Goal: Information Seeking & Learning: Compare options

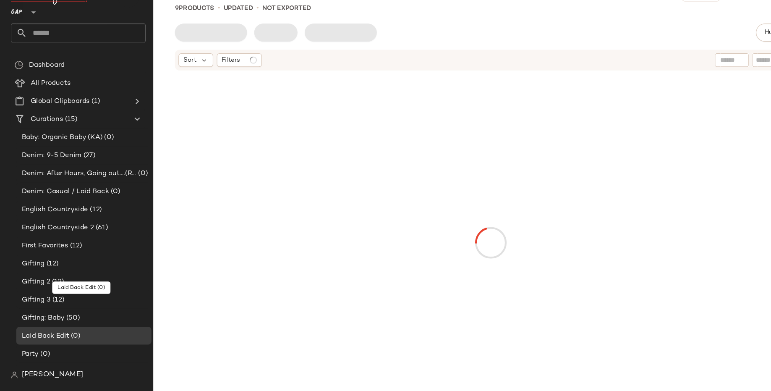
scroll to position [30, 0]
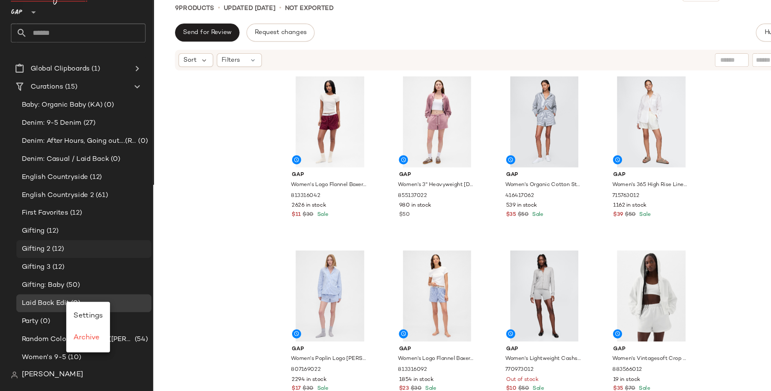
click at [94, 253] on div "Gifting 2 (12)" at bounding box center [78, 258] width 126 height 17
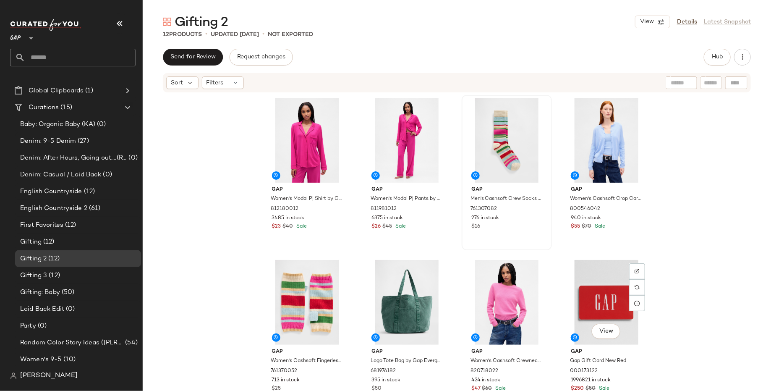
scroll to position [158, 0]
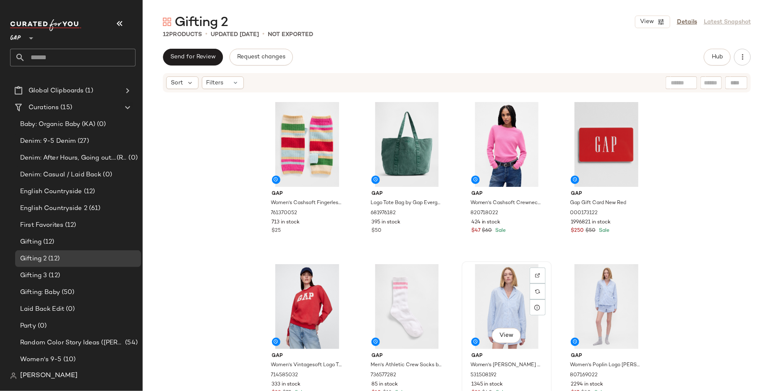
click at [496, 295] on div "View" at bounding box center [507, 306] width 84 height 85
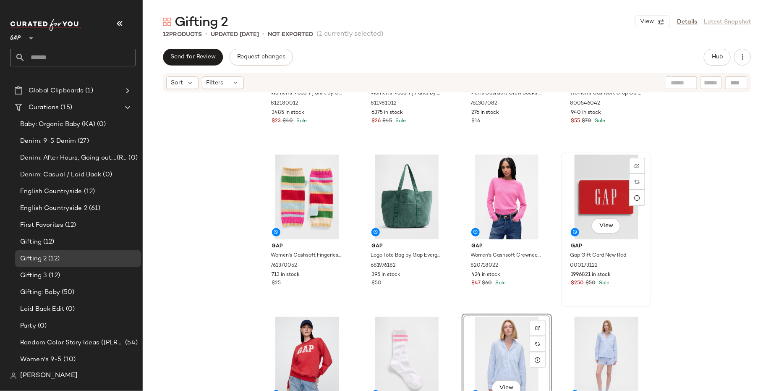
scroll to position [158, 0]
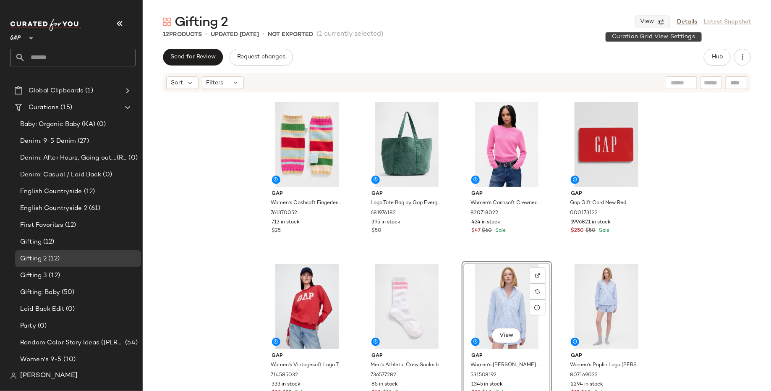
click at [655, 23] on button "View" at bounding box center [652, 22] width 35 height 13
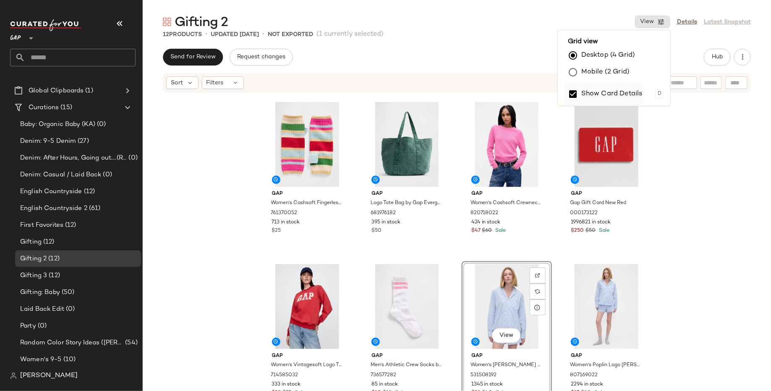
click at [606, 95] on label "Show Card Details" at bounding box center [612, 94] width 61 height 24
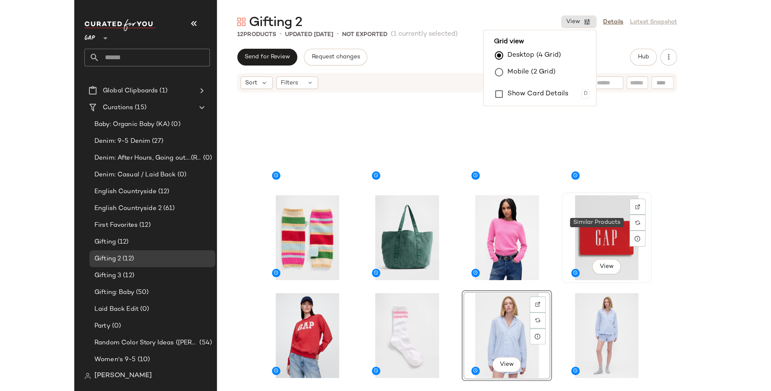
scroll to position [0, 0]
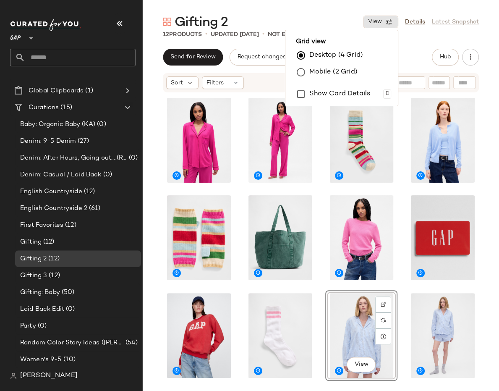
click at [489, 233] on div "View" at bounding box center [321, 237] width 356 height 288
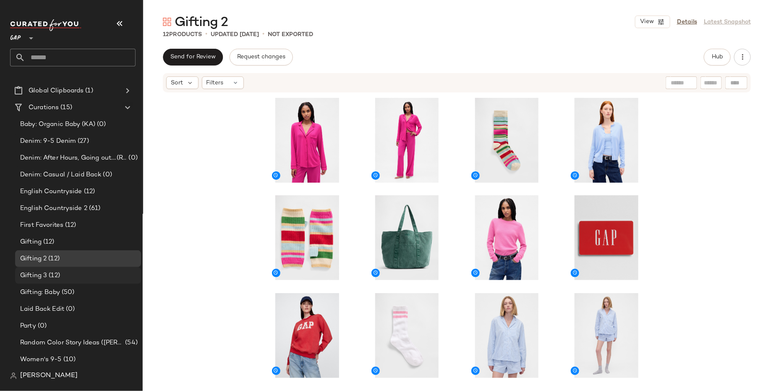
click at [48, 272] on span "(12)" at bounding box center [53, 276] width 13 height 10
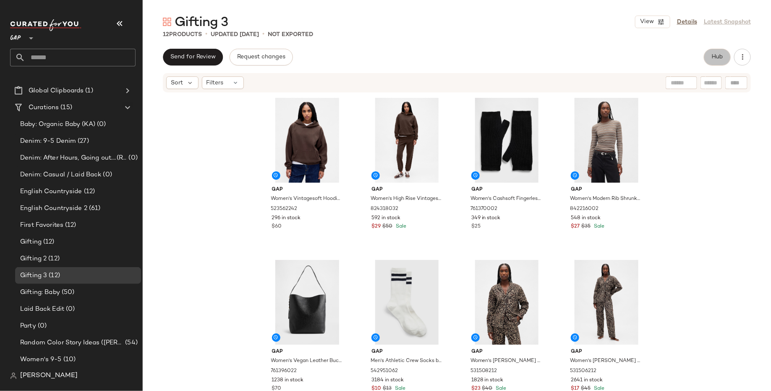
click at [719, 58] on span "Hub" at bounding box center [718, 57] width 12 height 7
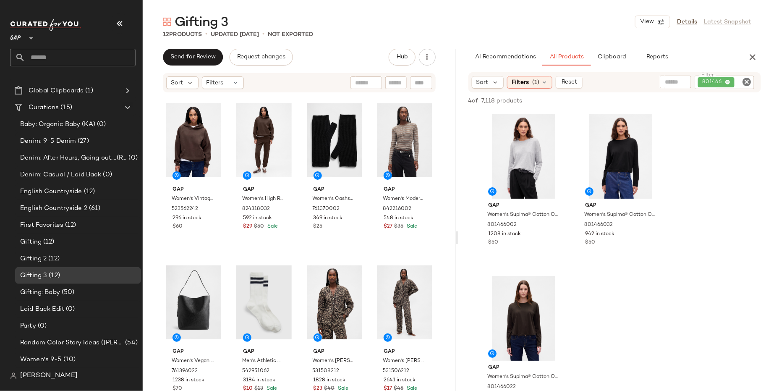
click at [728, 82] on div "801466" at bounding box center [725, 82] width 60 height 13
click at [671, 82] on icon at bounding box center [670, 82] width 5 height 5
click at [663, 81] on input "text" at bounding box center [657, 82] width 21 height 9
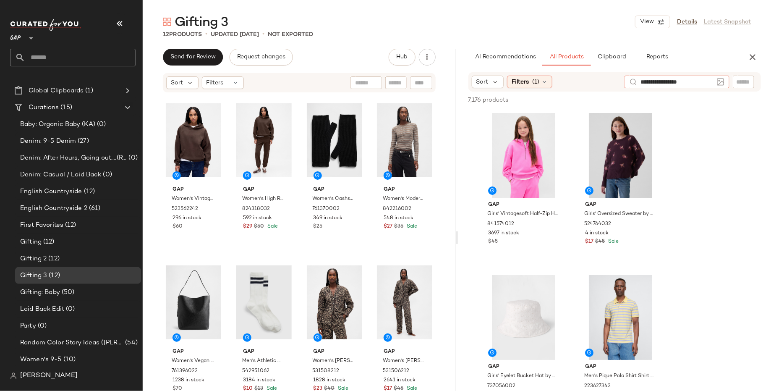
type input "**********"
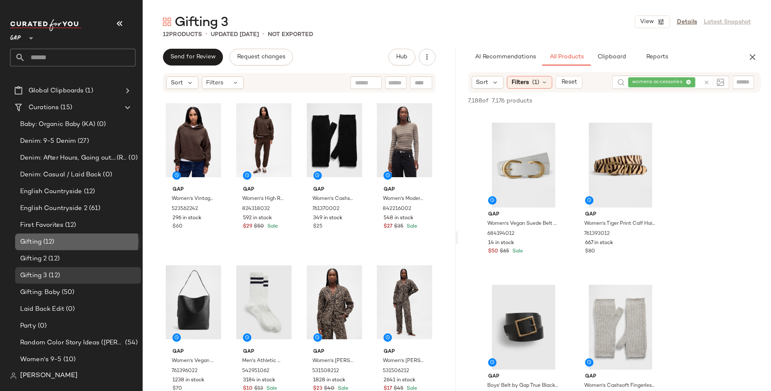
click at [103, 236] on div "Gifting (12)" at bounding box center [78, 241] width 126 height 17
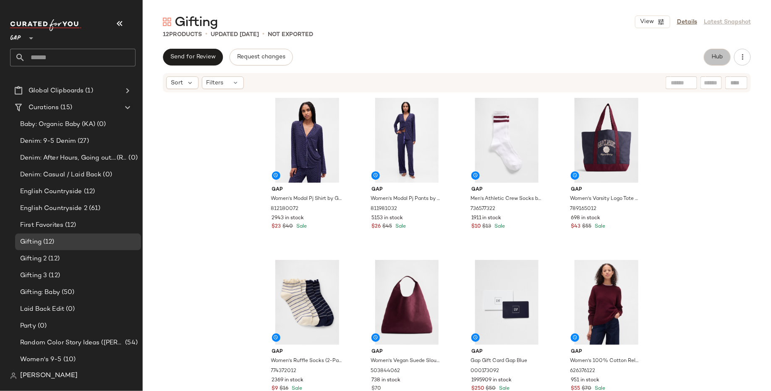
click at [722, 56] on span "Hub" at bounding box center [718, 57] width 12 height 7
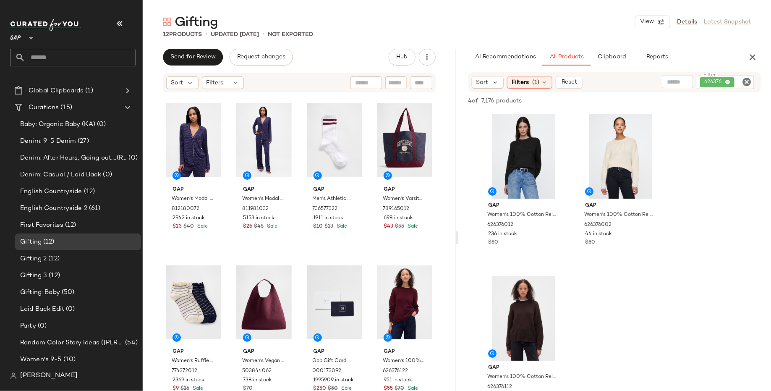
click at [728, 81] on div "626376" at bounding box center [726, 82] width 58 height 13
click at [672, 82] on icon at bounding box center [670, 82] width 5 height 5
click at [645, 82] on div at bounding box center [657, 82] width 31 height 13
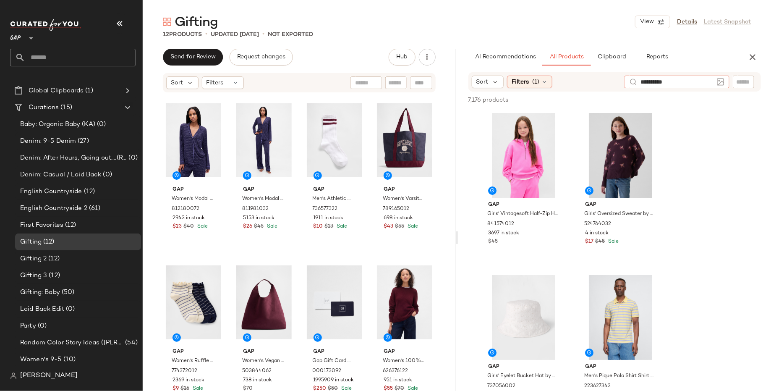
type input "**********"
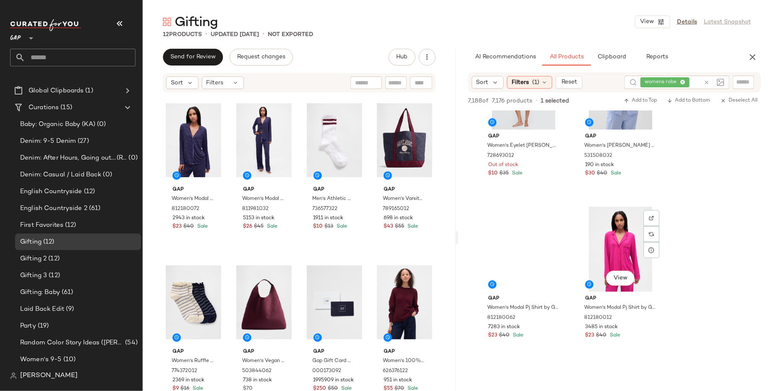
scroll to position [3961, 0]
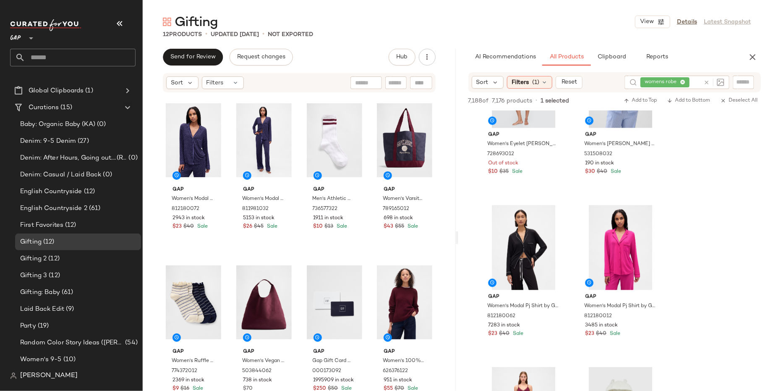
drag, startPoint x: 525, startPoint y: 183, endPoint x: 128, endPoint y: 3, distance: 436.6
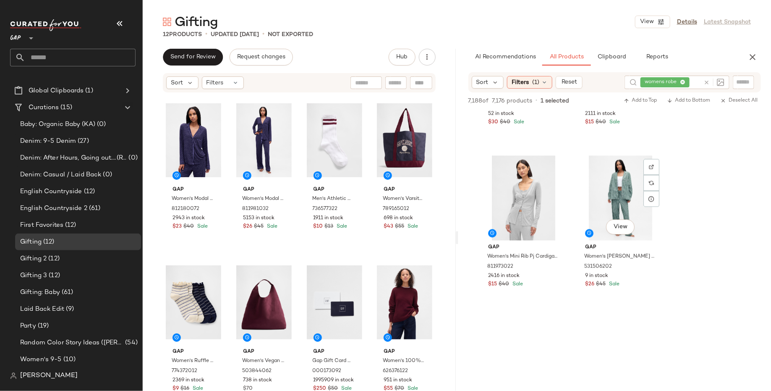
scroll to position [6986, 0]
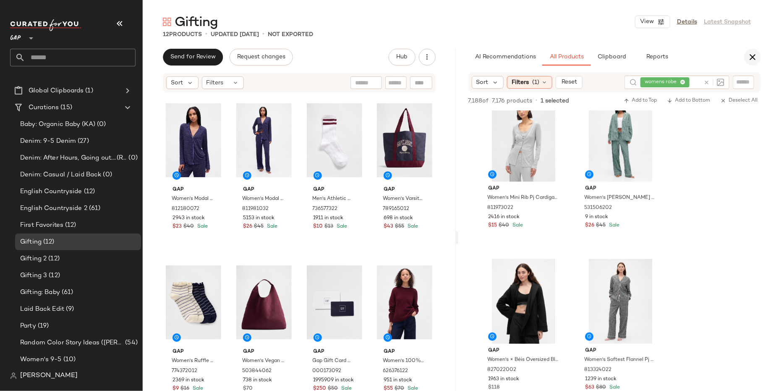
click at [754, 58] on icon "button" at bounding box center [753, 57] width 10 height 10
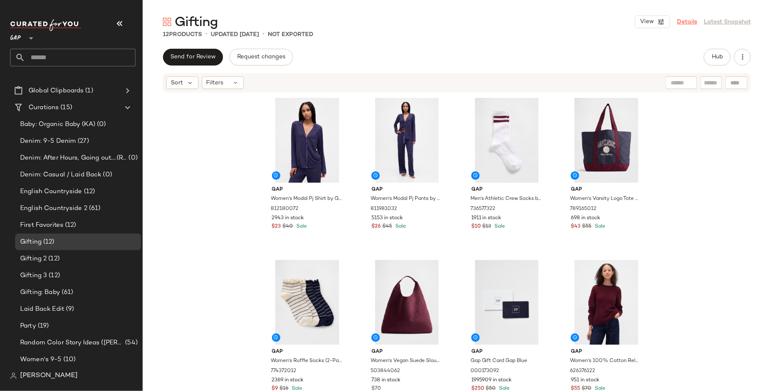
click at [689, 19] on link "Details" at bounding box center [687, 22] width 20 height 9
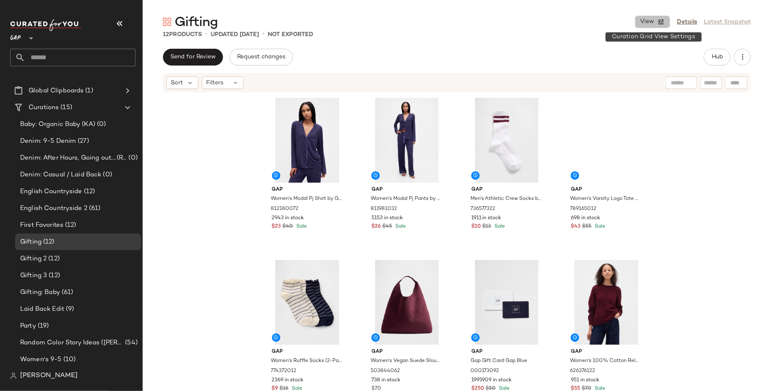
click at [655, 26] on button "View" at bounding box center [652, 22] width 35 height 13
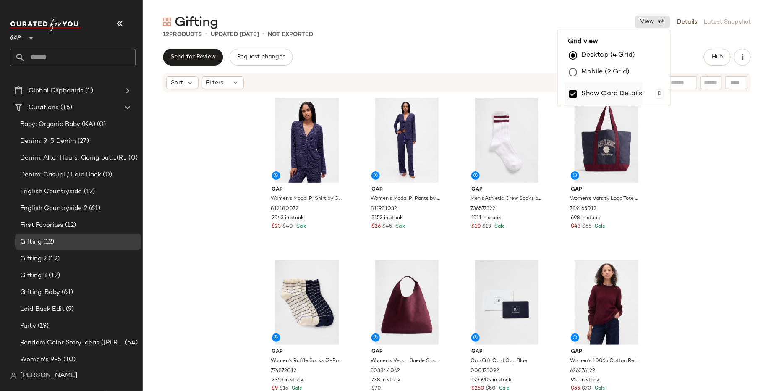
click at [630, 92] on label "Show Card Details" at bounding box center [612, 94] width 61 height 24
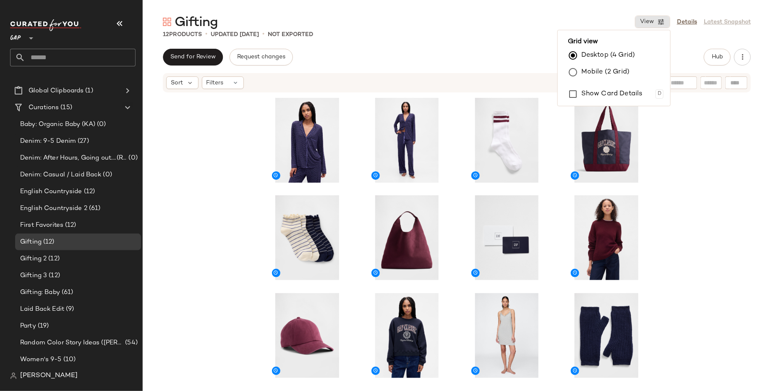
click at [754, 212] on div at bounding box center [457, 237] width 629 height 288
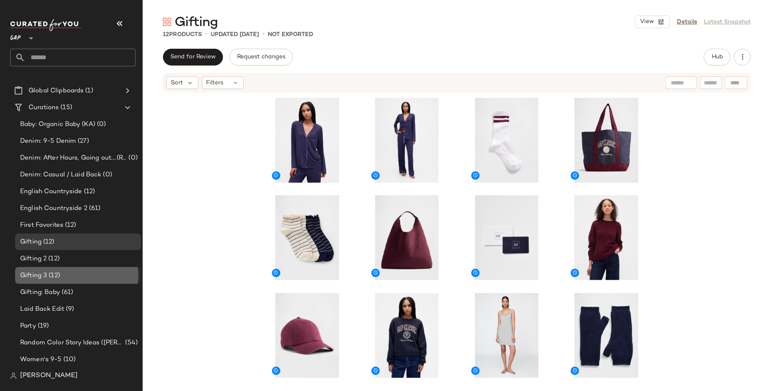
click at [86, 272] on div "Gifting 3 (12)" at bounding box center [78, 276] width 120 height 10
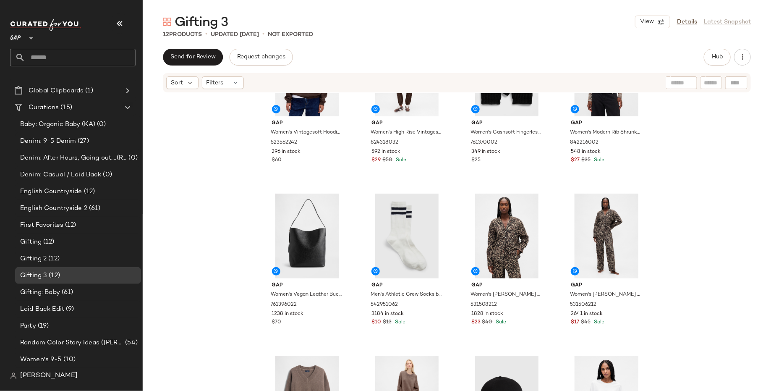
scroll to position [158, 0]
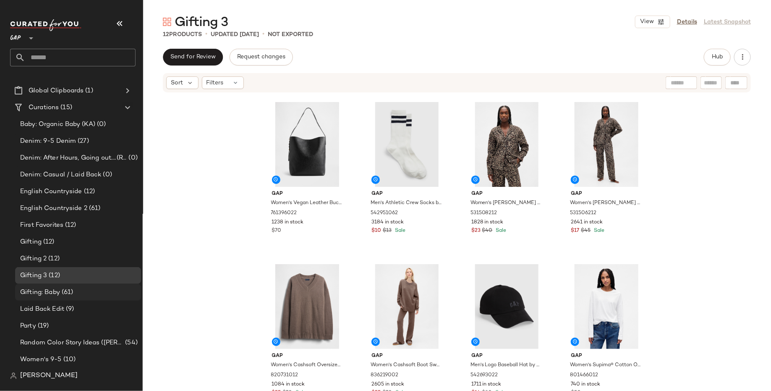
click at [84, 292] on div "Gifting: Baby (61)" at bounding box center [78, 293] width 120 height 10
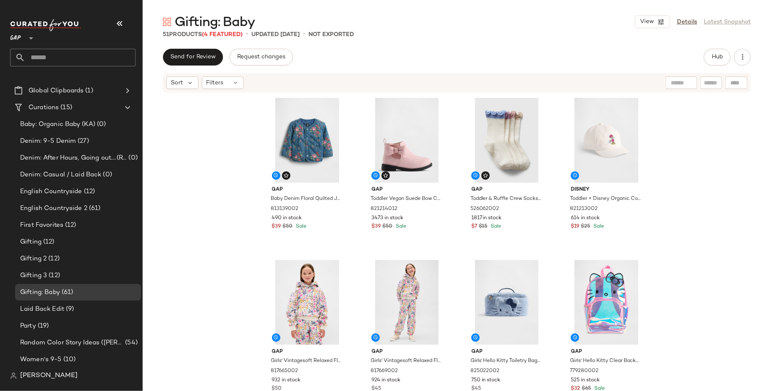
click at [200, 205] on div "Gap Baby Denim Floral Quilted Jacket by Gap Medium Wash Size 0-3 M 813139002 49…" at bounding box center [457, 254] width 629 height 323
click at [273, 136] on div "View" at bounding box center [307, 140] width 84 height 85
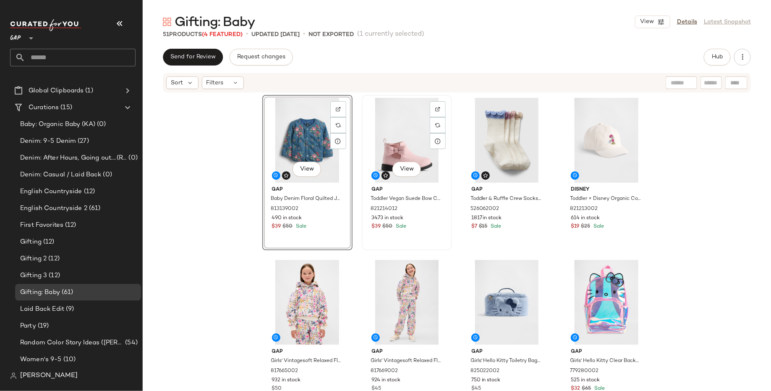
click at [396, 124] on div "View" at bounding box center [407, 140] width 84 height 85
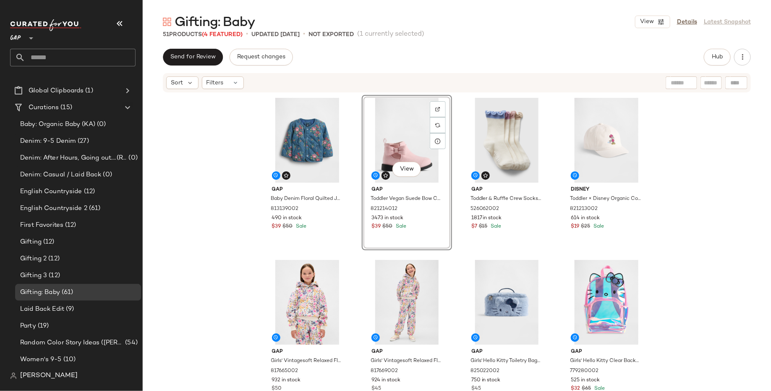
click at [705, 157] on div "Gap Baby Denim Floral Quilted Jacket by Gap Medium Wash Size 0-3 M 813139002 49…" at bounding box center [457, 254] width 629 height 323
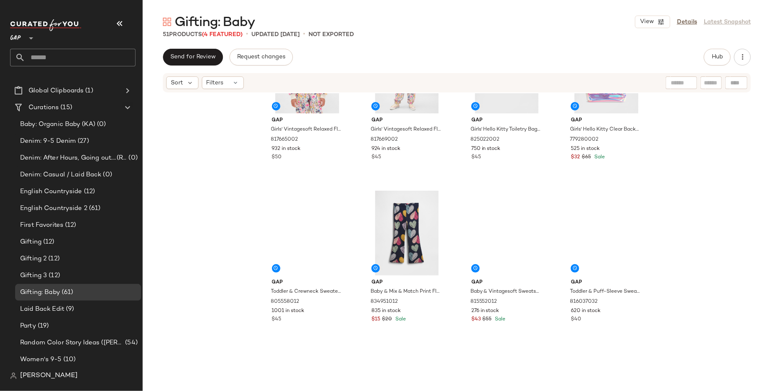
scroll to position [238, 0]
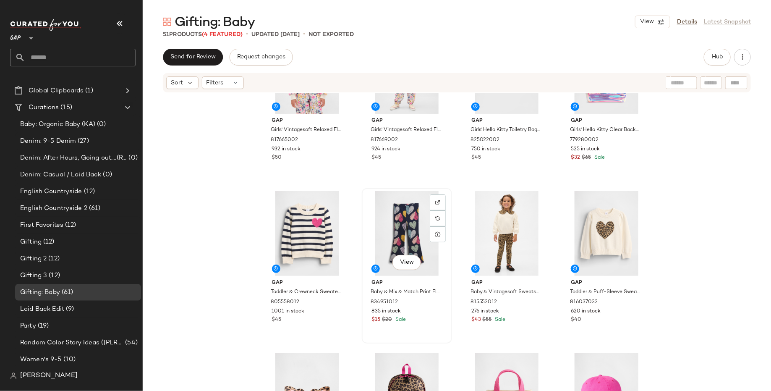
click at [398, 230] on div "View" at bounding box center [407, 233] width 84 height 85
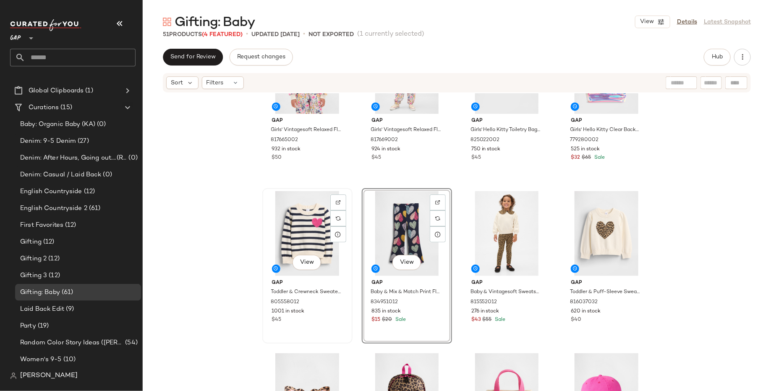
click at [267, 230] on div "View" at bounding box center [307, 233] width 84 height 85
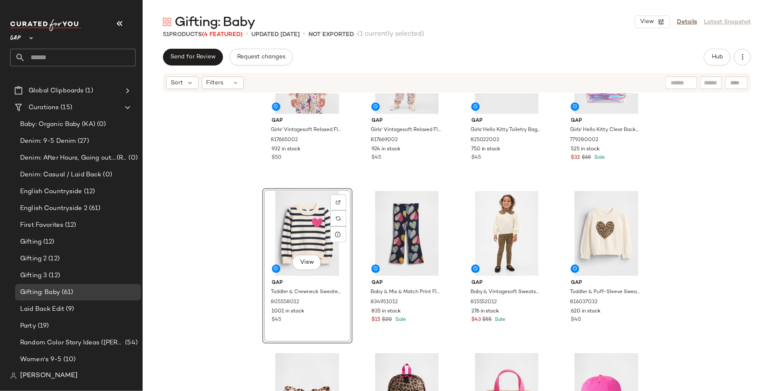
click at [230, 247] on div "Gap Girls' Vintagesoft Relaxed Floral Hoodie by Gap Ivory Frost Floral Size XS …" at bounding box center [457, 254] width 629 height 323
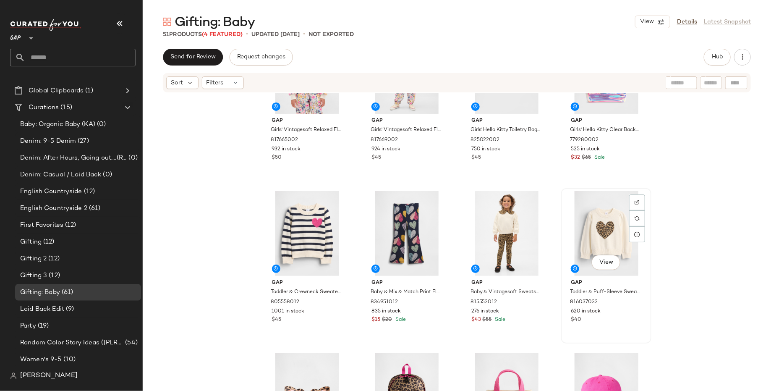
click at [592, 229] on div "View" at bounding box center [606, 233] width 84 height 85
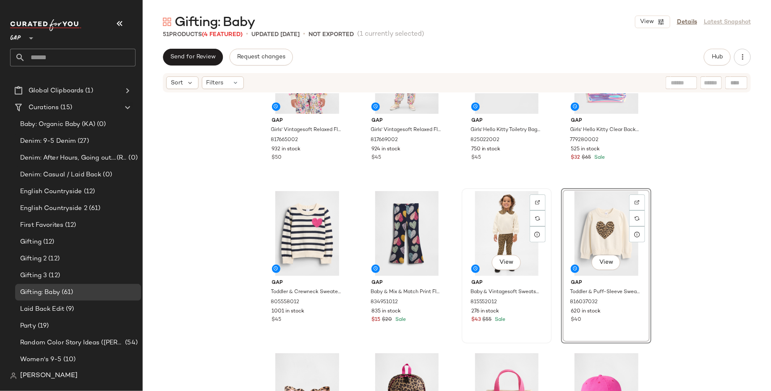
click at [508, 229] on div "View" at bounding box center [507, 233] width 84 height 85
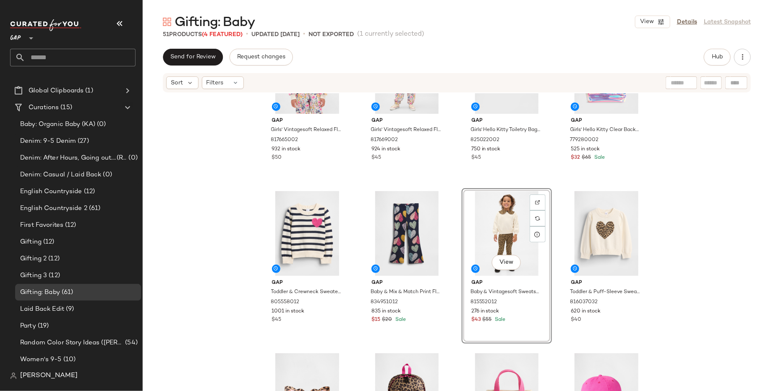
click at [692, 216] on div "Gap Girls' Vintagesoft Relaxed Floral Hoodie by Gap Ivory Frost Floral Size XS …" at bounding box center [457, 254] width 629 height 323
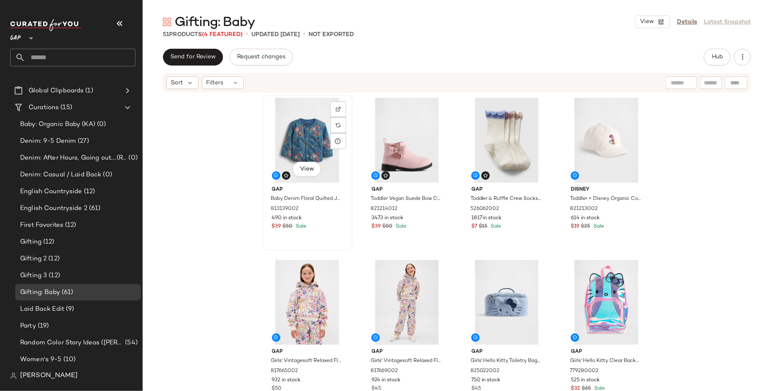
click at [304, 136] on div "View" at bounding box center [307, 140] width 84 height 85
click at [28, 39] on icon at bounding box center [31, 38] width 10 height 10
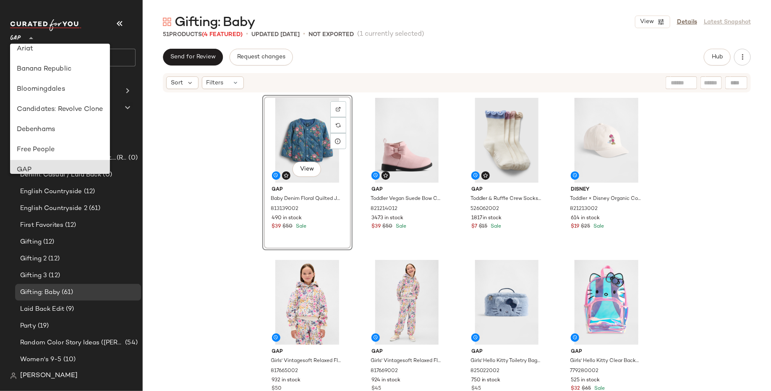
scroll to position [75, 0]
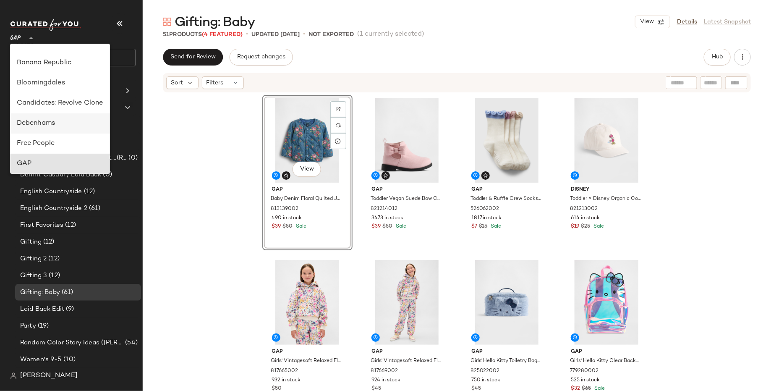
click at [55, 132] on div "Debenhams" at bounding box center [60, 123] width 100 height 20
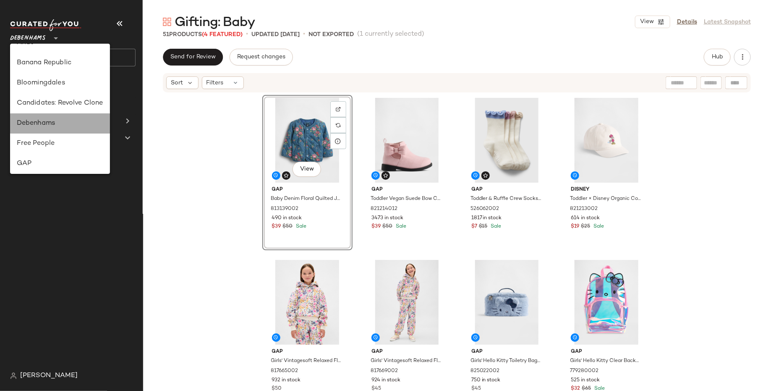
scroll to position [0, 0]
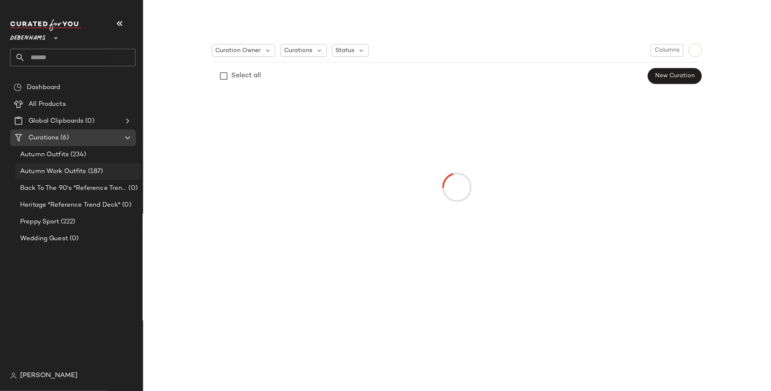
click at [79, 179] on div "Autumn Work Outfits (187)" at bounding box center [78, 171] width 126 height 17
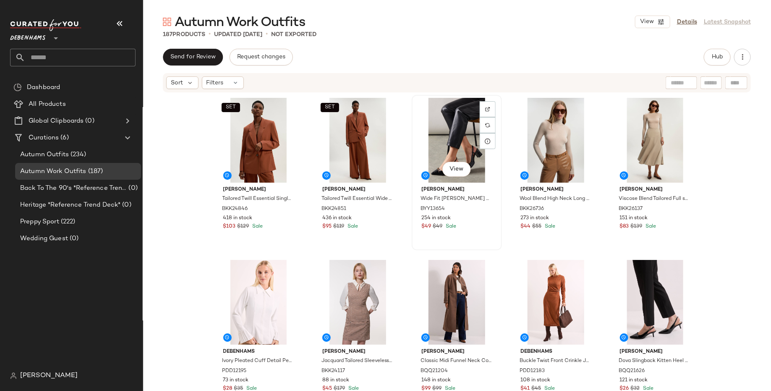
click at [443, 125] on div "View" at bounding box center [457, 140] width 84 height 85
click at [531, 137] on div "View" at bounding box center [556, 140] width 84 height 85
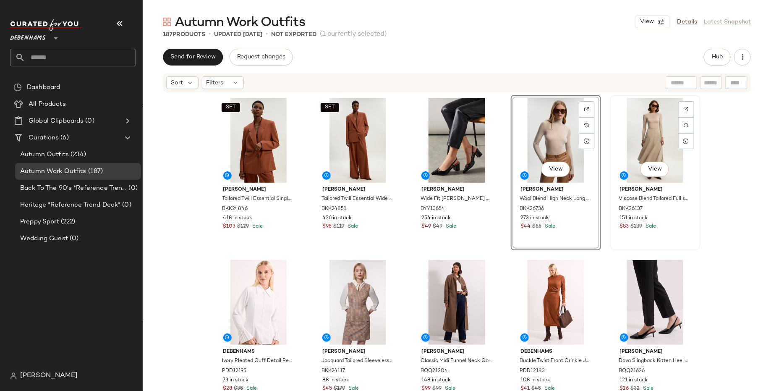
click at [654, 136] on div "View" at bounding box center [655, 140] width 84 height 85
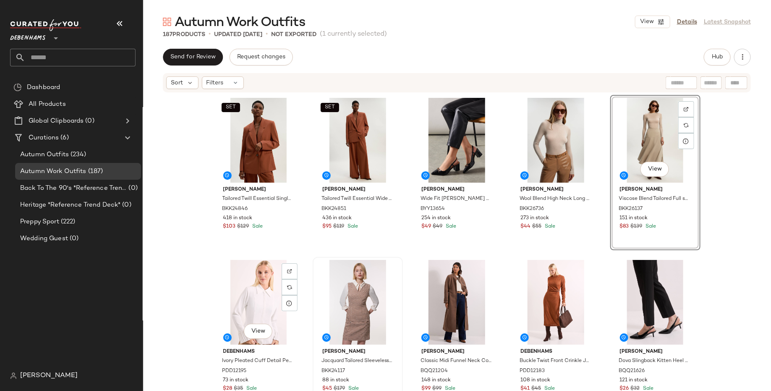
drag, startPoint x: 254, startPoint y: 289, endPoint x: 334, endPoint y: 282, distance: 80.1
click at [254, 289] on div "View" at bounding box center [259, 302] width 84 height 85
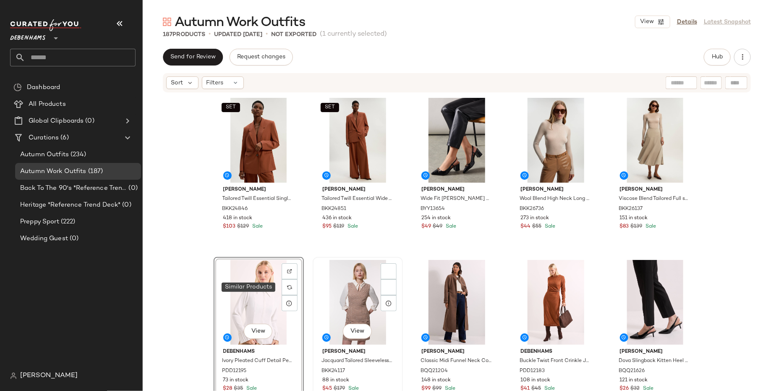
click at [366, 282] on div "View" at bounding box center [358, 302] width 84 height 85
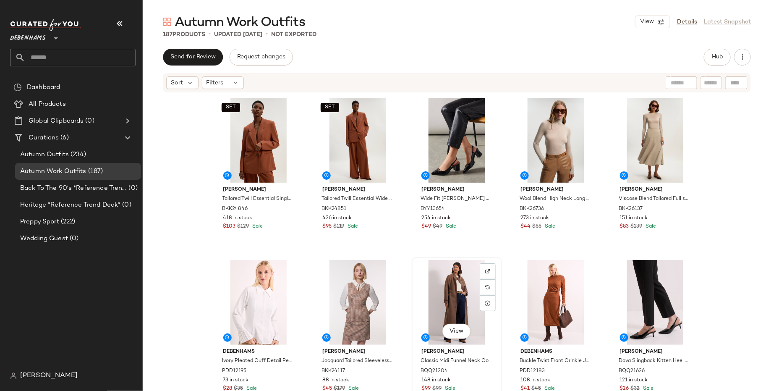
click at [467, 286] on div "View" at bounding box center [457, 302] width 84 height 85
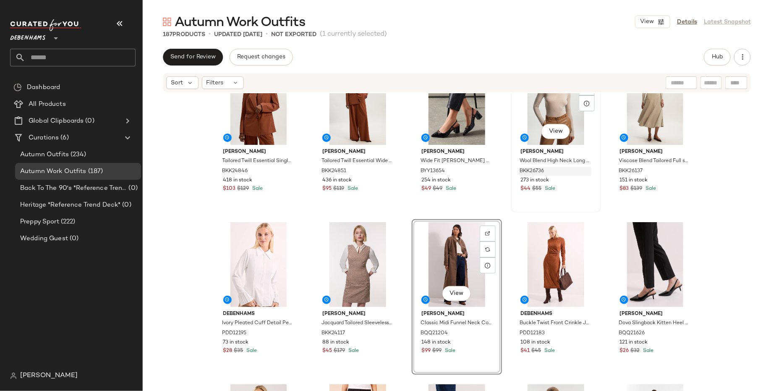
scroll to position [27, 0]
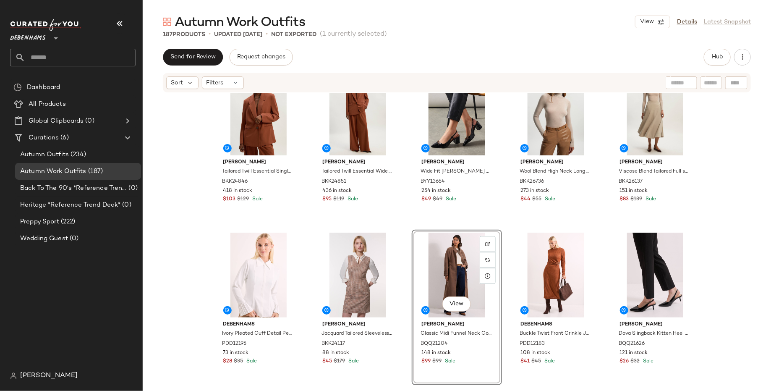
click at [728, 273] on div "SET Karen Millen Tailored Twill Essential Single Breasted Oversized Blazer BKK2…" at bounding box center [457, 254] width 629 height 323
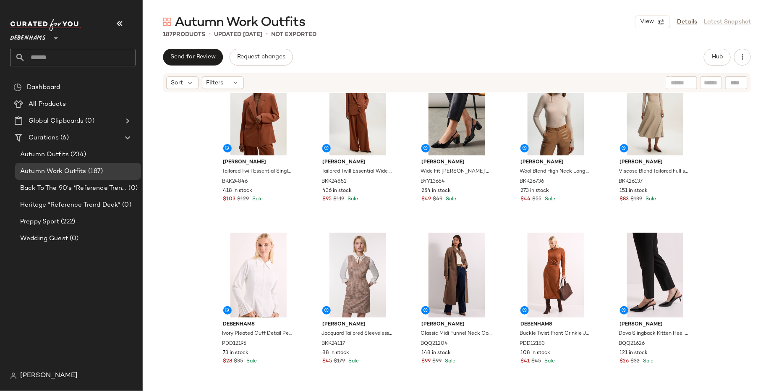
click at [734, 240] on div "SET Karen Millen Tailored Twill Essential Single Breasted Oversized Blazer BKK2…" at bounding box center [457, 254] width 629 height 323
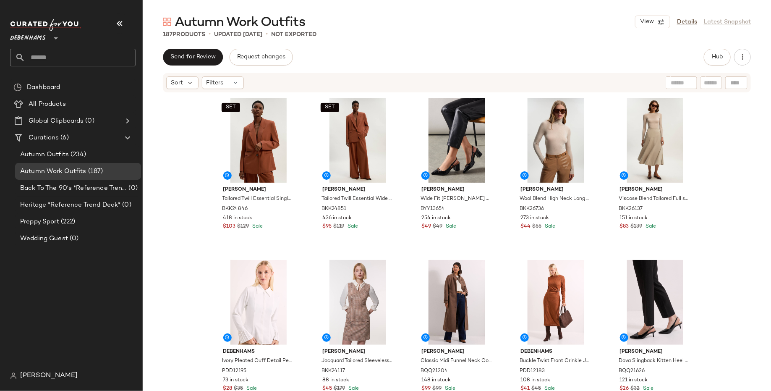
click at [23, 37] on span "Debenhams" at bounding box center [28, 36] width 36 height 15
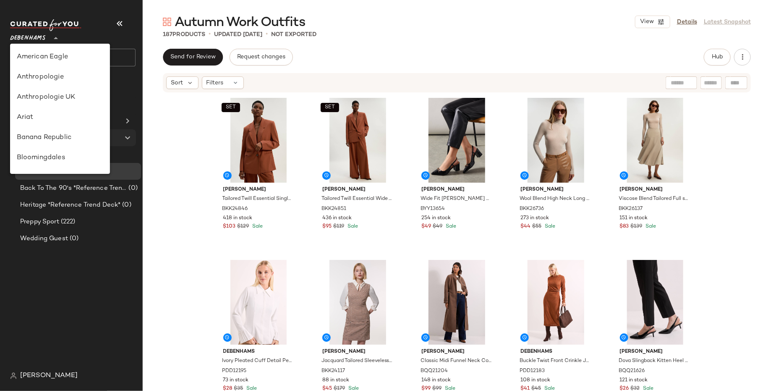
scroll to position [141, 0]
click at [64, 97] on div "GAP" at bounding box center [60, 97] width 87 height 10
type input "**"
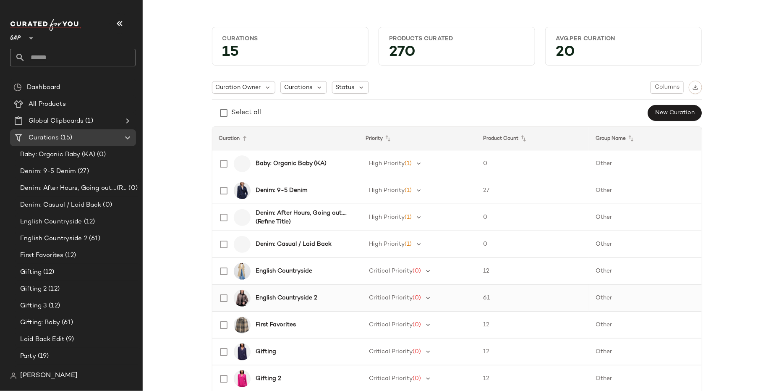
click at [294, 297] on b "English Countryside 2" at bounding box center [287, 298] width 62 height 9
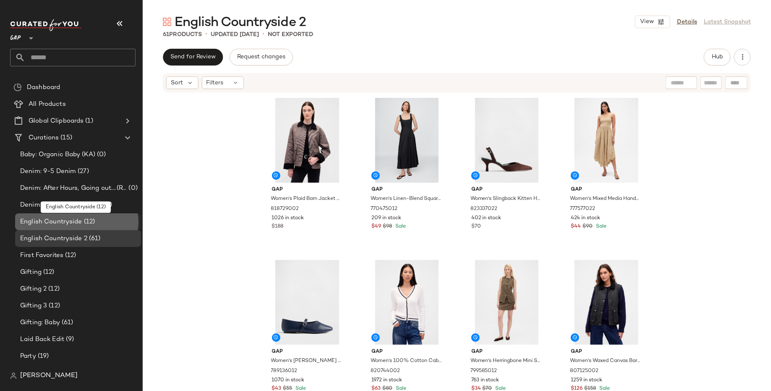
click at [80, 220] on span "English Countryside" at bounding box center [51, 222] width 62 height 10
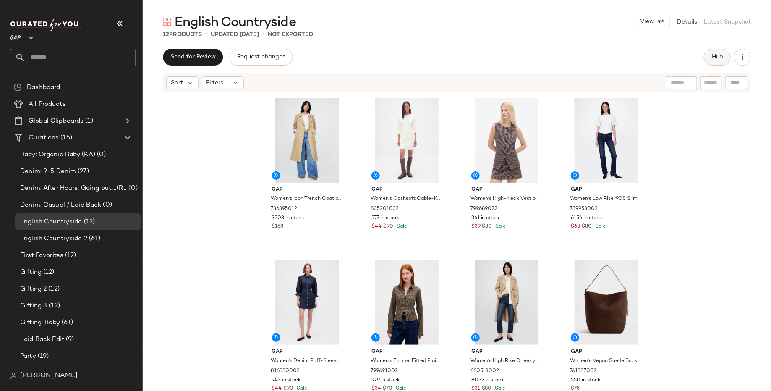
click at [722, 62] on button "Hub" at bounding box center [717, 57] width 27 height 17
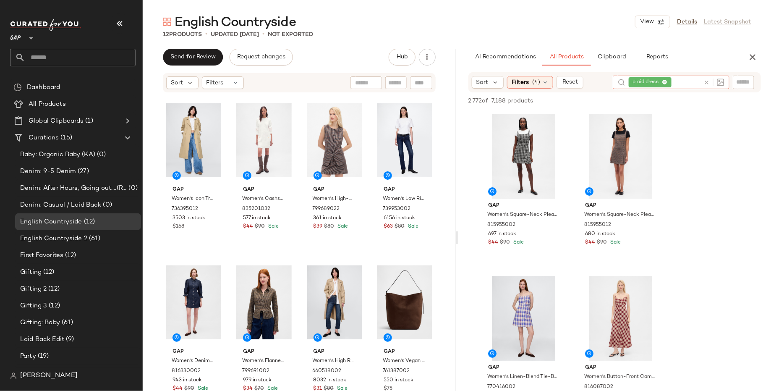
click at [678, 81] on div "plaid dress" at bounding box center [664, 82] width 71 height 13
click at [666, 81] on icon at bounding box center [664, 82] width 5 height 5
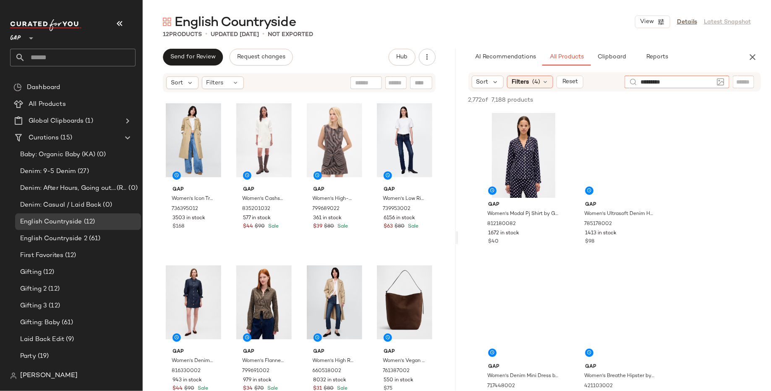
type input "**********"
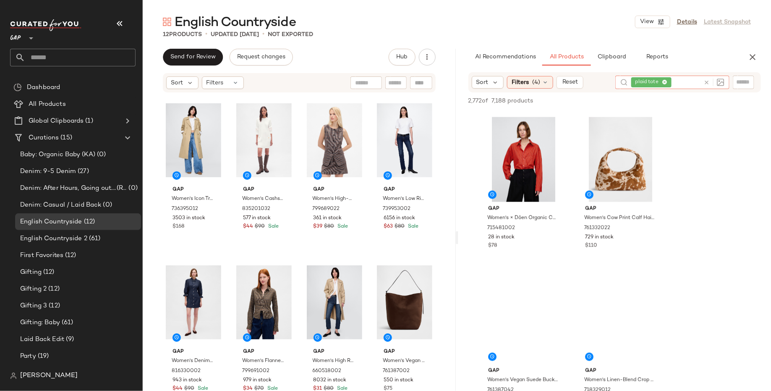
scroll to position [3741, 0]
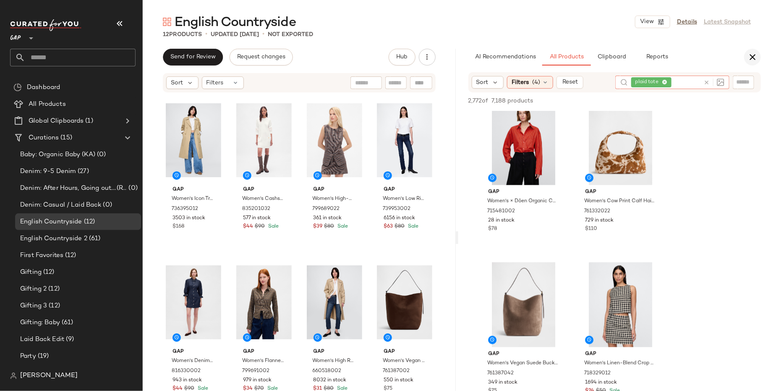
click at [755, 55] on icon "button" at bounding box center [753, 57] width 10 height 10
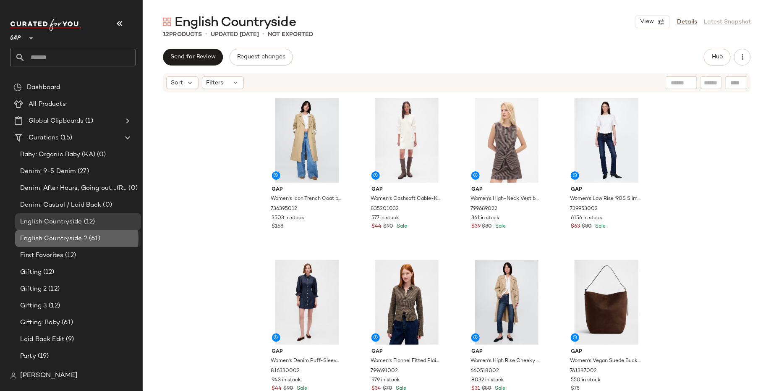
click at [92, 238] on span "(61)" at bounding box center [93, 239] width 13 height 10
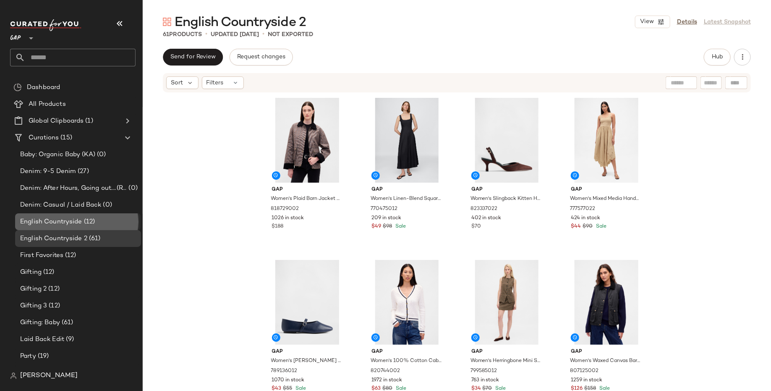
click at [116, 219] on div "English Countryside (12)" at bounding box center [78, 222] width 120 height 10
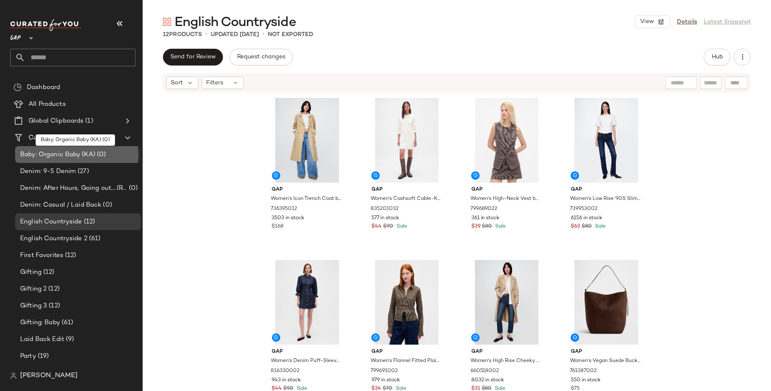
click at [104, 158] on span "(0)" at bounding box center [100, 155] width 10 height 10
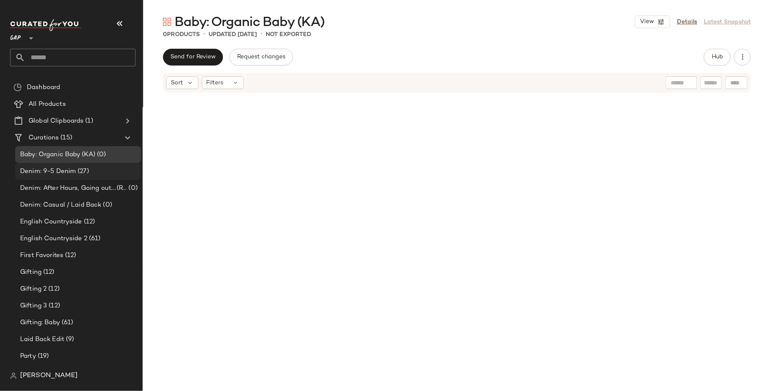
click at [120, 164] on div "Denim: 9-5 Denim (27)" at bounding box center [78, 171] width 126 height 17
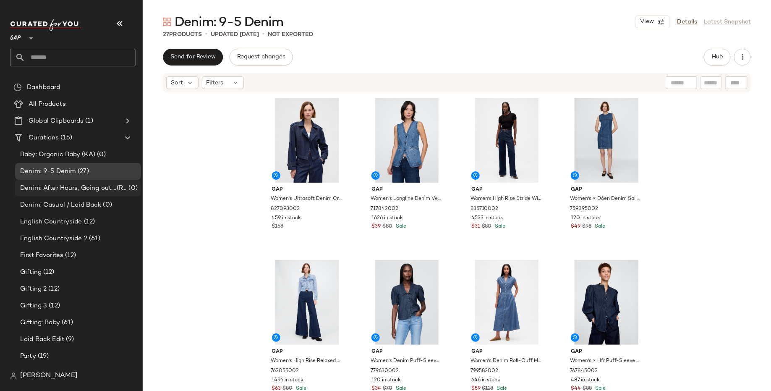
click at [118, 193] on div "Denim: After Hours, Going out....(Refine Title) (0)" at bounding box center [78, 188] width 126 height 17
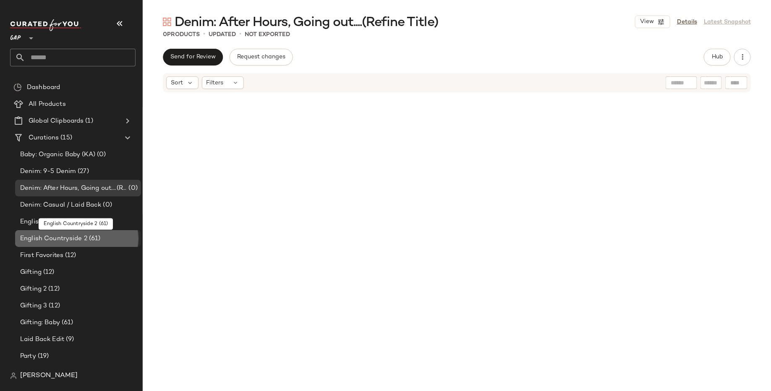
click at [116, 231] on div "English Countryside 2 (61)" at bounding box center [78, 238] width 126 height 17
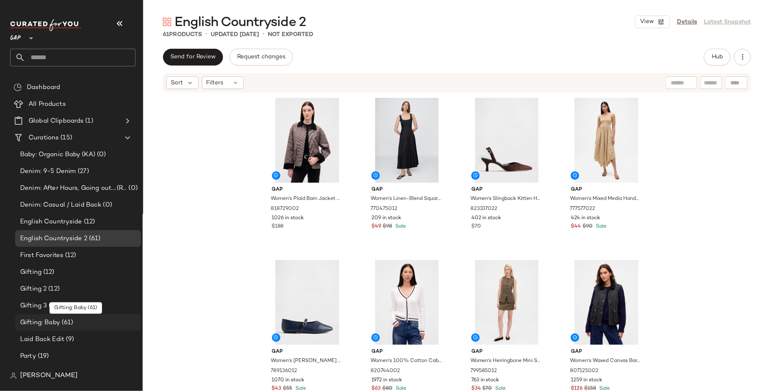
click at [104, 325] on div "Gifting: Baby (61)" at bounding box center [78, 323] width 120 height 10
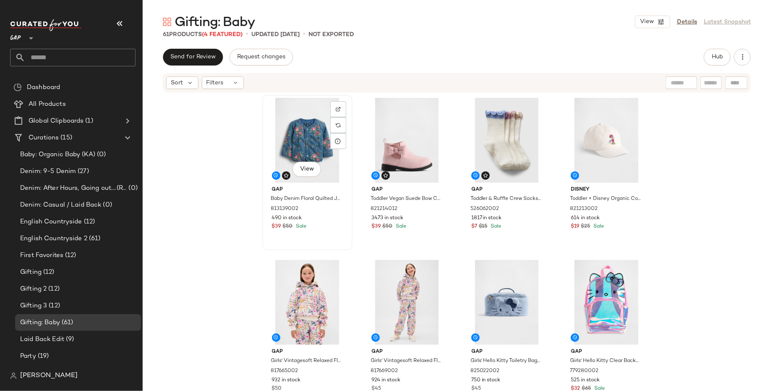
click at [308, 145] on div "View" at bounding box center [307, 140] width 84 height 85
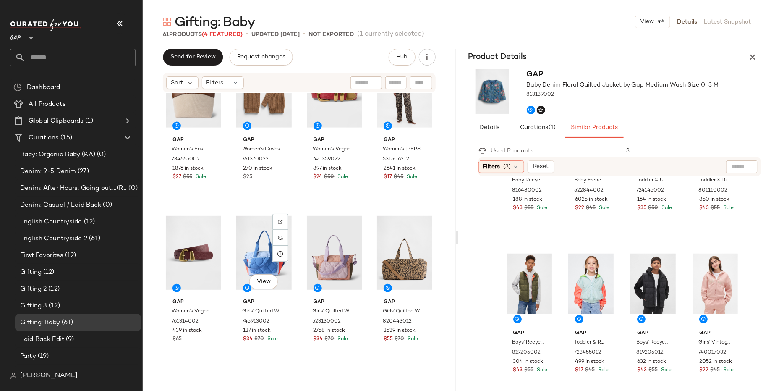
scroll to position [2167, 0]
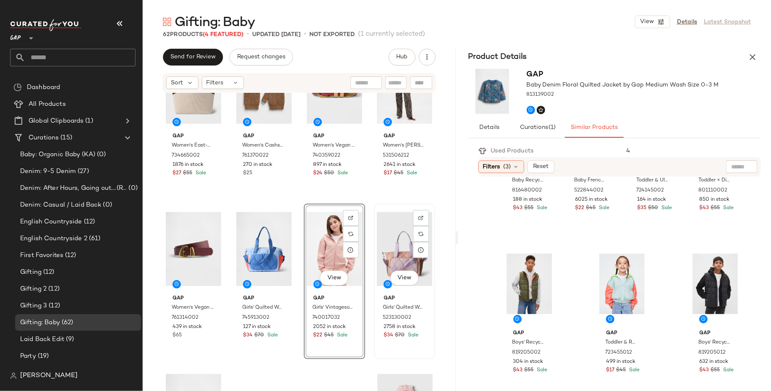
click at [389, 266] on div "View" at bounding box center [404, 249] width 55 height 85
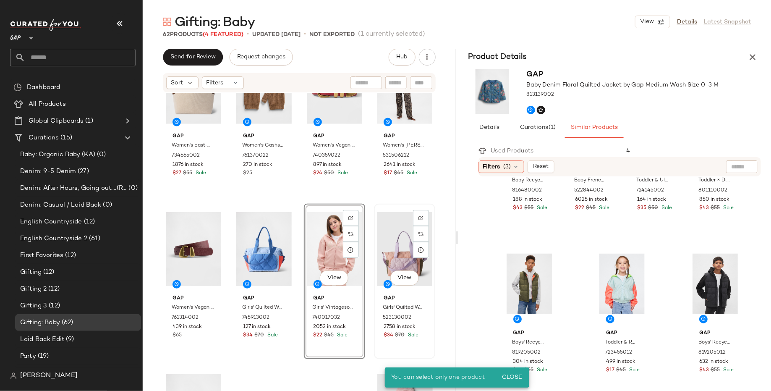
click at [382, 244] on div "View" at bounding box center [404, 249] width 55 height 85
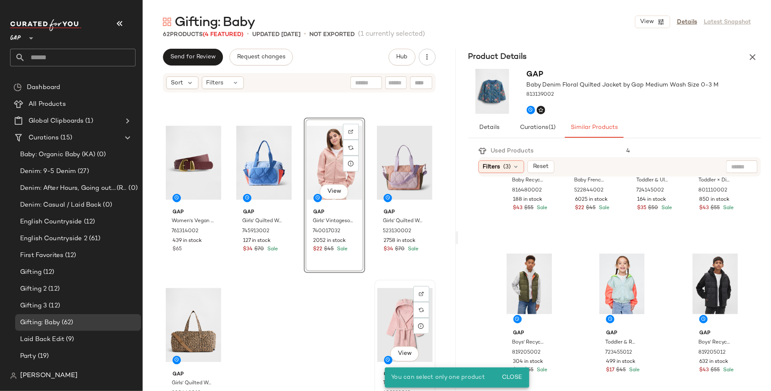
scroll to position [2272, 0]
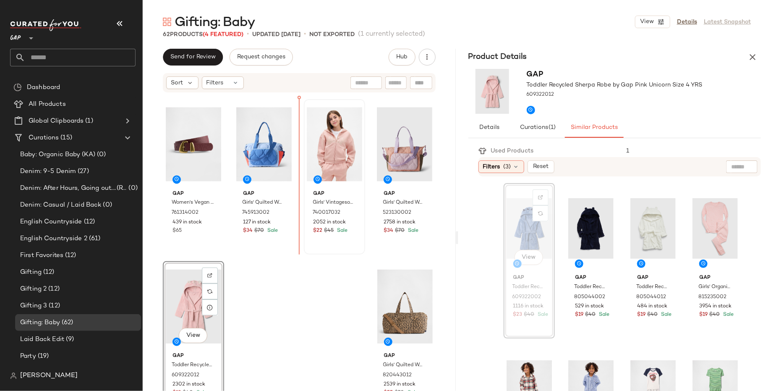
drag, startPoint x: 524, startPoint y: 221, endPoint x: 307, endPoint y: 181, distance: 220.8
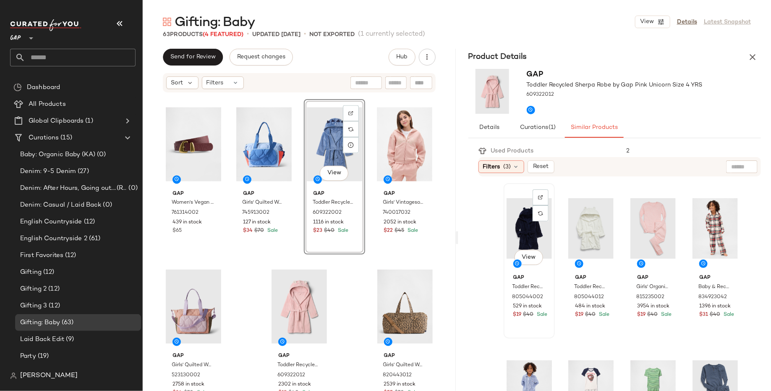
scroll to position [190, 0]
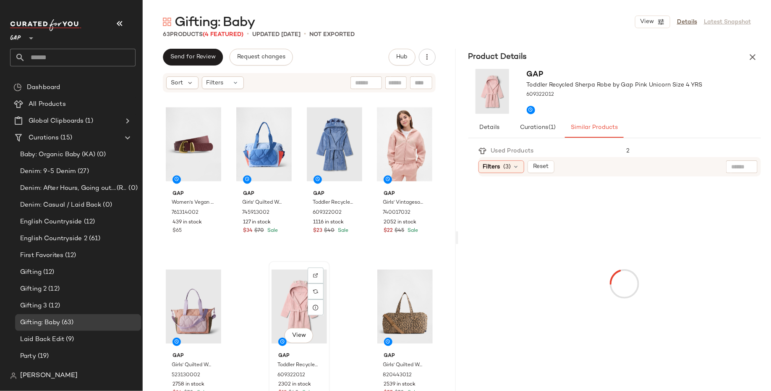
click at [285, 297] on div "View" at bounding box center [299, 306] width 55 height 85
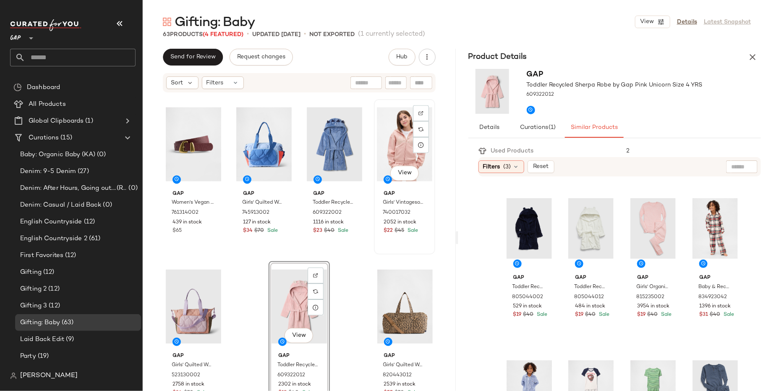
click at [384, 134] on div "View" at bounding box center [404, 144] width 55 height 85
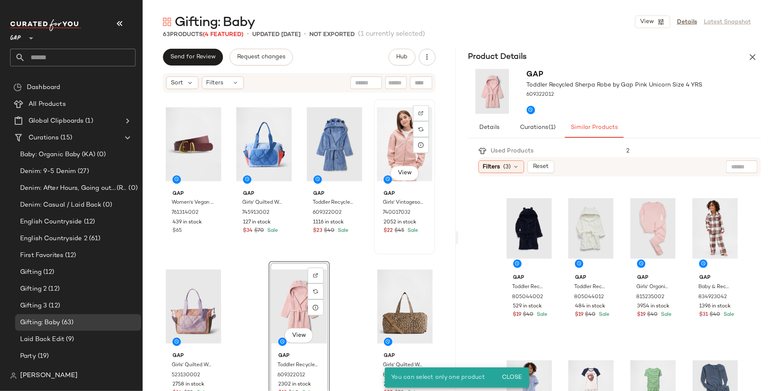
click at [384, 134] on div "View" at bounding box center [404, 144] width 55 height 85
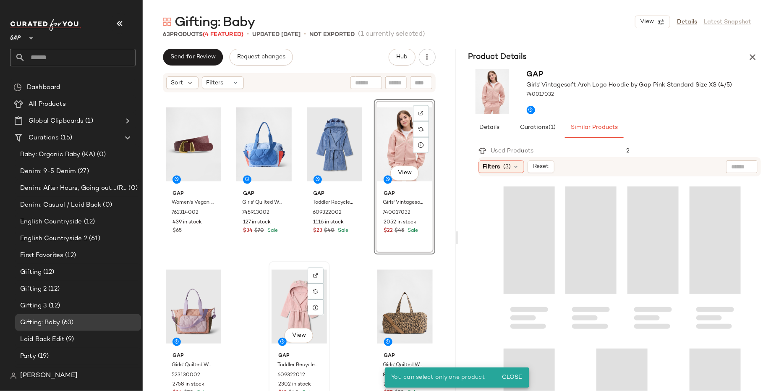
click at [291, 292] on div "View" at bounding box center [299, 306] width 55 height 85
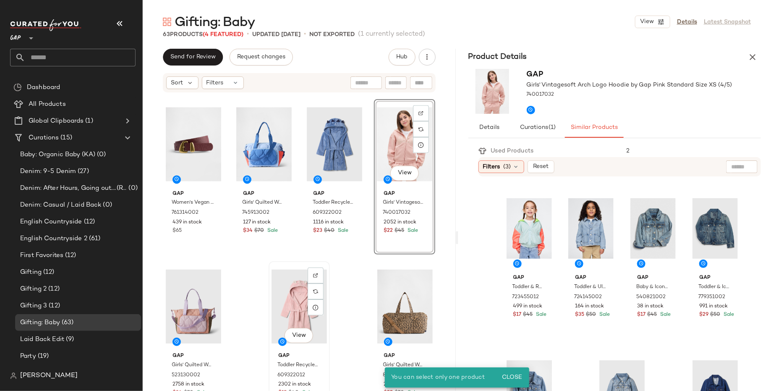
click at [272, 291] on div "View" at bounding box center [299, 306] width 55 height 85
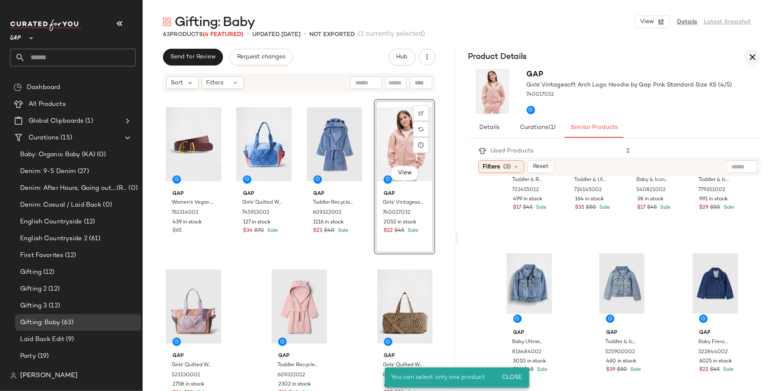
click at [753, 53] on icon "button" at bounding box center [753, 57] width 10 height 10
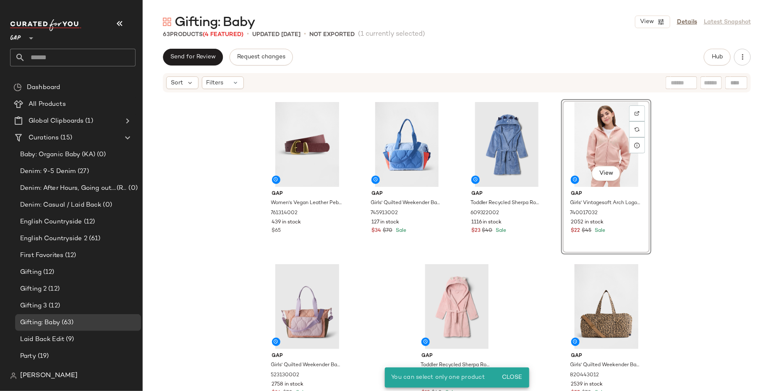
scroll to position [2272, 0]
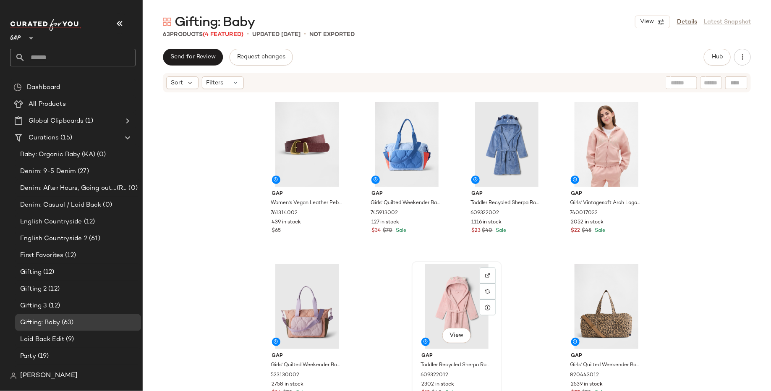
click at [433, 299] on div "View" at bounding box center [457, 306] width 84 height 85
click at [280, 308] on div "View" at bounding box center [307, 306] width 84 height 85
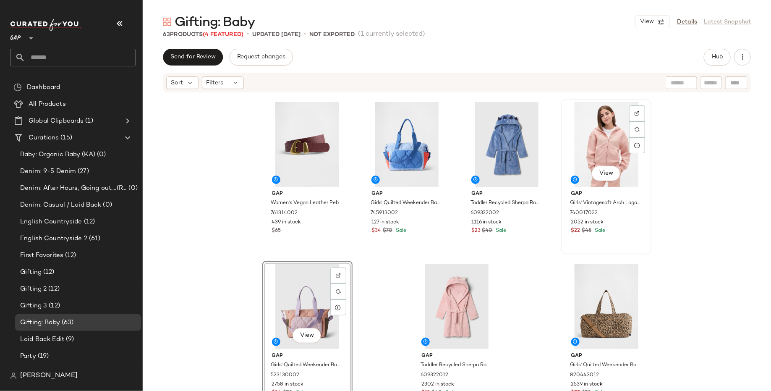
click at [587, 134] on div "View" at bounding box center [606, 144] width 84 height 85
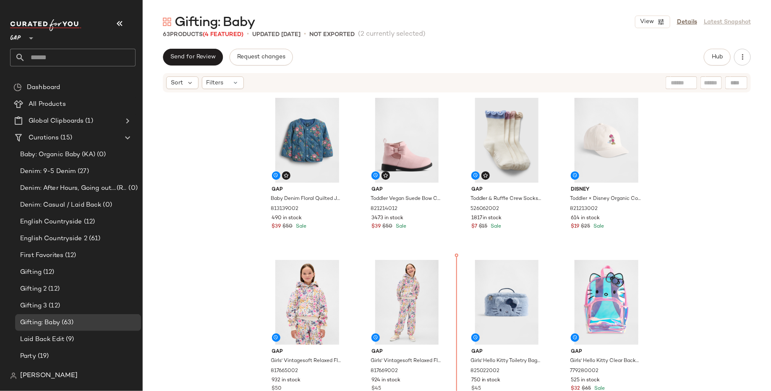
scroll to position [257, 0]
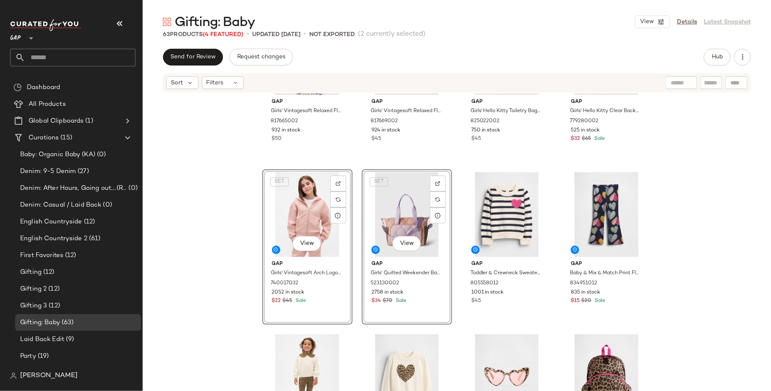
click at [225, 257] on div "Gap Girls' Vintagesoft Relaxed Floral Hoodie by Gap Ivory Frost Floral Size XS …" at bounding box center [457, 254] width 629 height 323
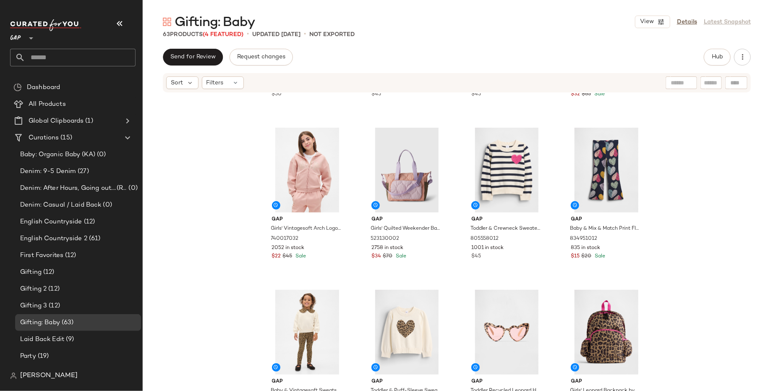
scroll to position [299, 0]
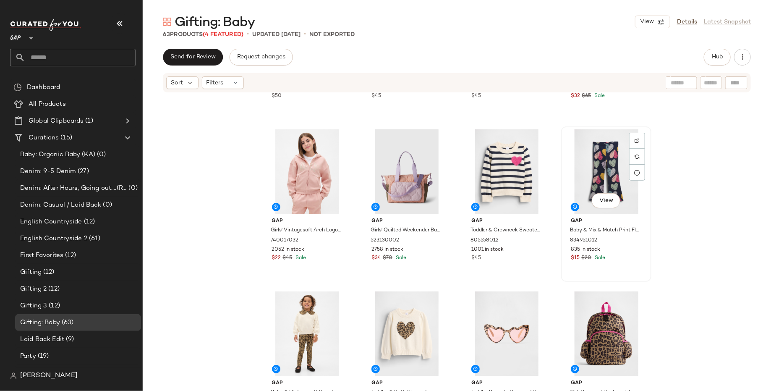
click at [587, 164] on div "View" at bounding box center [606, 171] width 84 height 85
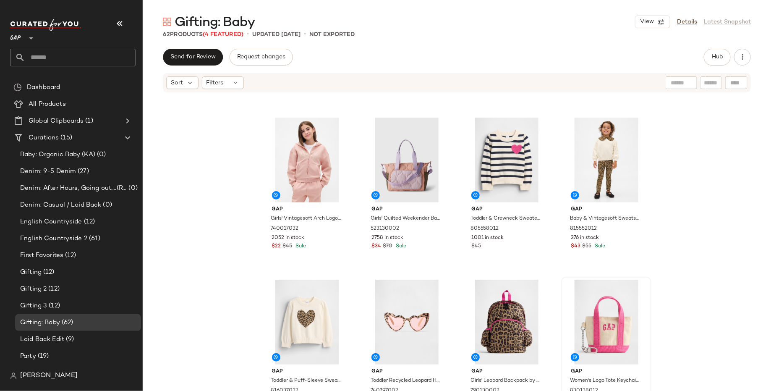
scroll to position [408, 0]
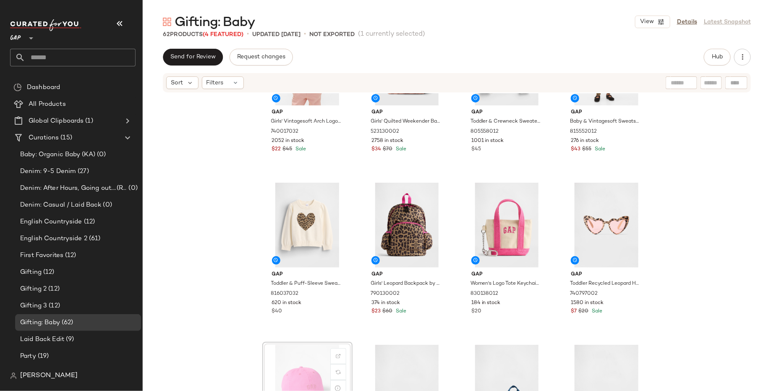
scroll to position [409, 0]
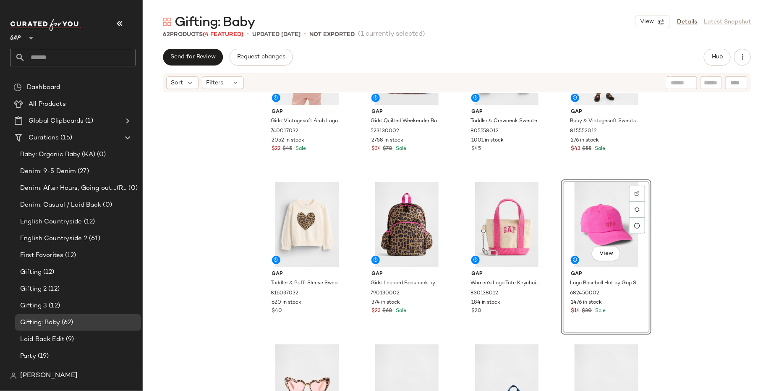
click at [671, 275] on div "Gap Girls' Vintagesoft Arch Logo Hoodie by Gap Pink Standard Size XS (4/5) 7400…" at bounding box center [457, 254] width 629 height 323
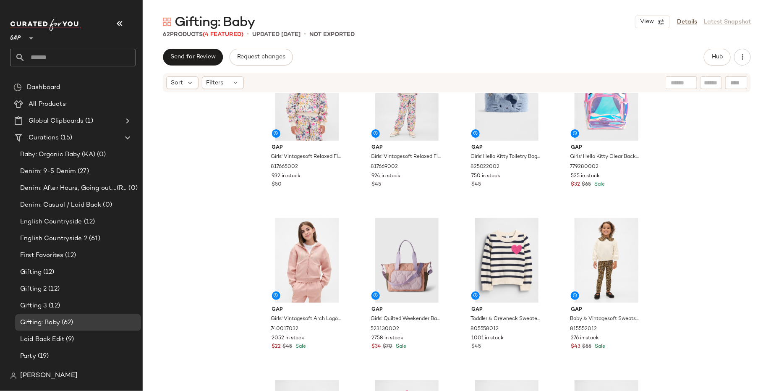
scroll to position [370, 0]
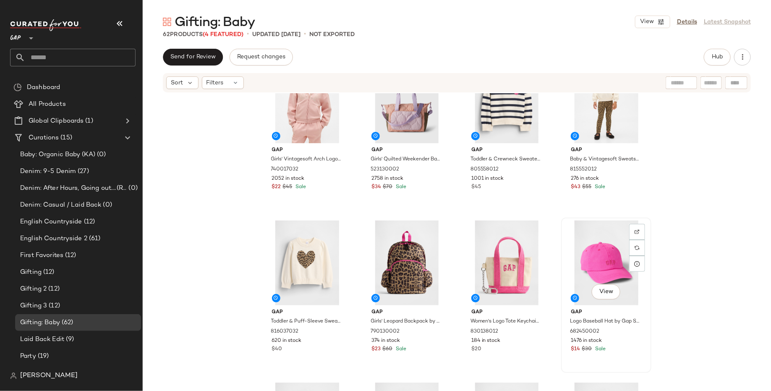
click at [601, 264] on div "View" at bounding box center [606, 262] width 84 height 85
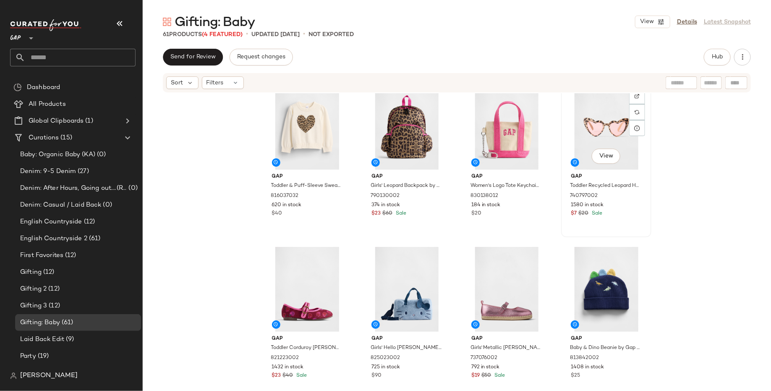
click at [611, 136] on div "View" at bounding box center [606, 127] width 84 height 85
click at [501, 144] on div "View" at bounding box center [507, 127] width 84 height 85
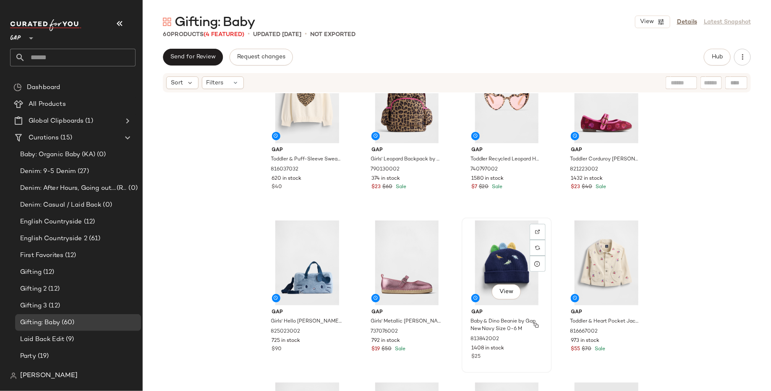
scroll to position [534, 0]
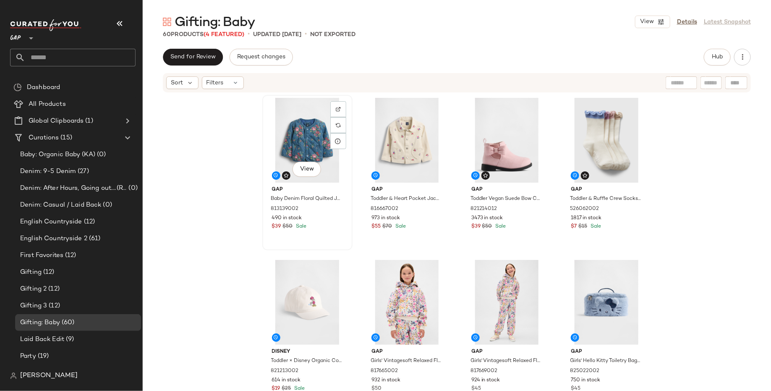
click at [296, 132] on div "View" at bounding box center [307, 140] width 84 height 85
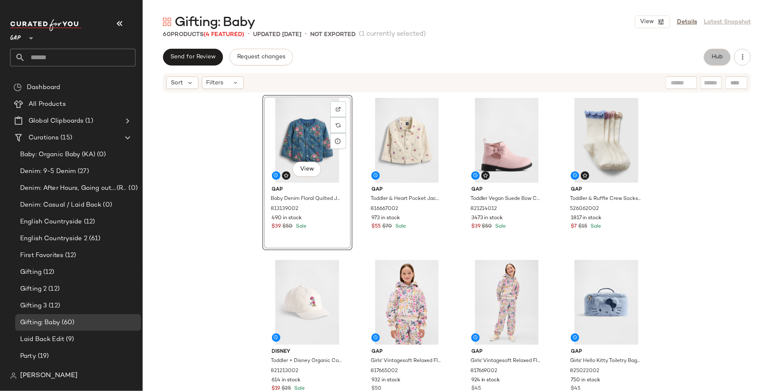
click at [712, 57] on span "Hub" at bounding box center [718, 57] width 12 height 7
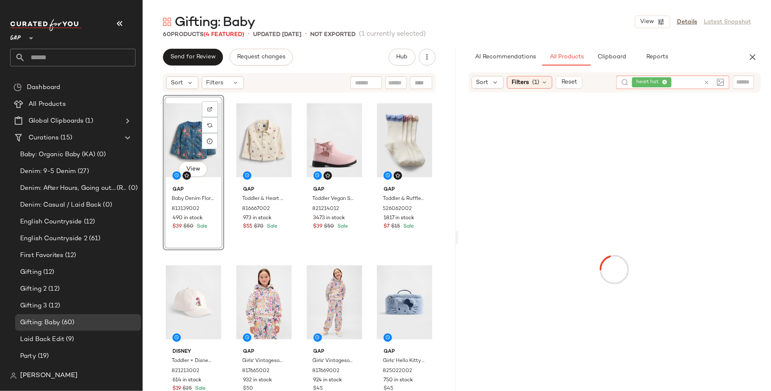
click at [674, 81] on div "heart hat" at bounding box center [666, 82] width 68 height 13
click at [665, 81] on icon at bounding box center [664, 82] width 5 height 5
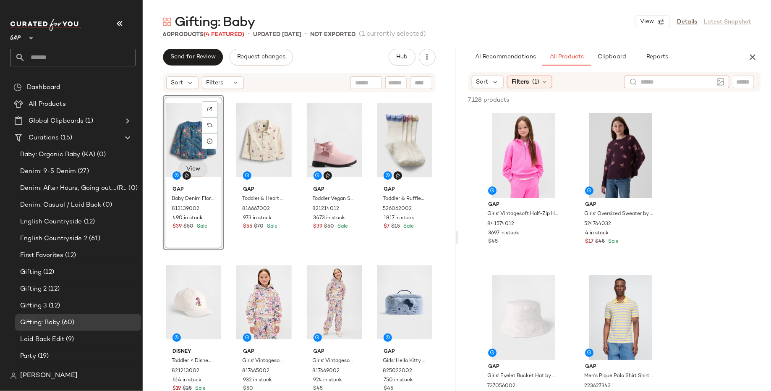
click at [192, 170] on span "View" at bounding box center [193, 169] width 14 height 7
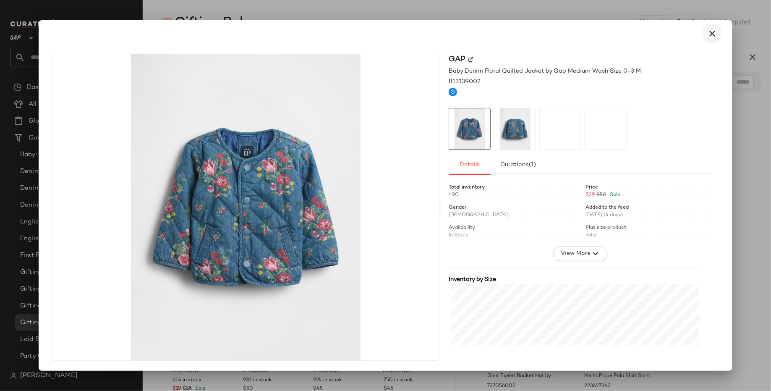
click at [713, 32] on icon "button" at bounding box center [713, 34] width 10 height 10
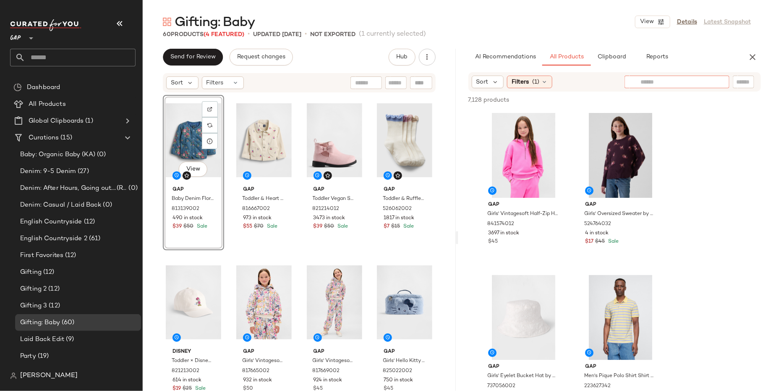
click at [716, 84] on div at bounding box center [677, 82] width 105 height 13
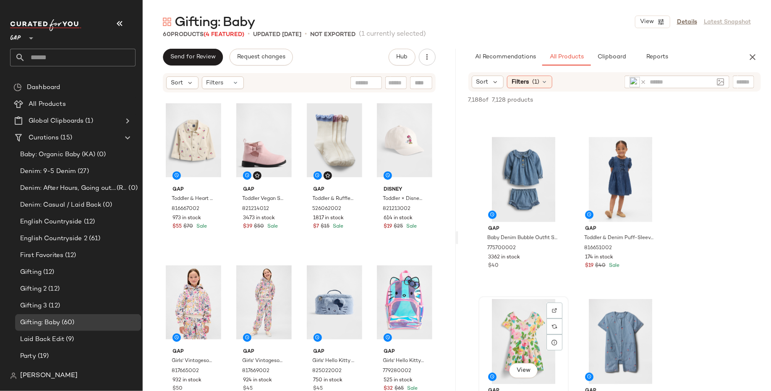
scroll to position [4027, 0]
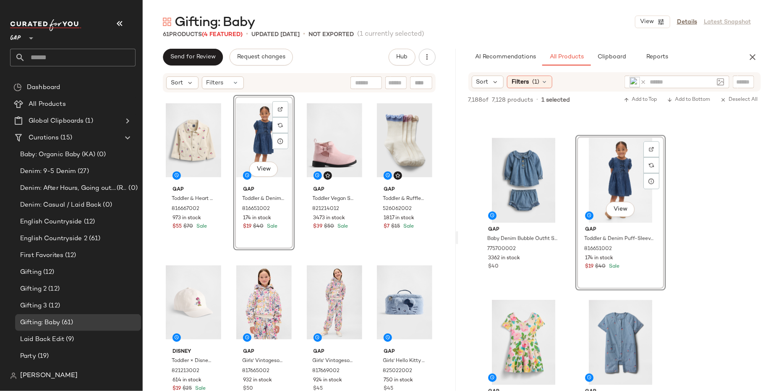
click at [242, 131] on div "View" at bounding box center [263, 140] width 55 height 85
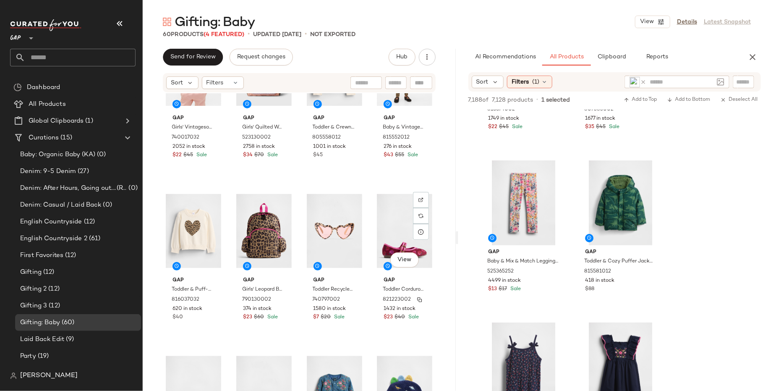
scroll to position [495, 0]
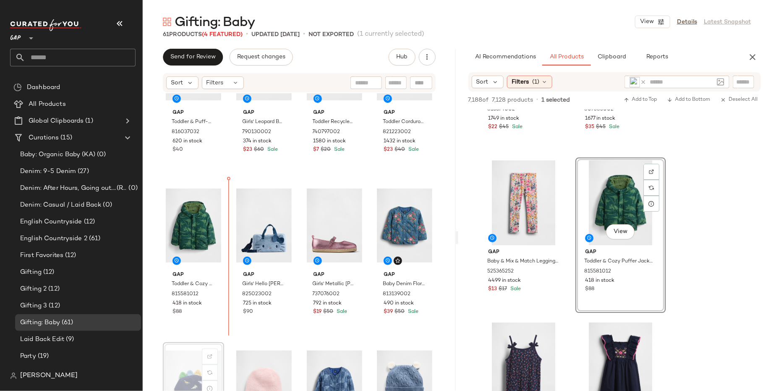
drag, startPoint x: 183, startPoint y: 375, endPoint x: 187, endPoint y: 370, distance: 6.6
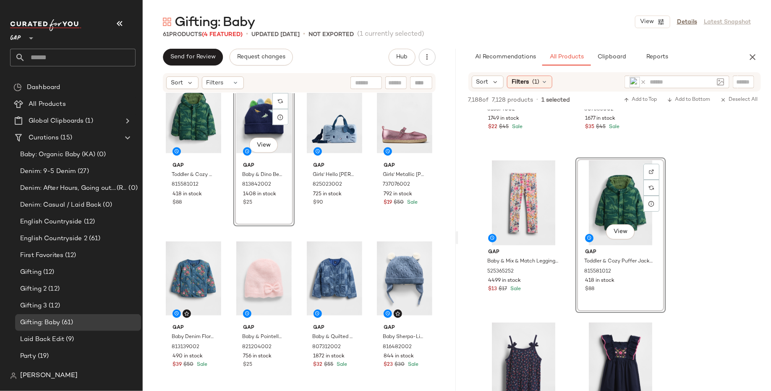
scroll to position [679, 0]
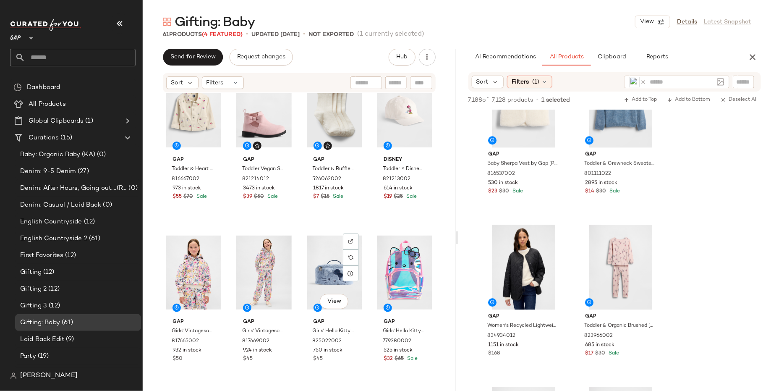
scroll to position [18, 0]
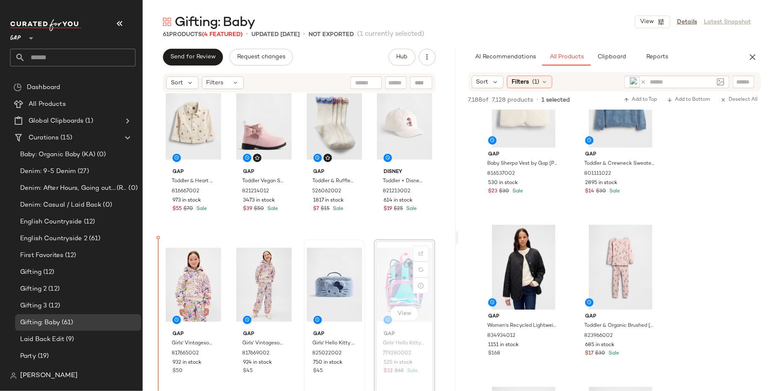
drag, startPoint x: 396, startPoint y: 275, endPoint x: 324, endPoint y: 276, distance: 71.8
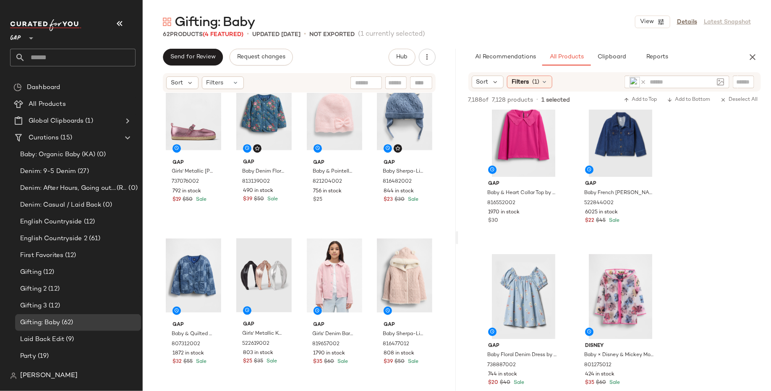
scroll to position [843, 0]
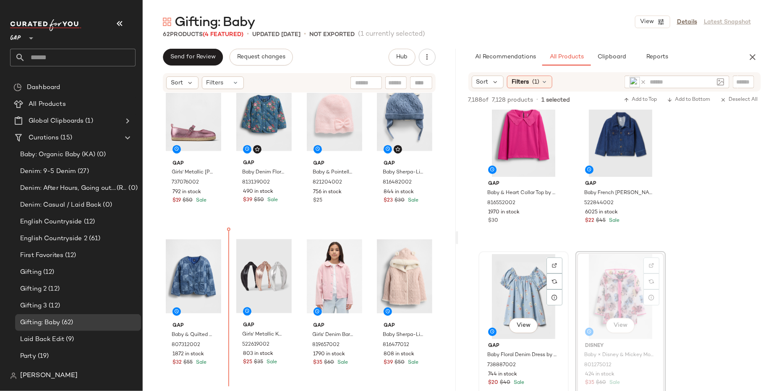
drag, startPoint x: 619, startPoint y: 302, endPoint x: 554, endPoint y: 305, distance: 64.7
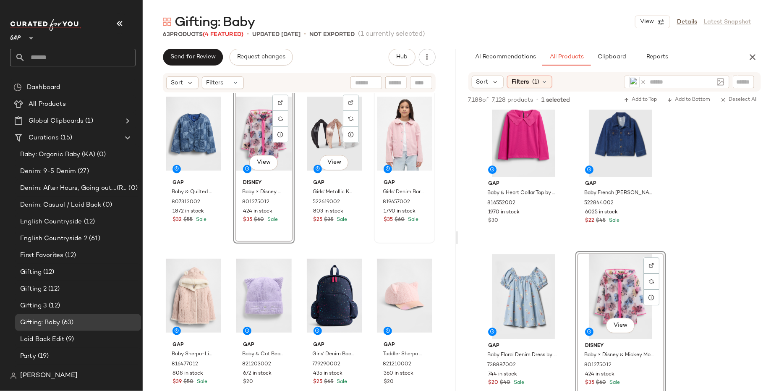
scroll to position [997, 0]
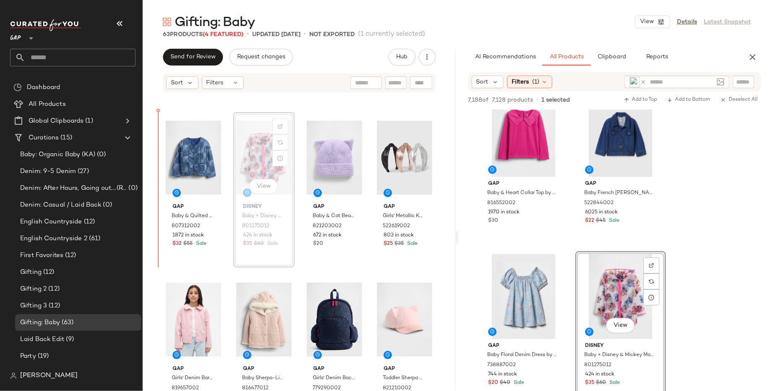
drag, startPoint x: 257, startPoint y: 123, endPoint x: 252, endPoint y: 123, distance: 5.5
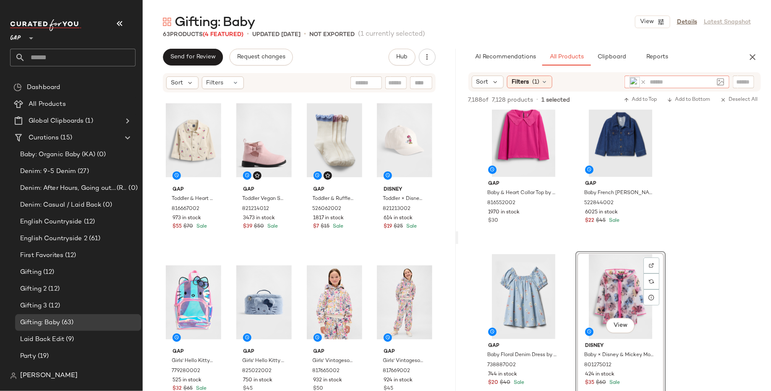
click at [644, 81] on icon at bounding box center [643, 82] width 6 height 6
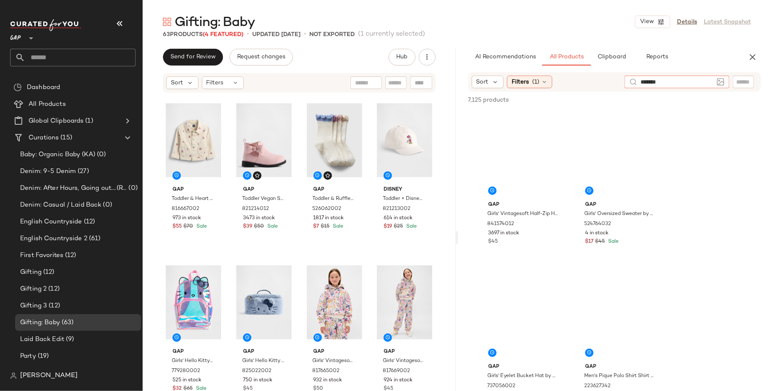
type input "********"
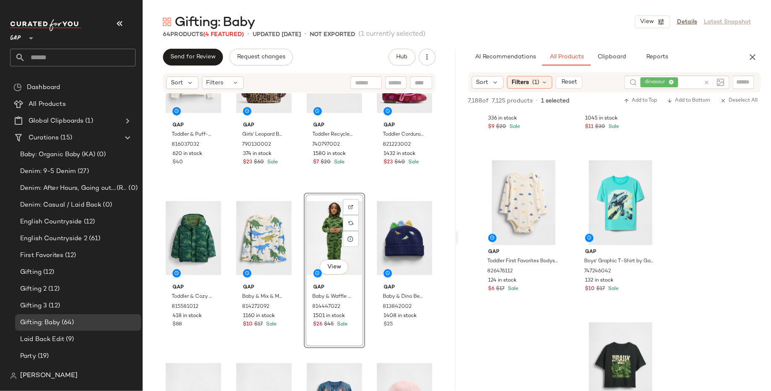
scroll to position [778, 0]
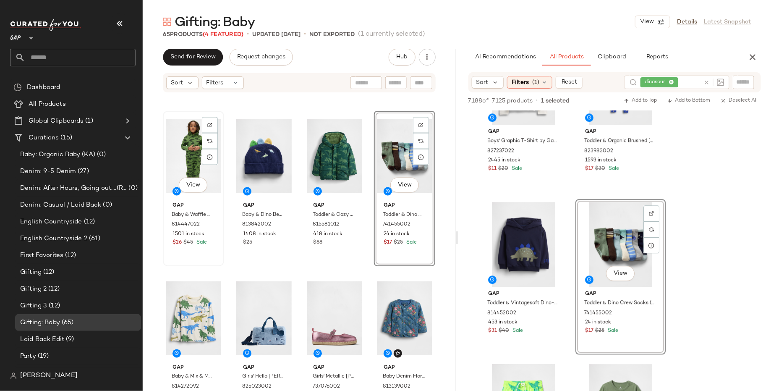
scroll to position [644, 0]
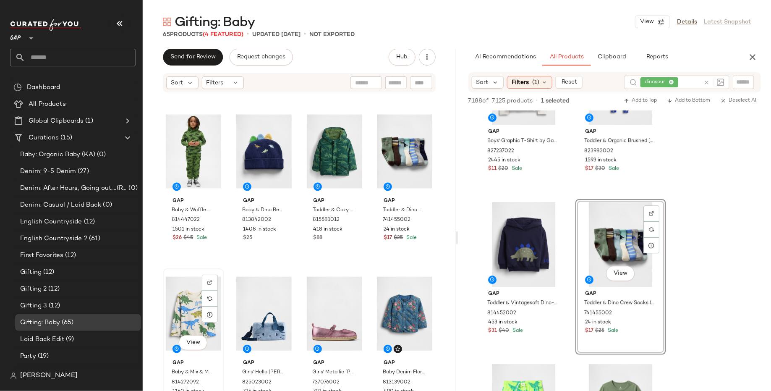
click at [175, 304] on div "View" at bounding box center [193, 313] width 55 height 85
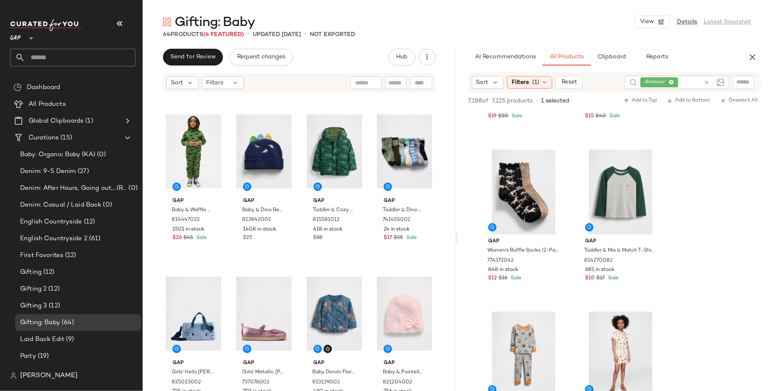
scroll to position [5799, 0]
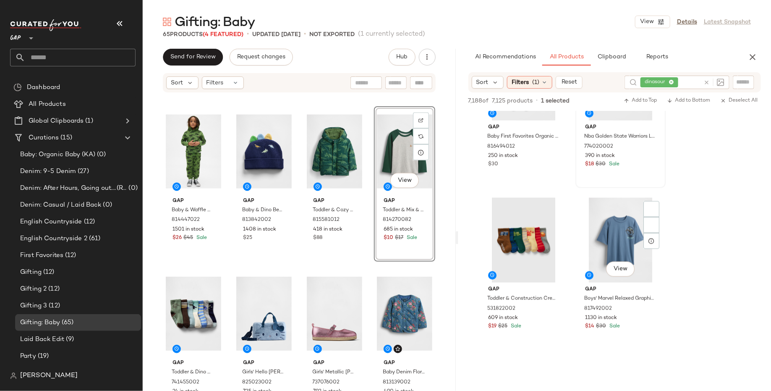
scroll to position [6724, 0]
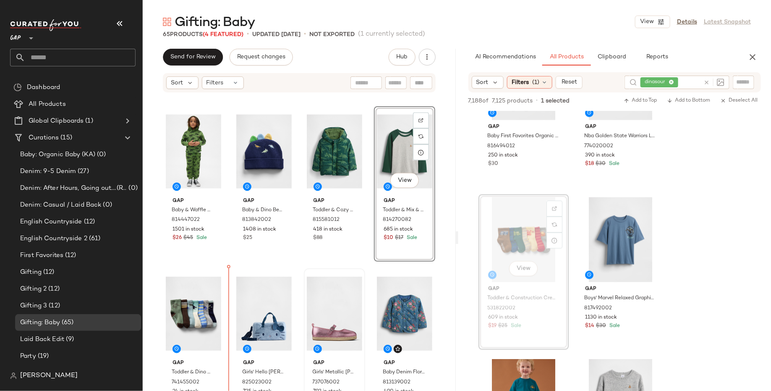
drag, startPoint x: 506, startPoint y: 236, endPoint x: 357, endPoint y: 290, distance: 157.7
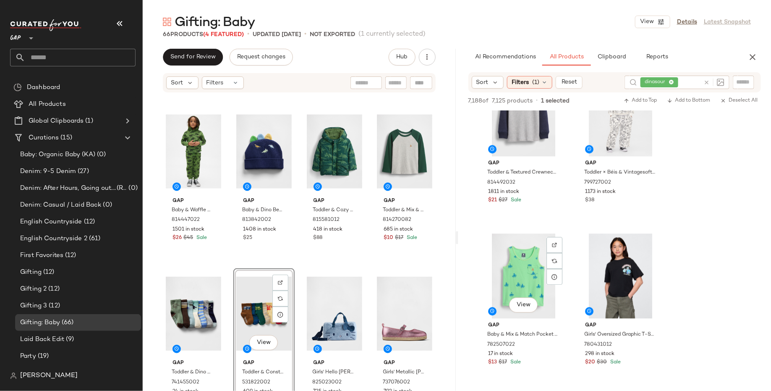
scroll to position [7412, 0]
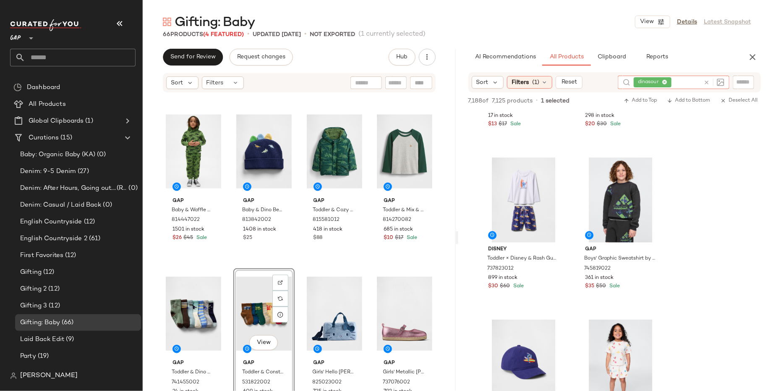
click at [672, 81] on div "dinasour" at bounding box center [667, 82] width 66 height 13
click at [665, 82] on icon at bounding box center [664, 82] width 5 height 5
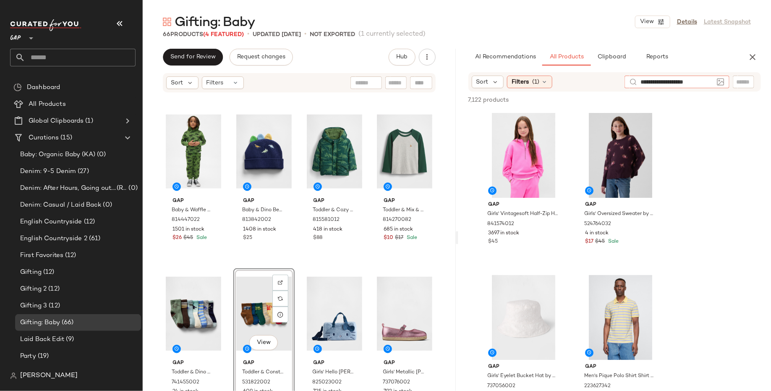
type input "**********"
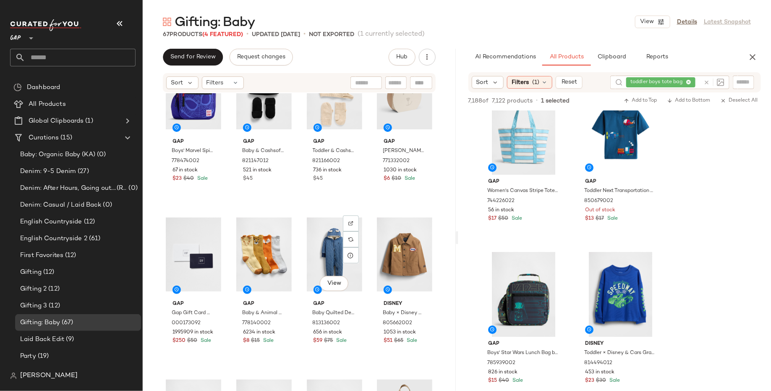
scroll to position [1925, 0]
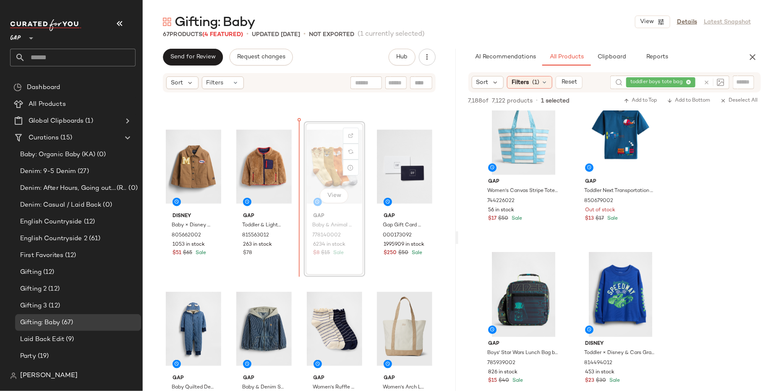
scroll to position [1921, 0]
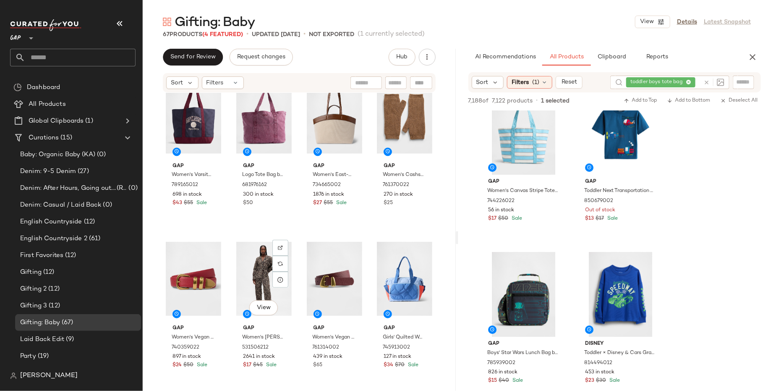
scroll to position [2301, 0]
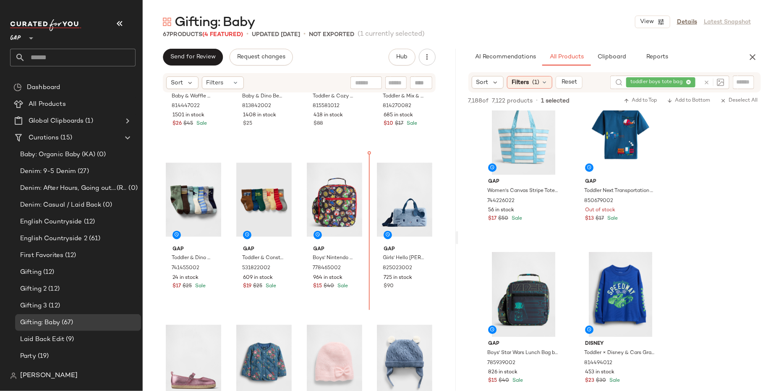
scroll to position [617, 0]
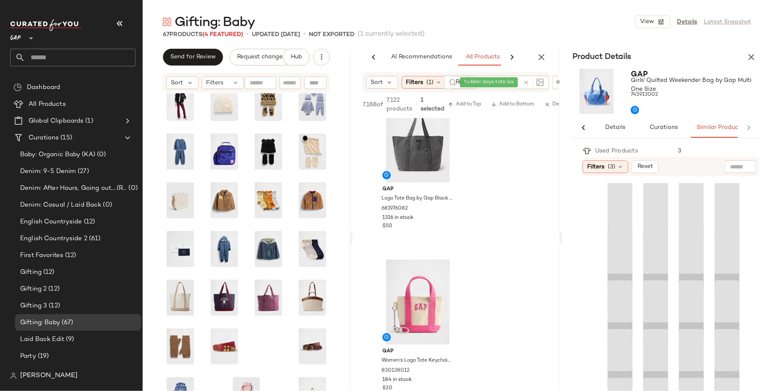
scroll to position [0, 25]
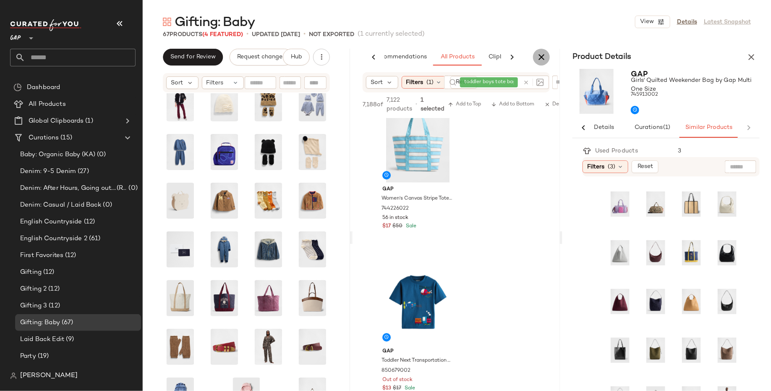
click at [540, 55] on icon "button" at bounding box center [542, 57] width 10 height 10
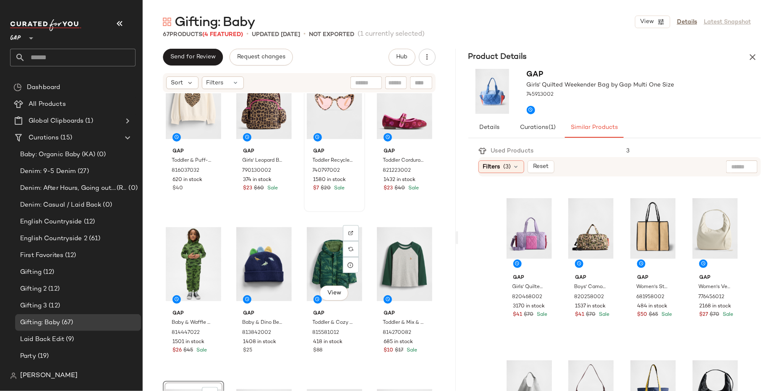
scroll to position [640, 0]
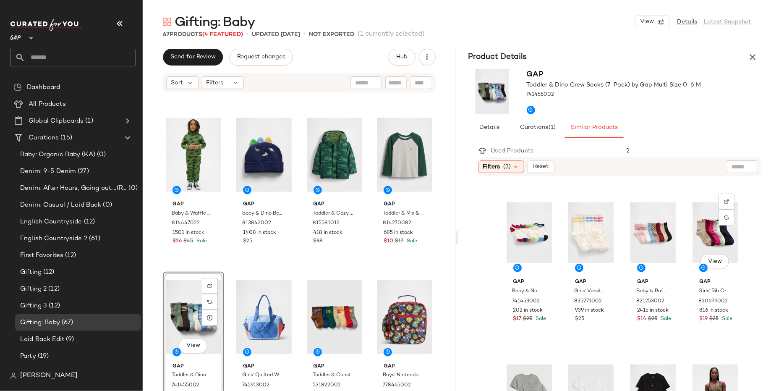
scroll to position [320, 0]
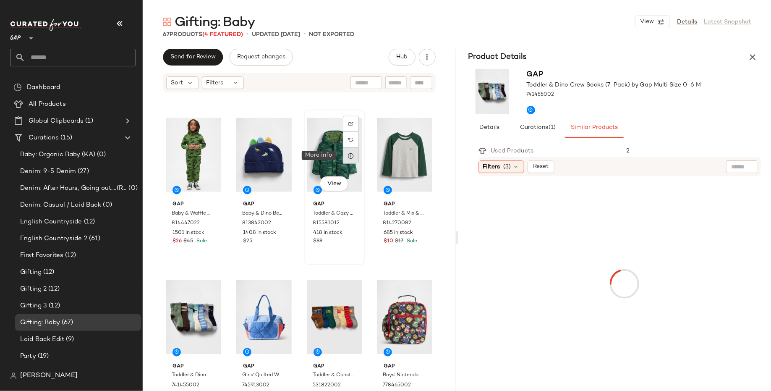
click at [343, 160] on div at bounding box center [351, 156] width 16 height 16
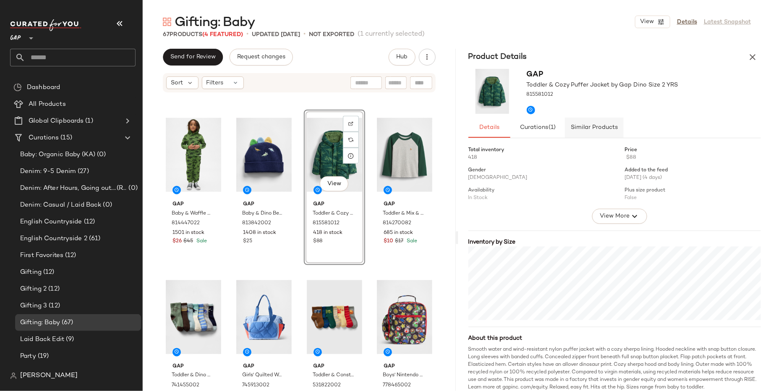
click at [608, 127] on span "Similar Products" at bounding box center [594, 127] width 47 height 7
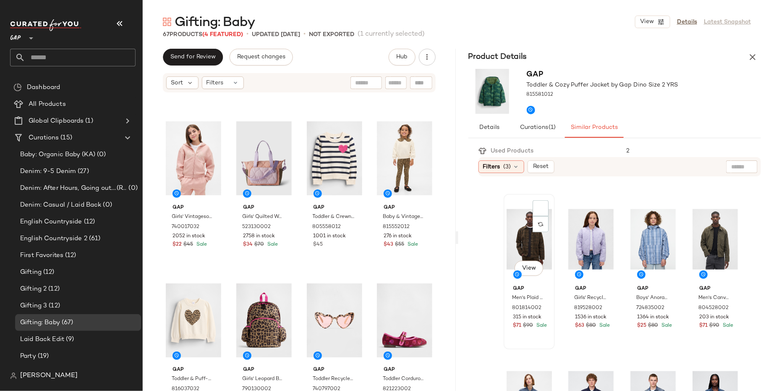
scroll to position [474, 0]
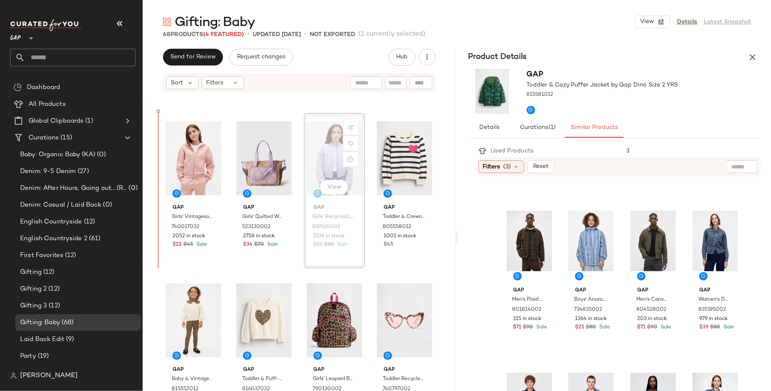
scroll to position [312, 0]
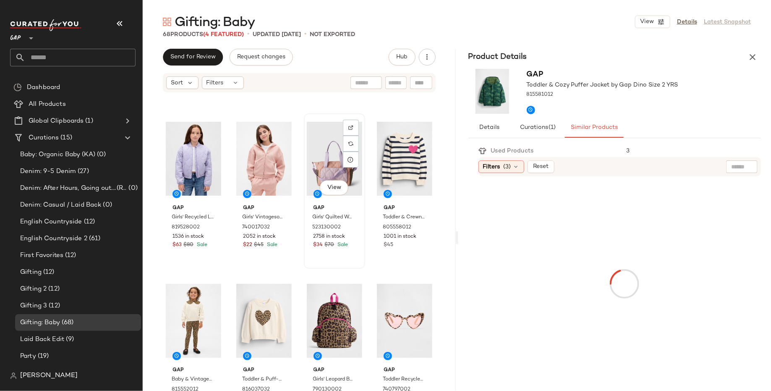
scroll to position [311, 0]
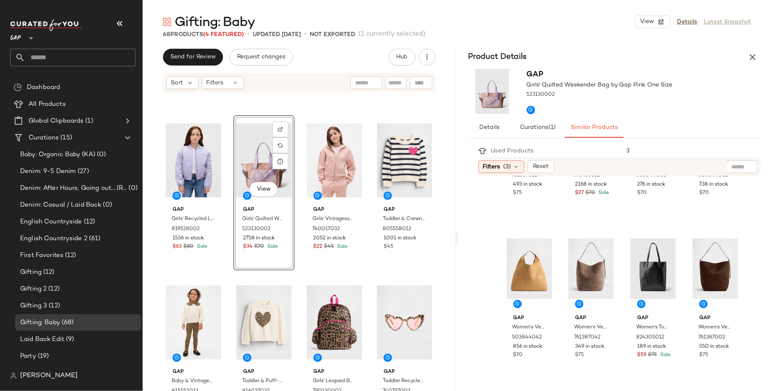
scroll to position [303, 0]
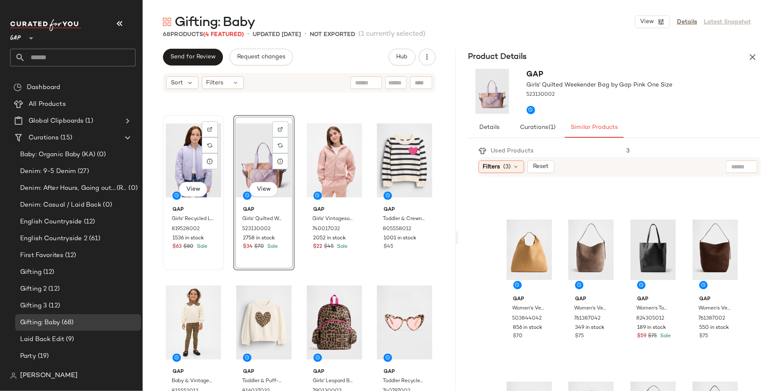
click at [178, 152] on div "View" at bounding box center [193, 160] width 55 height 85
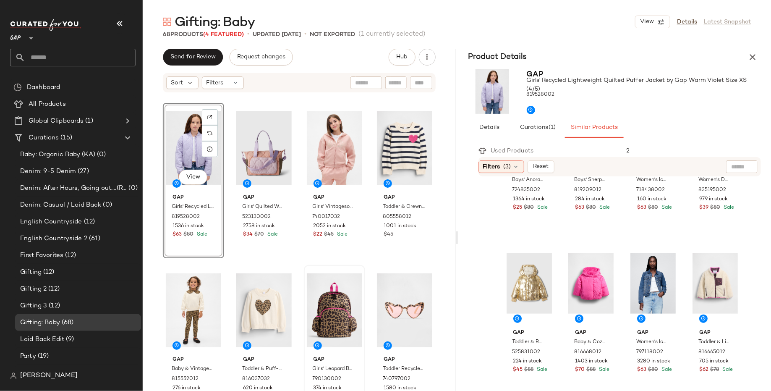
scroll to position [322, 0]
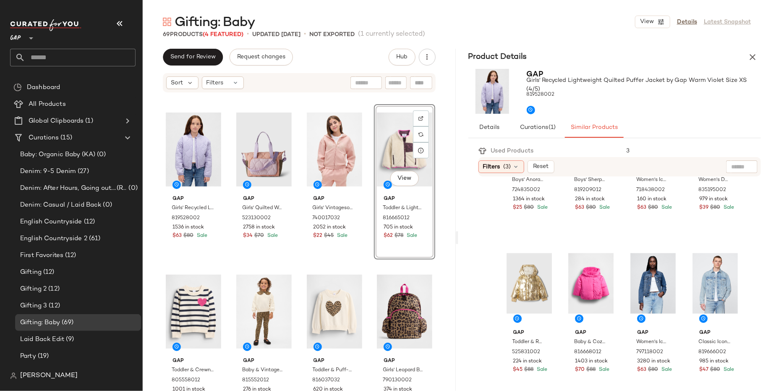
click at [384, 119] on div "View" at bounding box center [404, 149] width 55 height 85
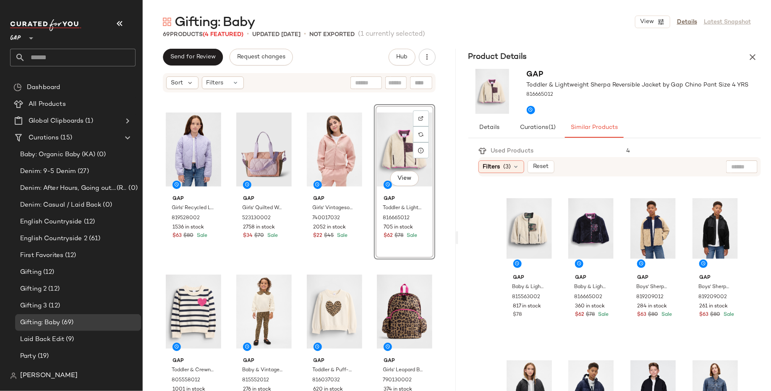
click at [383, 141] on div "View" at bounding box center [404, 149] width 55 height 85
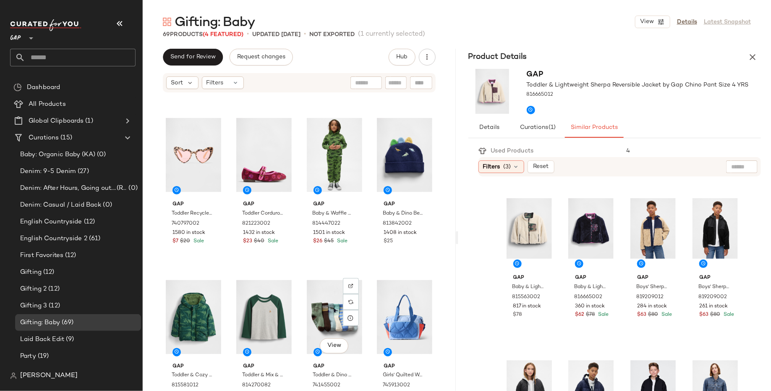
scroll to position [637, 0]
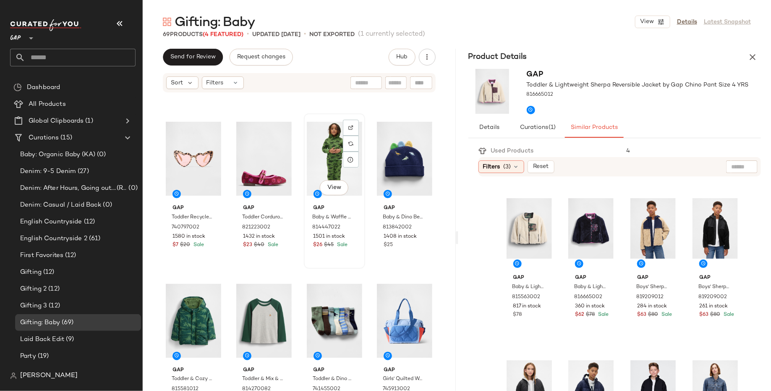
click at [318, 159] on div "View" at bounding box center [334, 158] width 55 height 85
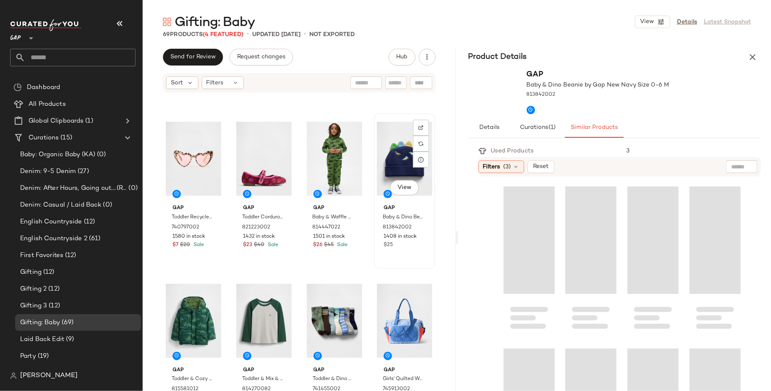
click at [389, 164] on div "View" at bounding box center [404, 158] width 55 height 85
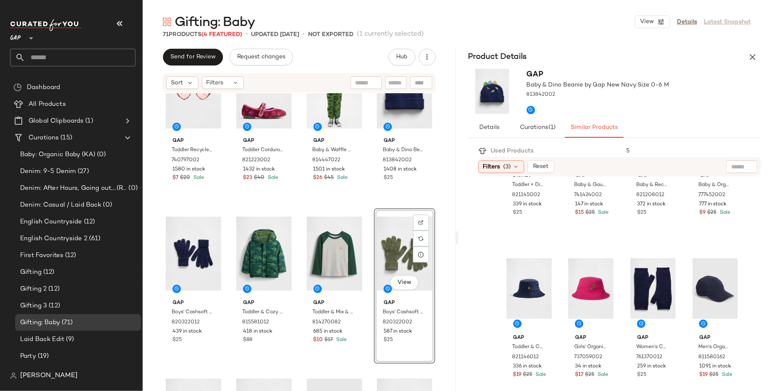
scroll to position [103, 0]
click at [385, 248] on div "View" at bounding box center [404, 253] width 55 height 85
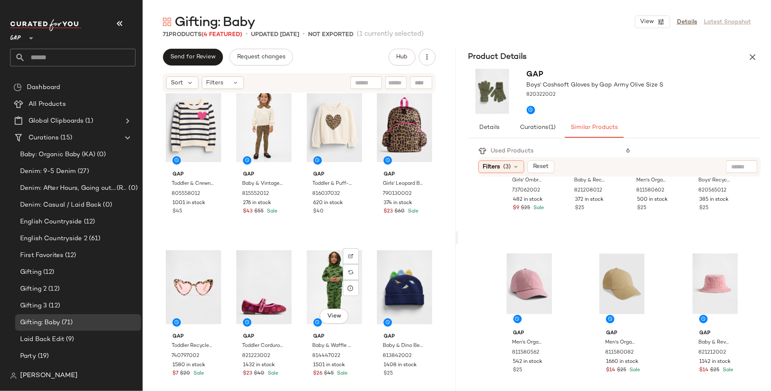
scroll to position [506, 0]
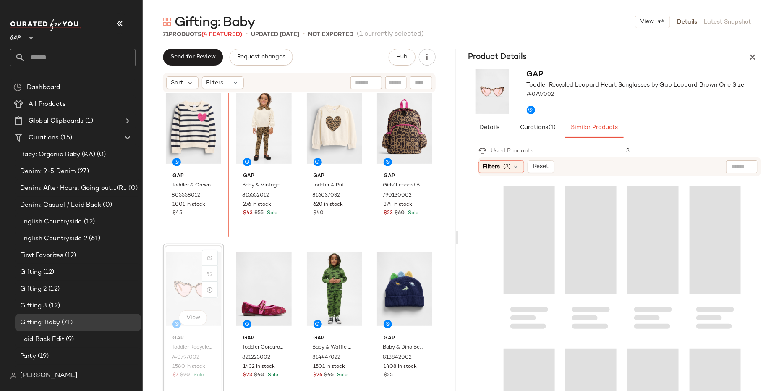
scroll to position [500, 0]
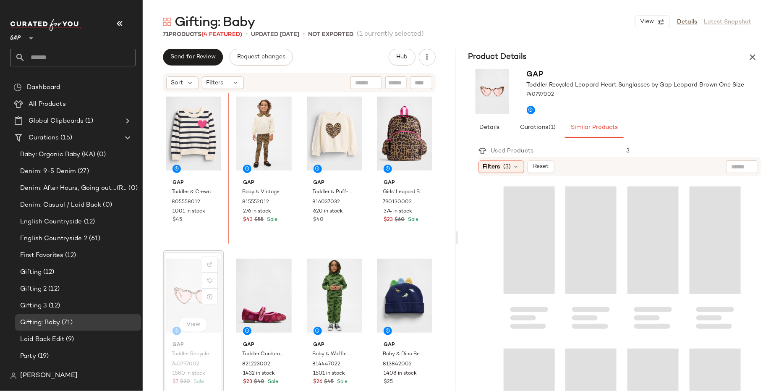
drag, startPoint x: 194, startPoint y: 287, endPoint x: 194, endPoint y: 282, distance: 4.6
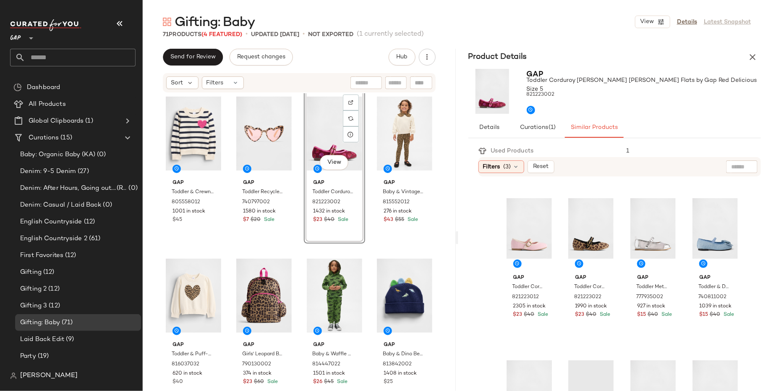
click at [287, 249] on div "Gap Toddler & Crewneck Sweater by Gap Bold Navy Stripe Size 6 YRS 805558012 100…" at bounding box center [299, 254] width 313 height 323
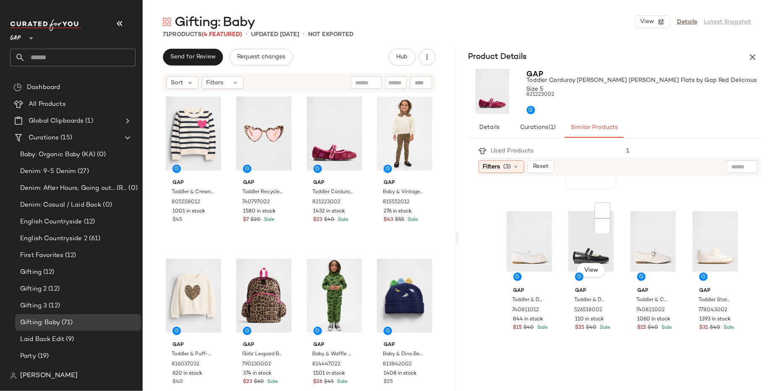
scroll to position [152, 0]
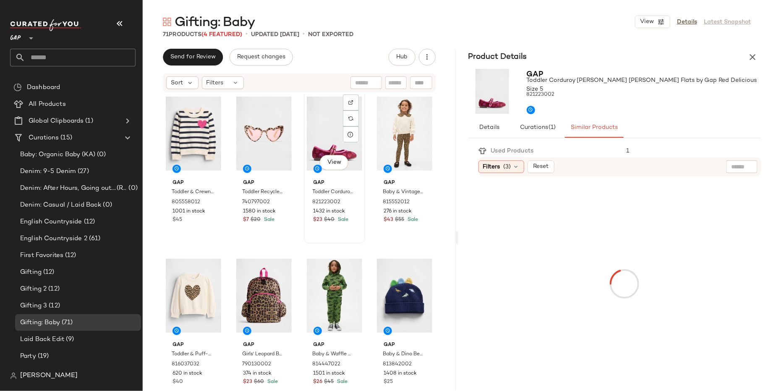
click at [308, 134] on div "View" at bounding box center [334, 133] width 55 height 85
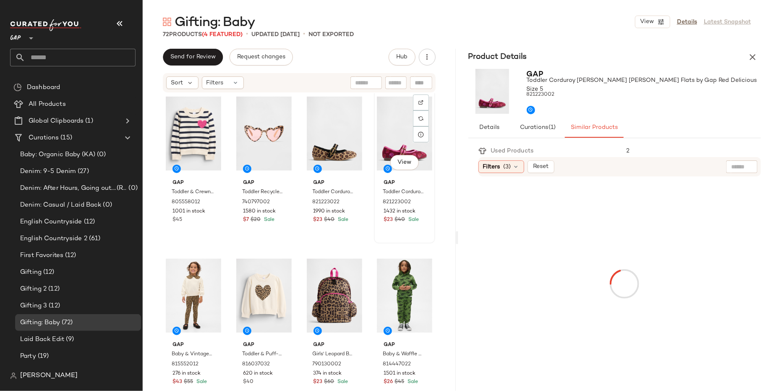
click at [387, 145] on div "View" at bounding box center [404, 133] width 55 height 85
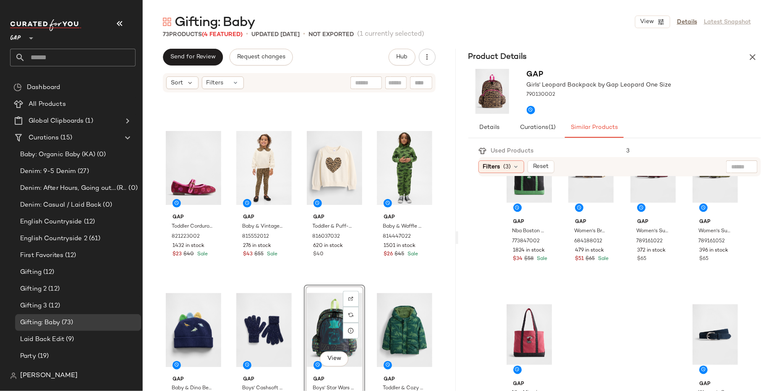
scroll to position [705, 0]
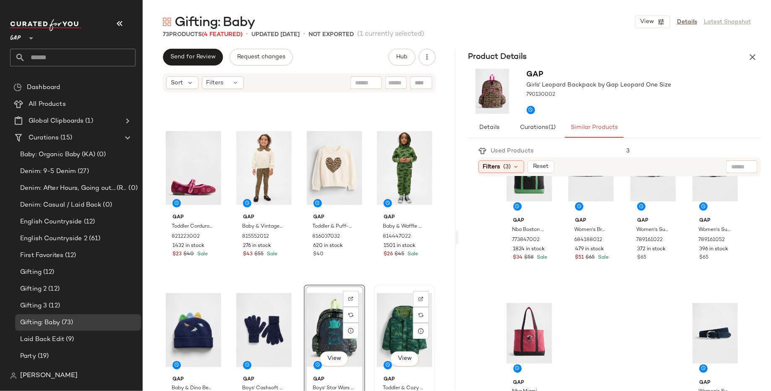
click at [398, 327] on div "View" at bounding box center [404, 330] width 55 height 85
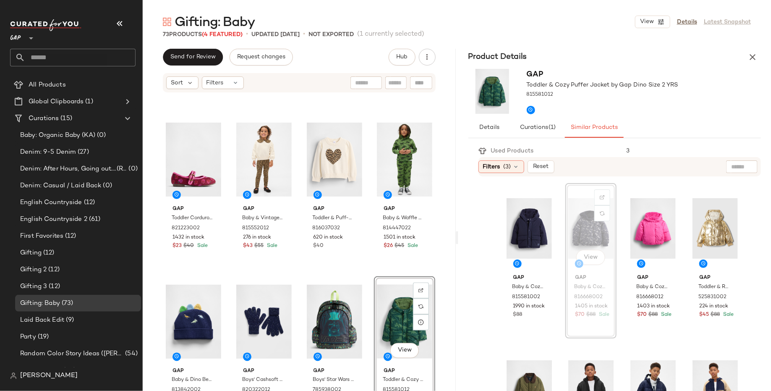
scroll to position [642, 0]
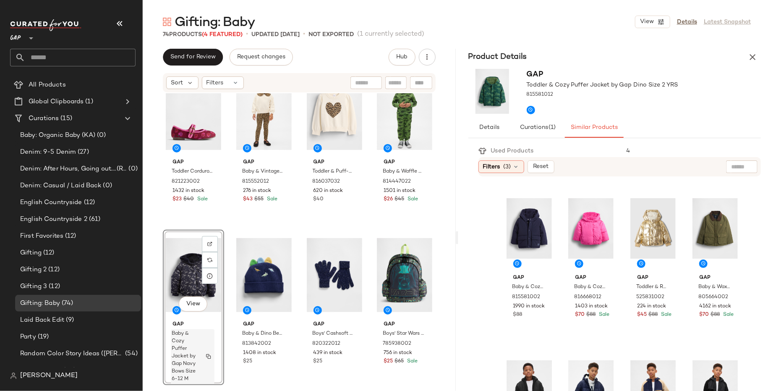
scroll to position [695, 0]
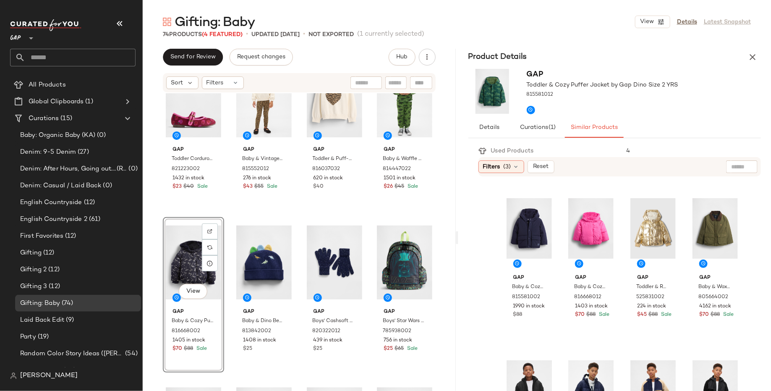
click at [186, 267] on div "View" at bounding box center [193, 262] width 55 height 85
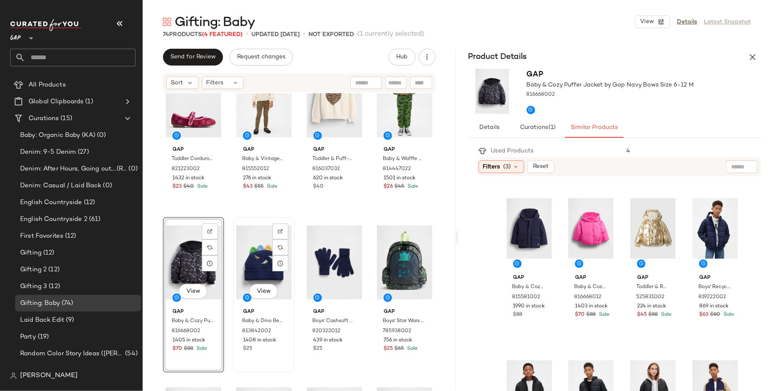
click at [256, 265] on div "View" at bounding box center [263, 262] width 55 height 85
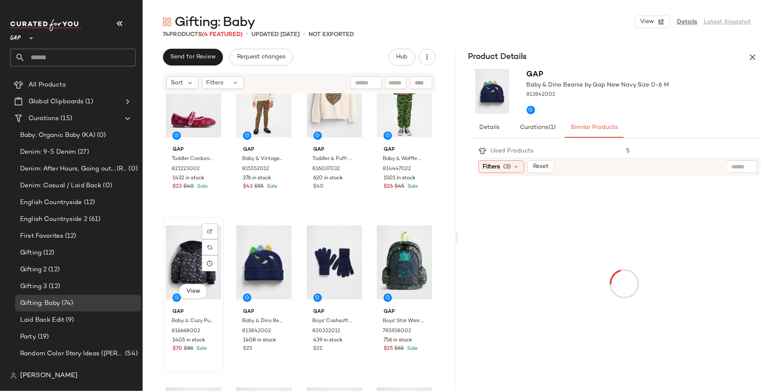
click at [171, 264] on div "View" at bounding box center [193, 262] width 55 height 85
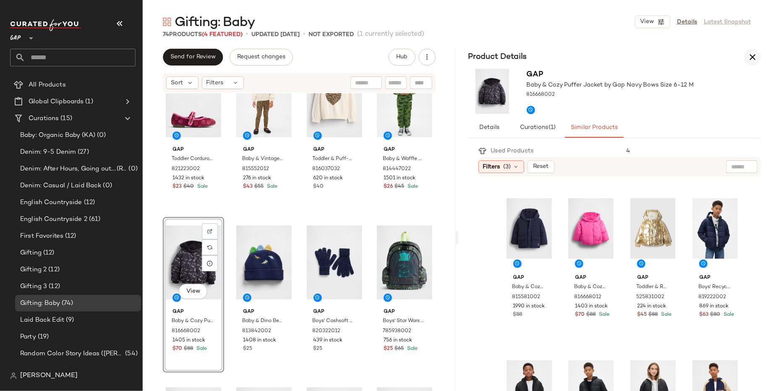
click at [750, 55] on icon "button" at bounding box center [753, 57] width 10 height 10
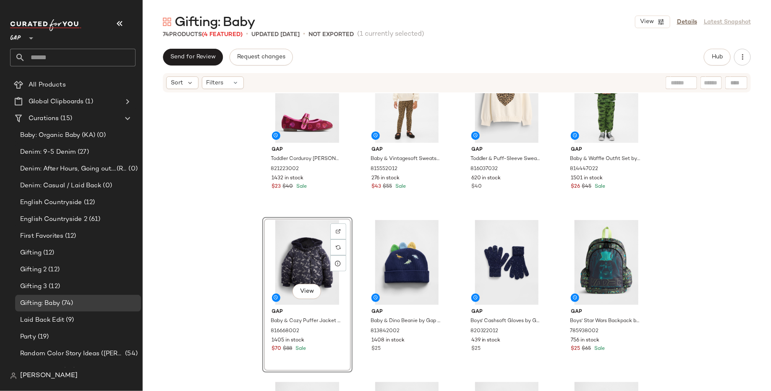
click at [228, 262] on div "Gap Toddler Corduroy [PERSON_NAME] [PERSON_NAME] Flats by Gap Red Delicious Siz…" at bounding box center [457, 254] width 629 height 323
click at [291, 262] on div "View" at bounding box center [307, 262] width 84 height 85
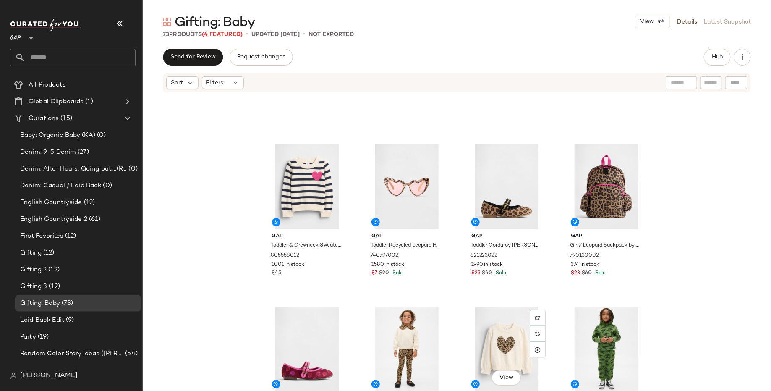
scroll to position [522, 0]
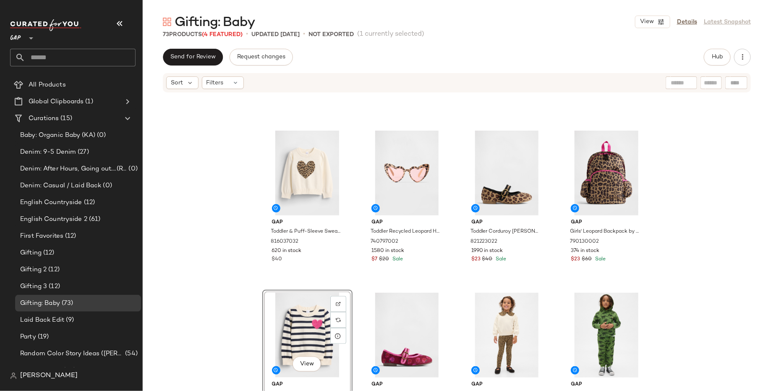
scroll to position [439, 0]
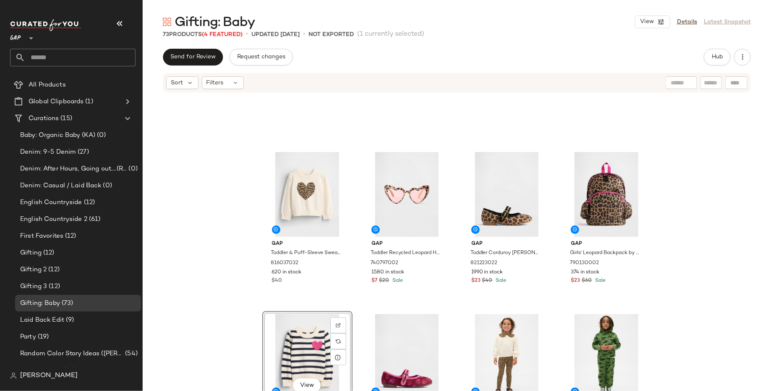
click at [695, 291] on div "Gap Toddler & Puff-Sleeve Sweater by Gap [PERSON_NAME] Size 6 YRS 816037032 620…" at bounding box center [457, 254] width 629 height 323
click at [307, 221] on span "View" at bounding box center [307, 223] width 14 height 7
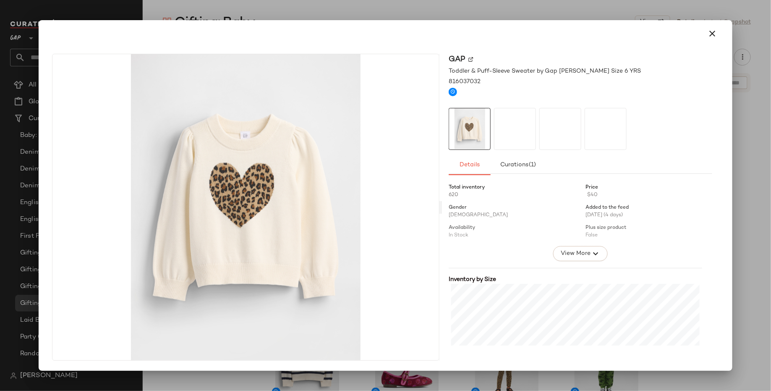
click at [540, 131] on div at bounding box center [561, 129] width 42 height 42
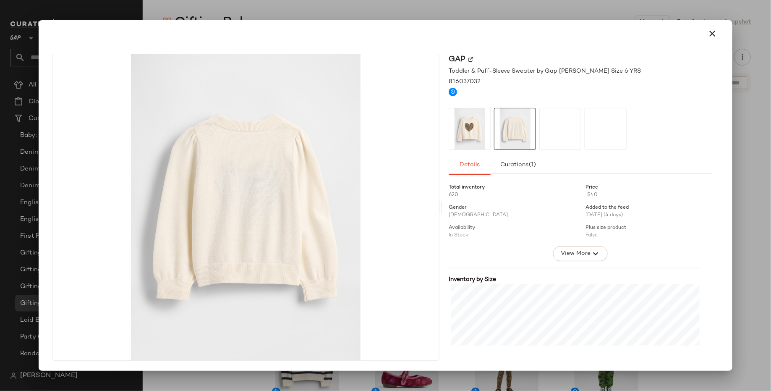
click at [585, 133] on div at bounding box center [606, 129] width 42 height 42
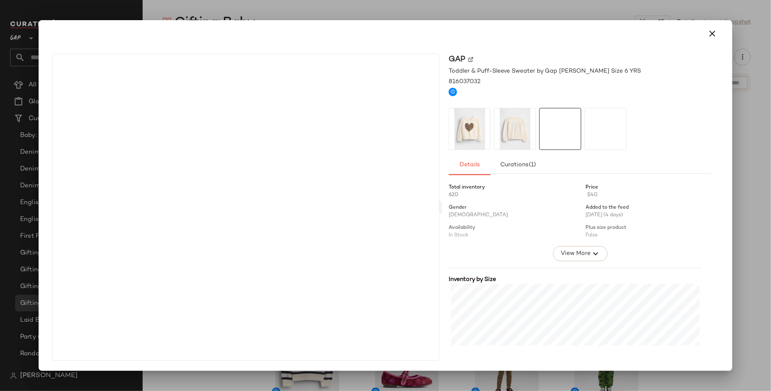
click at [611, 133] on div at bounding box center [606, 129] width 42 height 42
click at [718, 30] on button "button" at bounding box center [713, 34] width 20 height 20
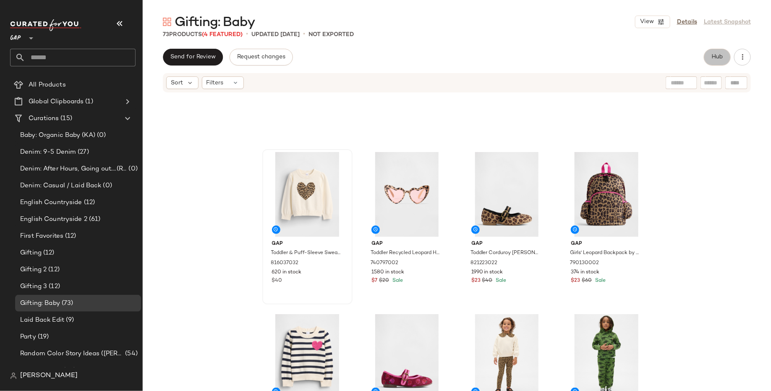
click at [710, 56] on button "Hub" at bounding box center [717, 57] width 27 height 17
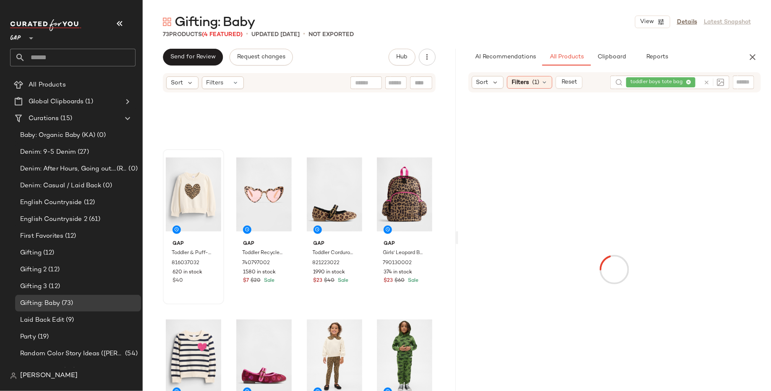
click at [688, 82] on div "toddler boys tote bag" at bounding box center [663, 82] width 74 height 13
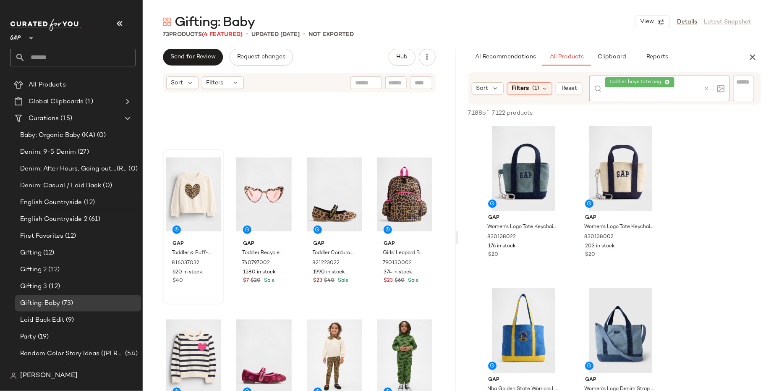
click at [668, 81] on icon at bounding box center [667, 82] width 5 height 5
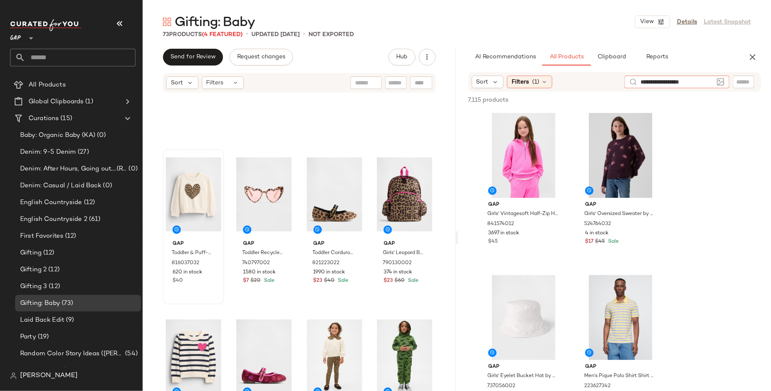
type input "**********"
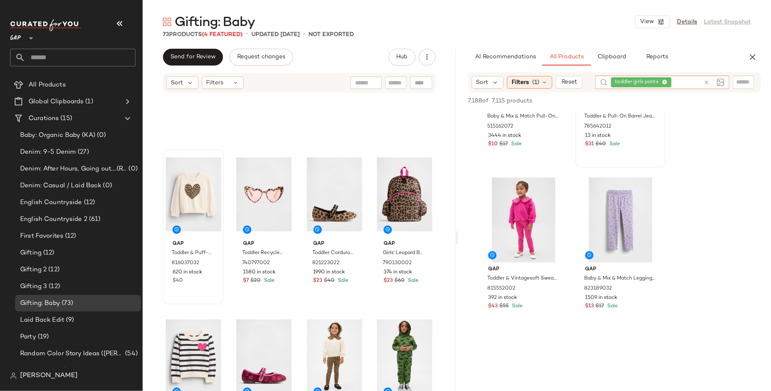
scroll to position [1905, 0]
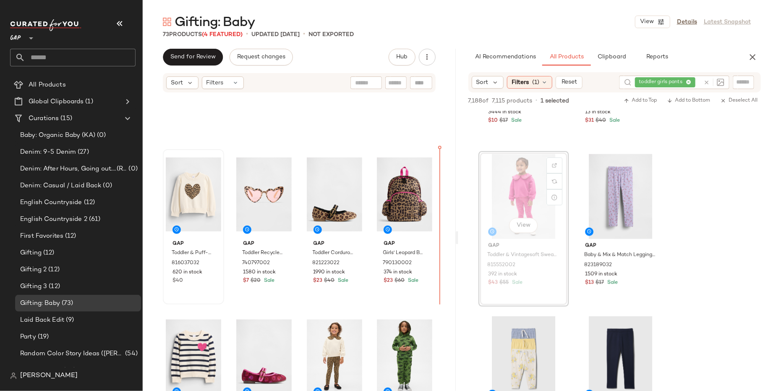
drag, startPoint x: 519, startPoint y: 203, endPoint x: 504, endPoint y: 219, distance: 22.0
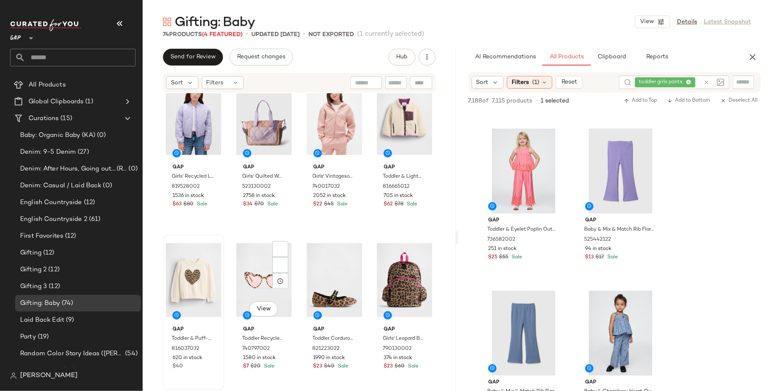
scroll to position [342, 0]
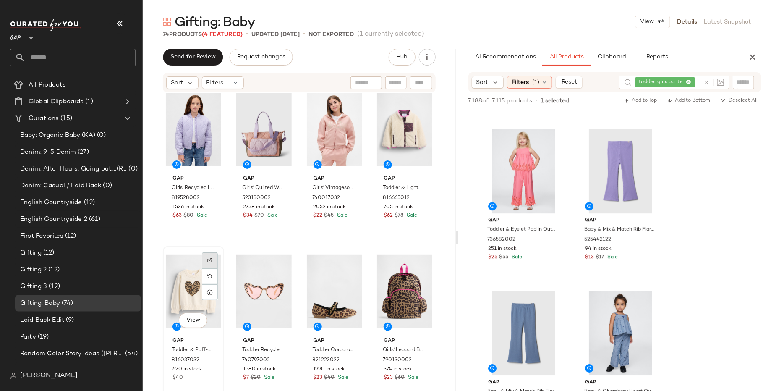
click at [210, 260] on img at bounding box center [209, 260] width 5 height 5
click at [688, 82] on div "toddler girls pants" at bounding box center [667, 82] width 65 height 13
click at [666, 82] on icon at bounding box center [664, 82] width 5 height 5
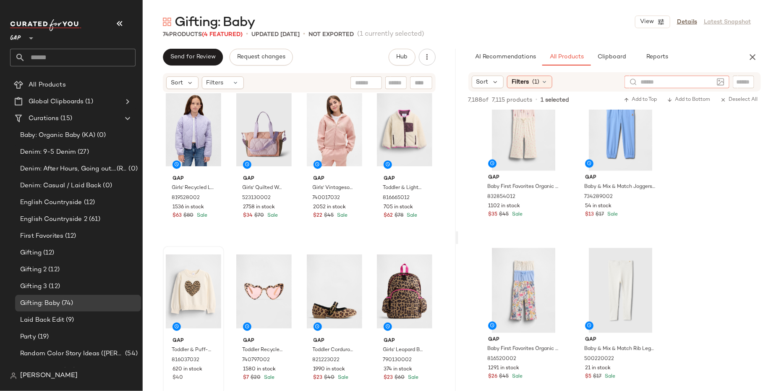
scroll to position [2292, 0]
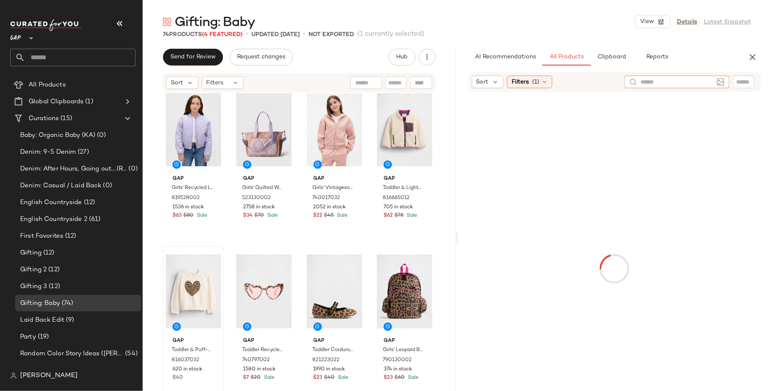
paste input "**********"
type input "**********"
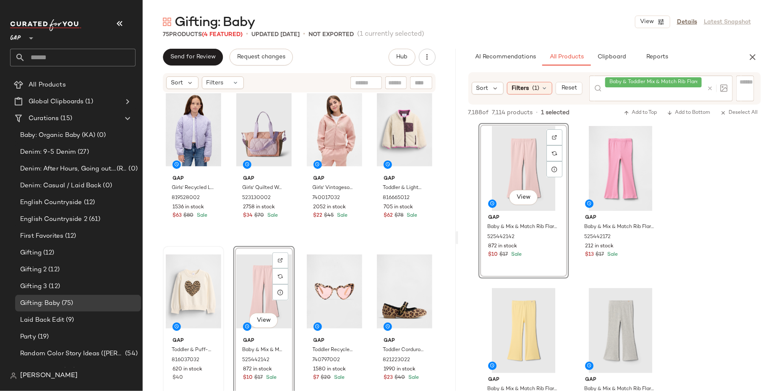
scroll to position [429, 0]
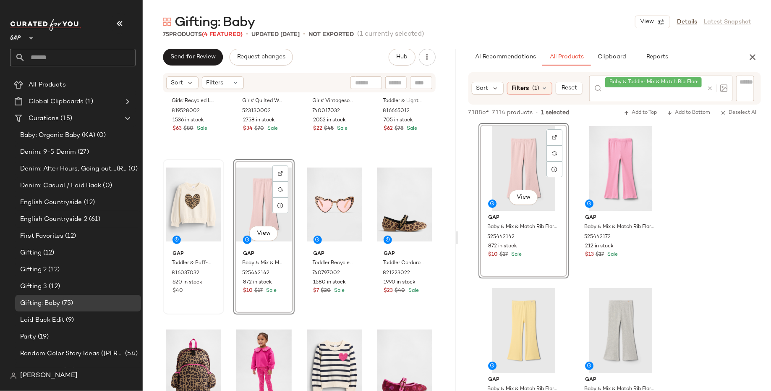
click at [315, 318] on div "Gap Girls' Recycled Lightweight Quilted Puffer Jacket by Gap Warm Violet Size X…" at bounding box center [299, 254] width 313 height 323
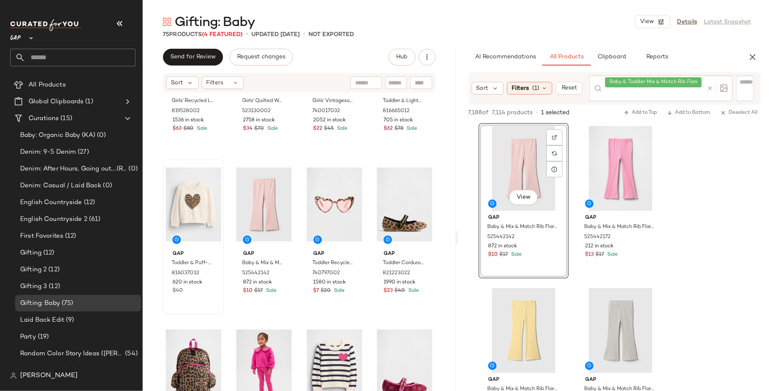
scroll to position [525, 0]
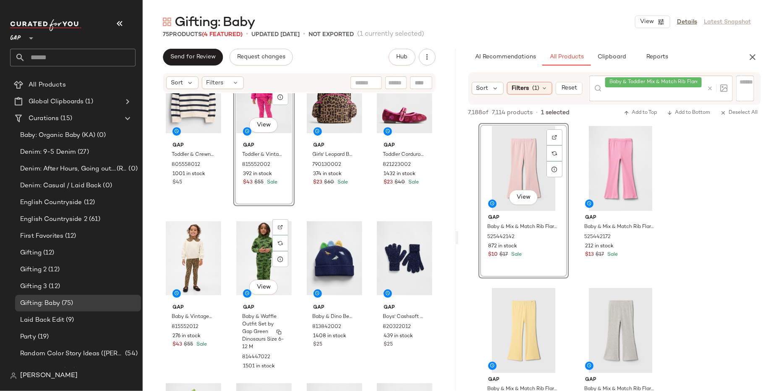
scroll to position [701, 0]
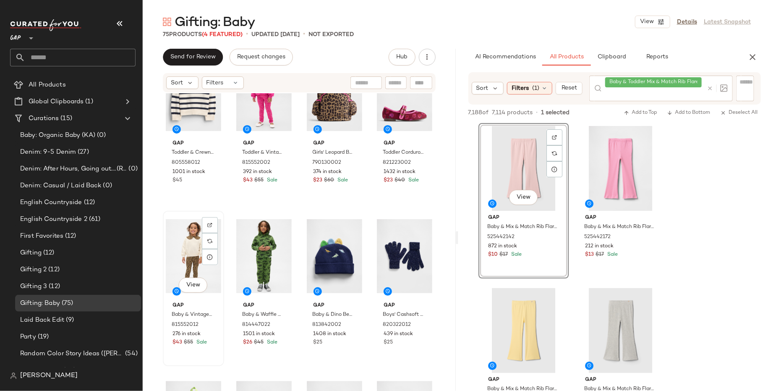
click at [169, 256] on div "View" at bounding box center [193, 256] width 55 height 85
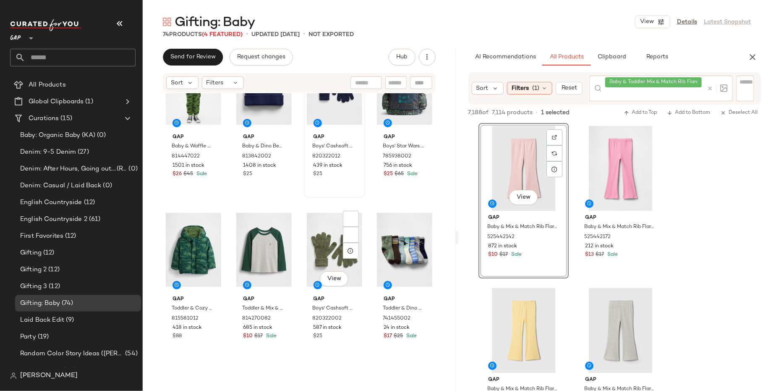
scroll to position [873, 0]
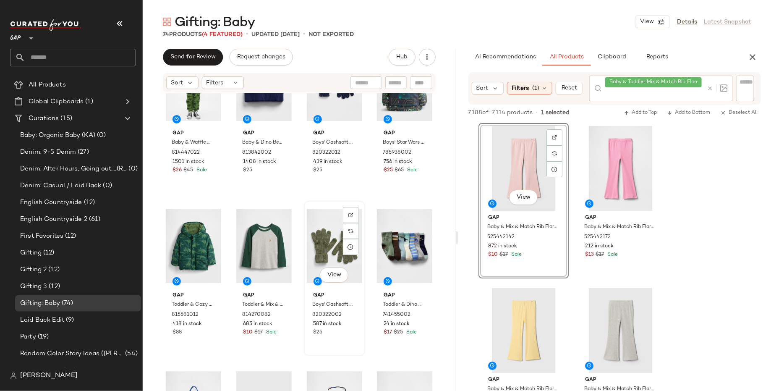
click at [325, 235] on div "View" at bounding box center [334, 246] width 55 height 85
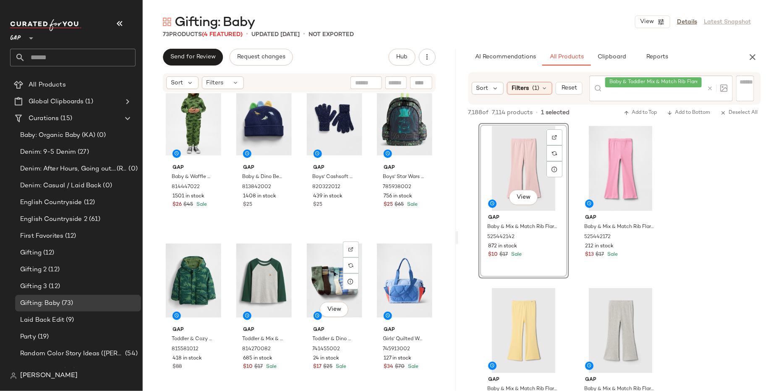
scroll to position [836, 0]
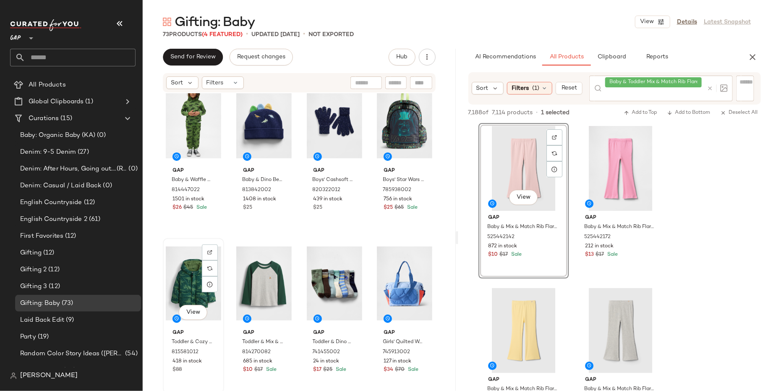
click at [179, 288] on div "View" at bounding box center [193, 283] width 55 height 85
click at [328, 281] on div "View" at bounding box center [334, 283] width 55 height 85
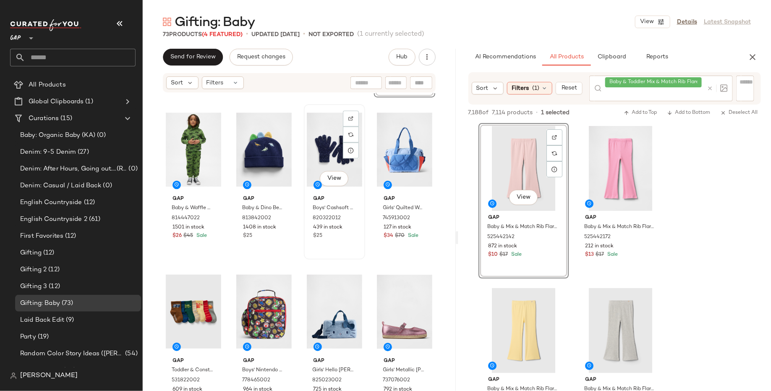
scroll to position [972, 0]
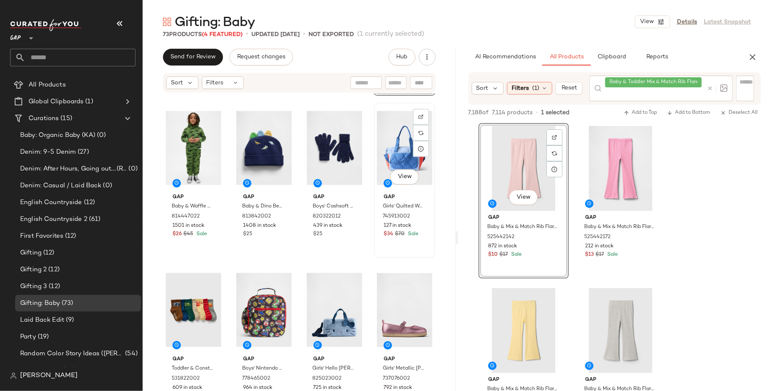
click at [382, 150] on div "View" at bounding box center [404, 147] width 55 height 85
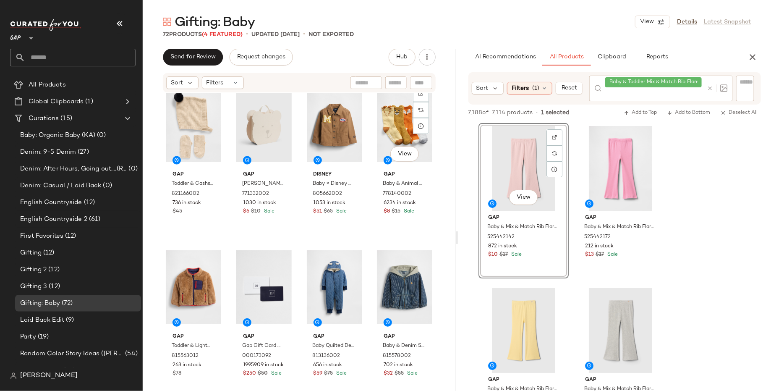
scroll to position [2129, 0]
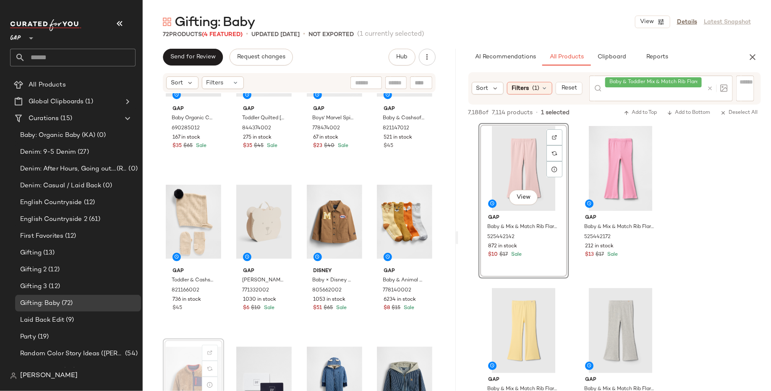
scroll to position [2034, 0]
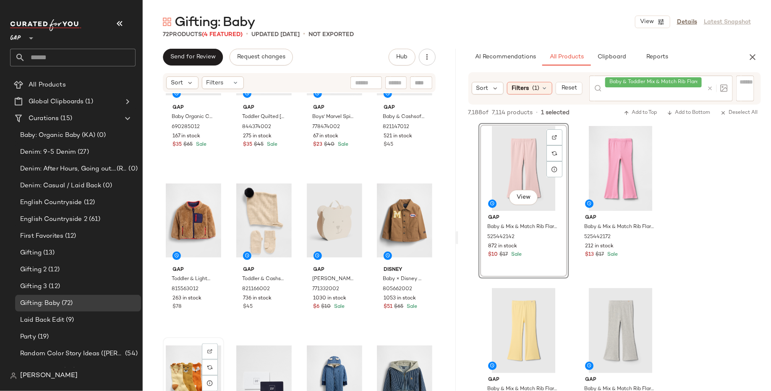
scroll to position [2034, 0]
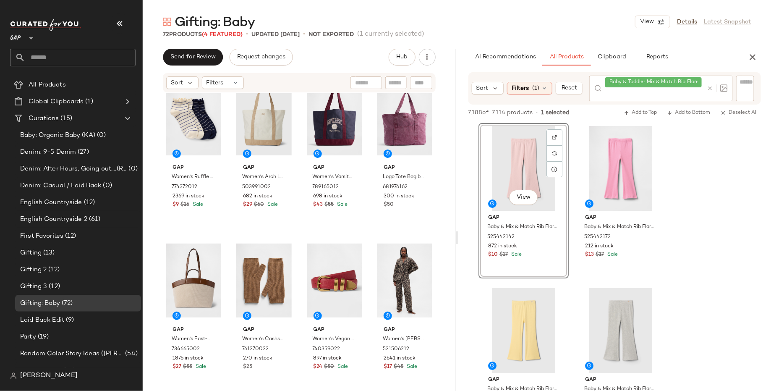
scroll to position [2596, 0]
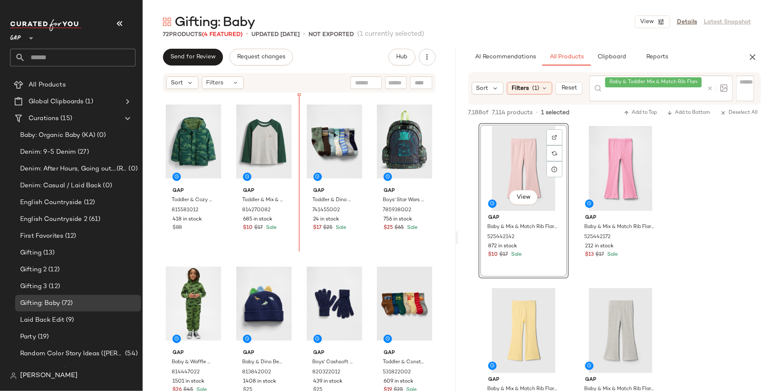
scroll to position [815, 0]
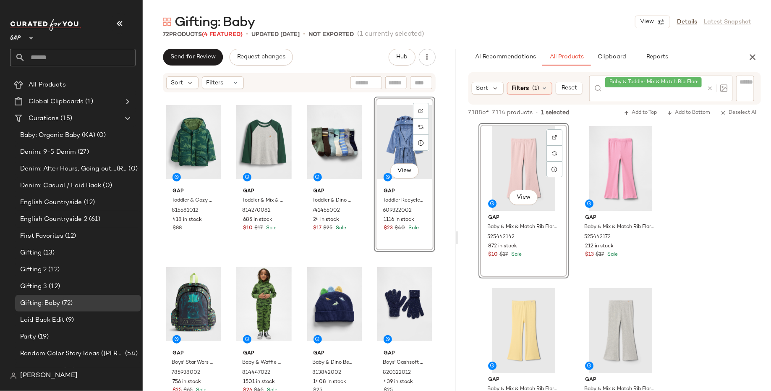
click at [354, 257] on div "Gap Toddler & Cozy Puffer Jacket by Gap Dino Size 2 YRS 815581012 418 in stock …" at bounding box center [299, 254] width 313 height 323
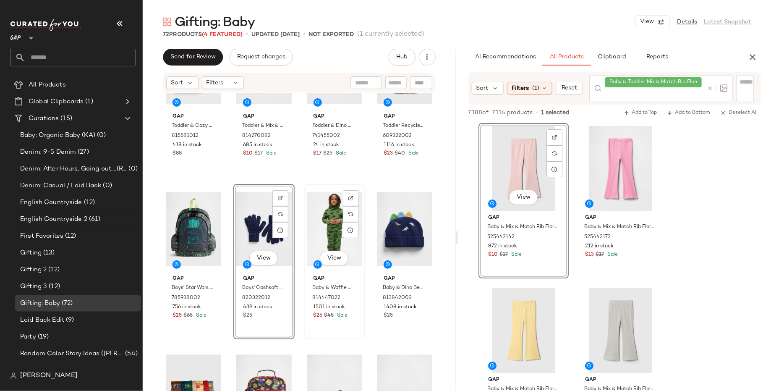
scroll to position [832, 0]
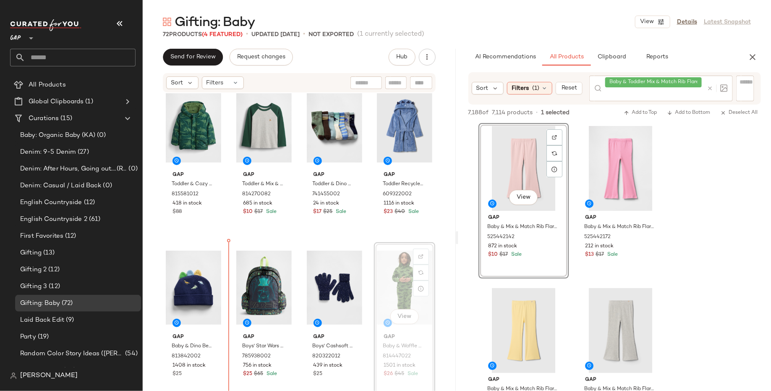
drag, startPoint x: 383, startPoint y: 280, endPoint x: 372, endPoint y: 282, distance: 11.0
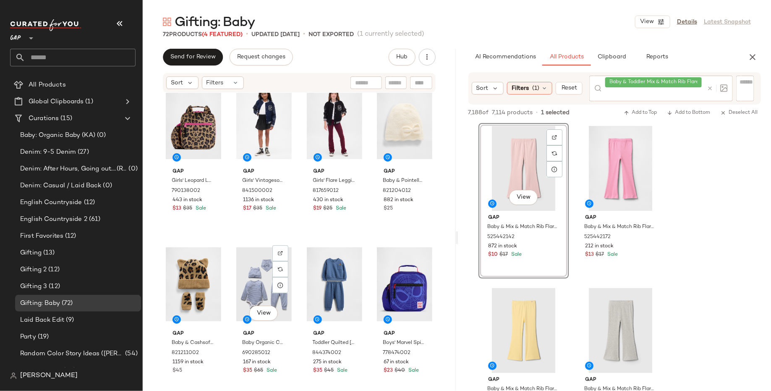
scroll to position [1825, 0]
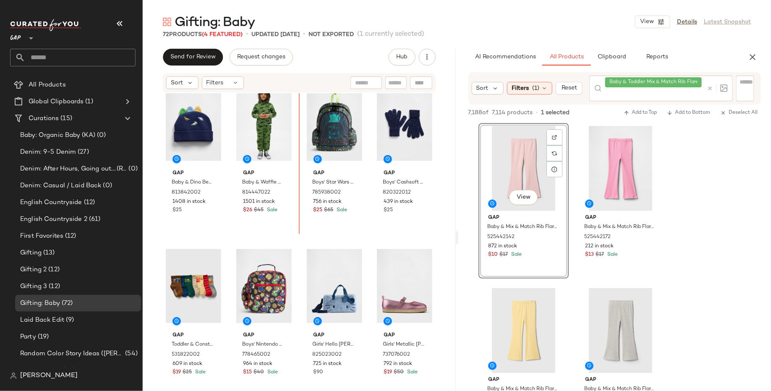
scroll to position [1014, 0]
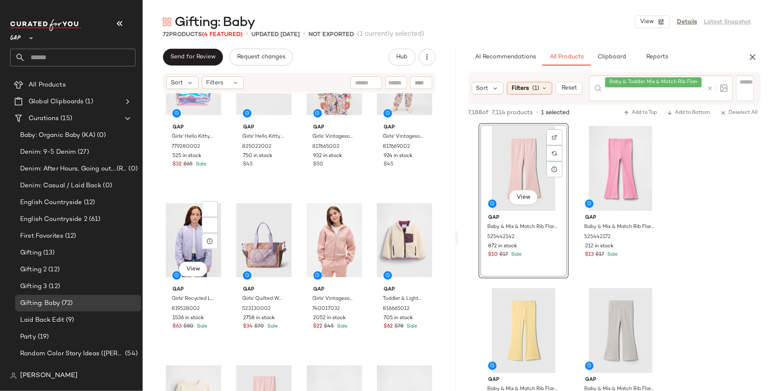
scroll to position [247, 0]
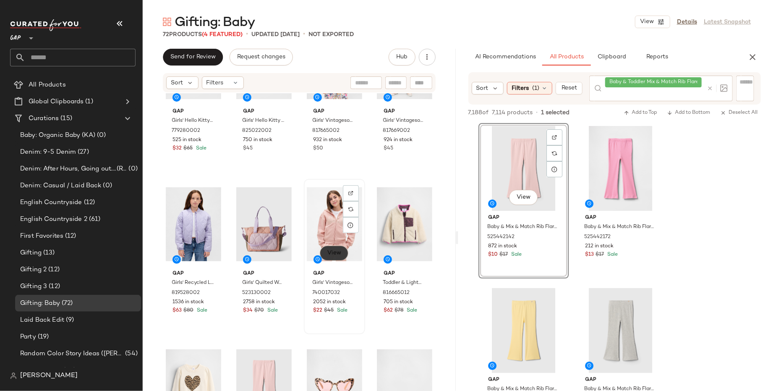
click at [327, 252] on span "View" at bounding box center [334, 253] width 14 height 7
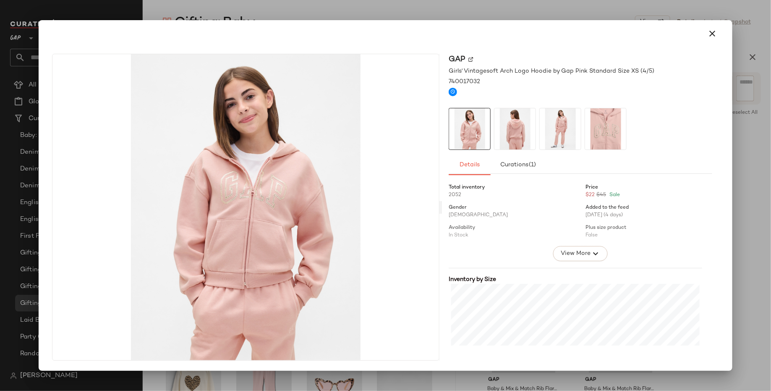
click at [557, 128] on img at bounding box center [560, 128] width 41 height 41
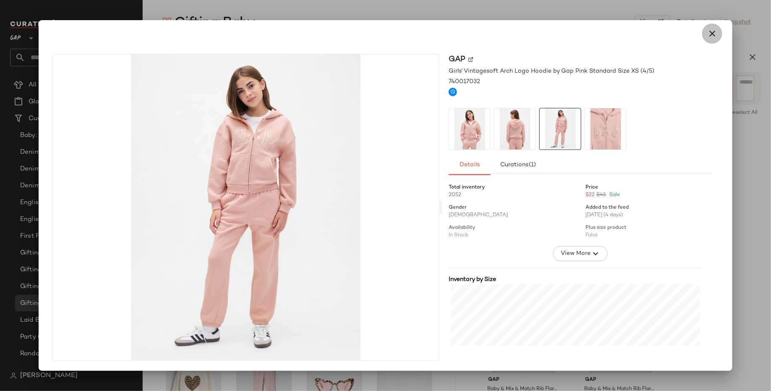
click at [715, 36] on icon "button" at bounding box center [713, 34] width 10 height 10
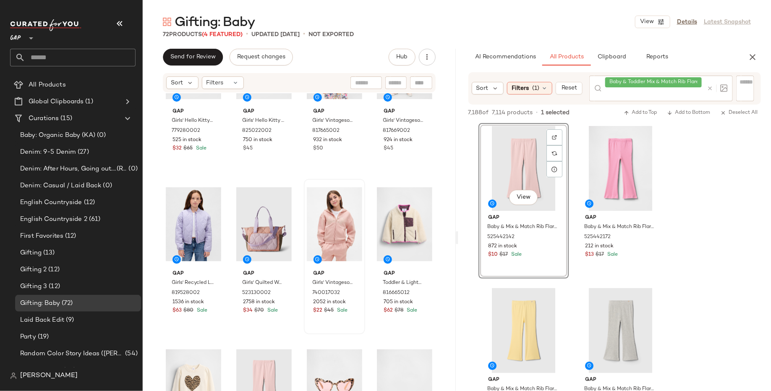
click at [710, 81] on div at bounding box center [716, 89] width 24 height 26
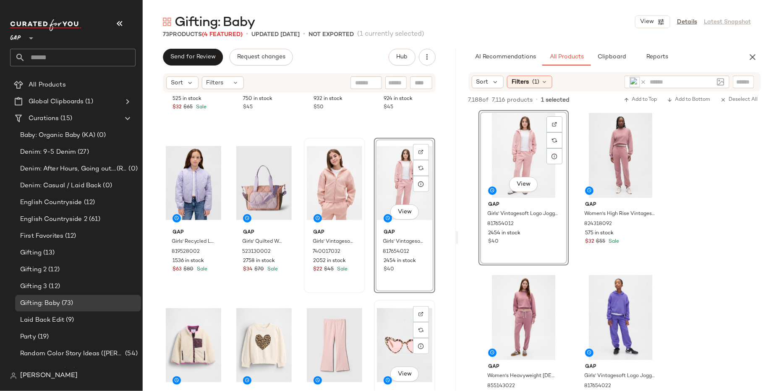
scroll to position [428, 0]
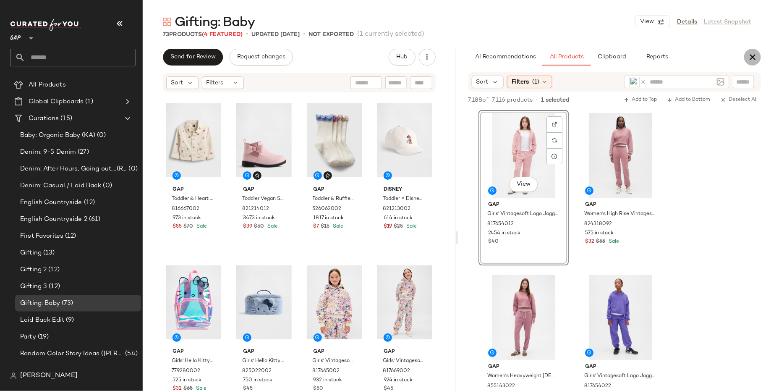
click at [754, 53] on icon "button" at bounding box center [753, 57] width 10 height 10
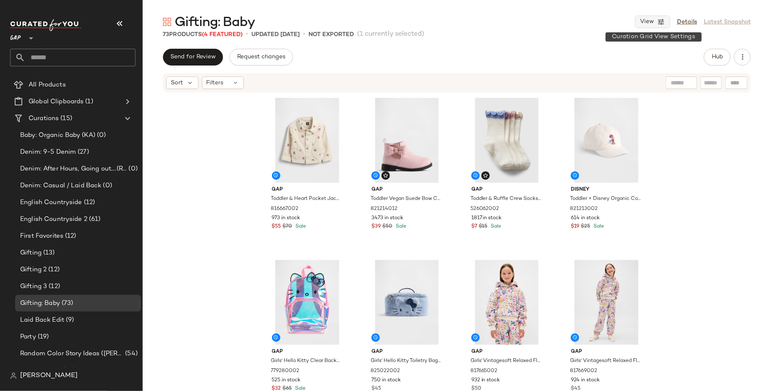
click at [657, 21] on button "View" at bounding box center [652, 22] width 35 height 13
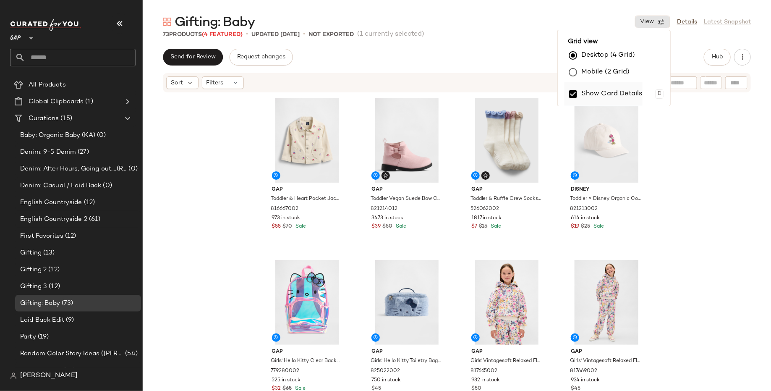
click at [595, 89] on label "Show Card Details" at bounding box center [612, 94] width 61 height 24
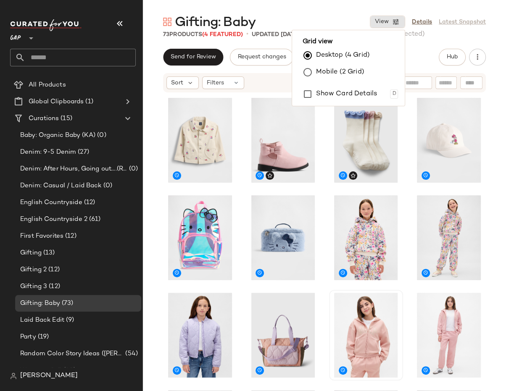
click at [494, 278] on div "View" at bounding box center [324, 254] width 363 height 323
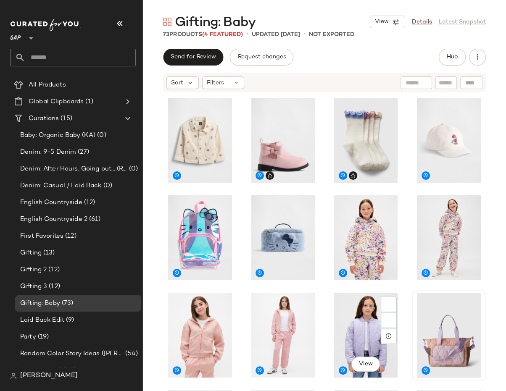
click at [363, 324] on div "View" at bounding box center [366, 335] width 68 height 85
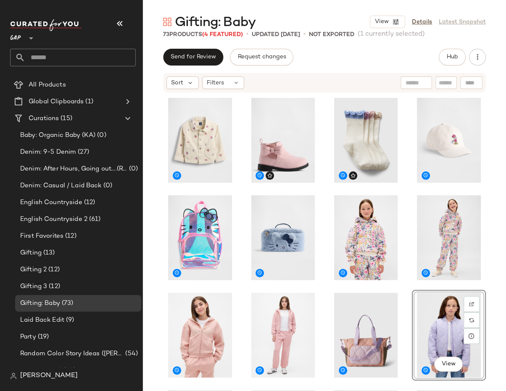
click at [485, 256] on div "View" at bounding box center [324, 254] width 363 height 323
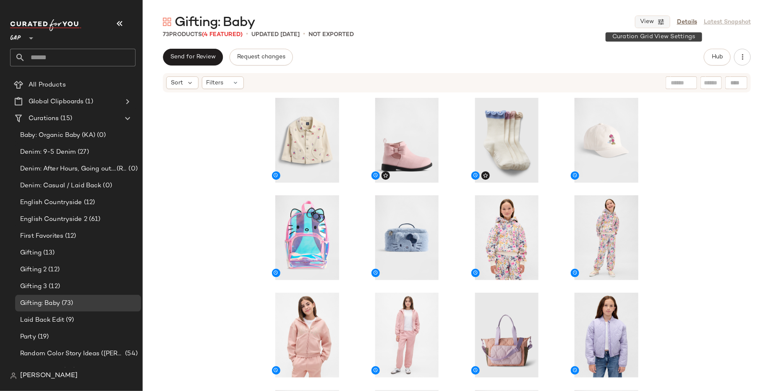
click at [657, 25] on button "View" at bounding box center [652, 22] width 35 height 13
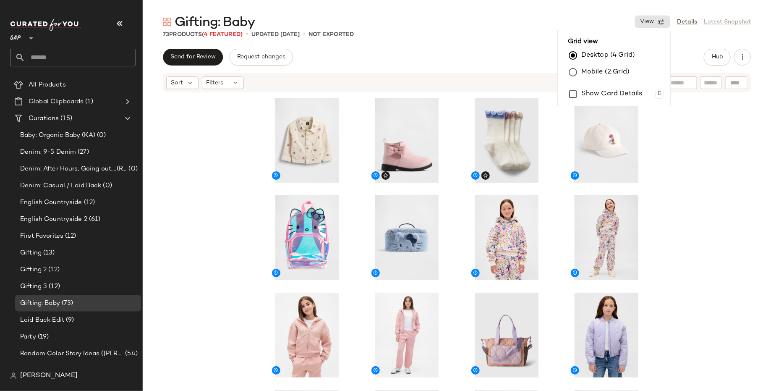
click at [732, 248] on div at bounding box center [457, 254] width 629 height 323
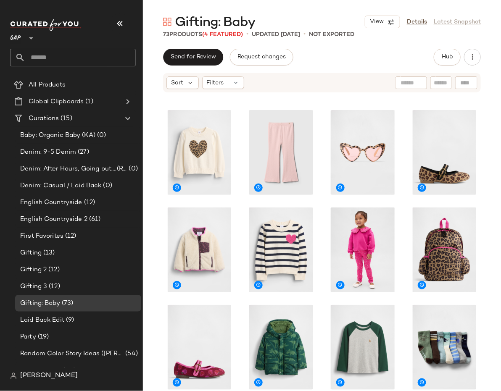
scroll to position [285, 0]
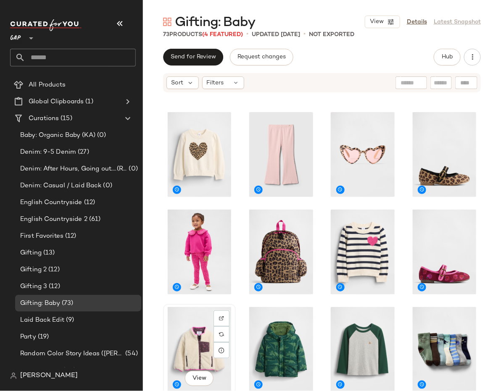
click at [209, 335] on div "View" at bounding box center [199, 349] width 67 height 85
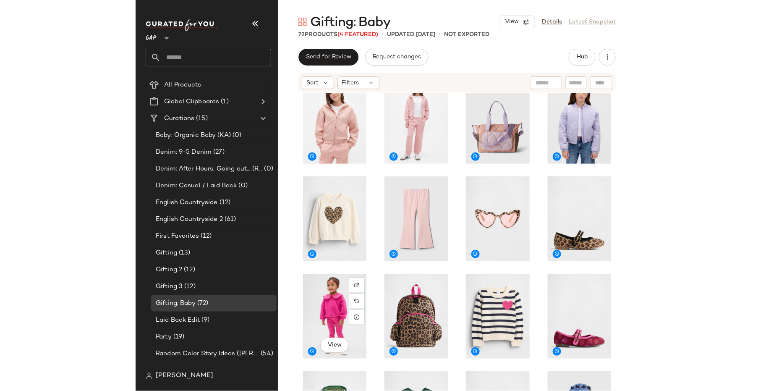
scroll to position [216, 0]
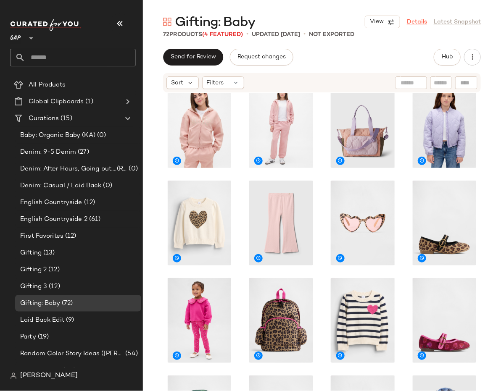
click at [423, 21] on link "Details" at bounding box center [416, 22] width 20 height 9
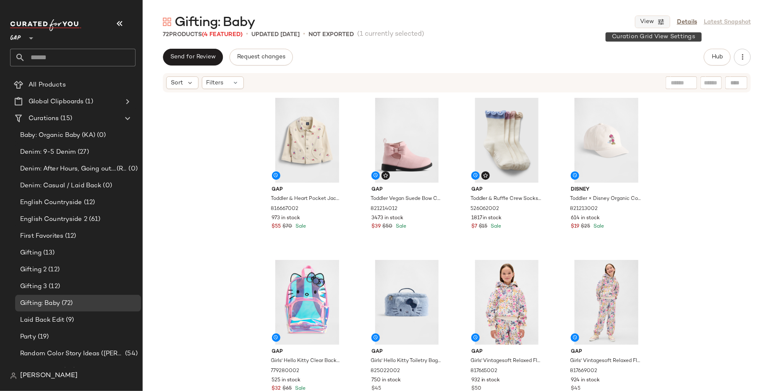
click at [651, 22] on span "View" at bounding box center [647, 21] width 14 height 7
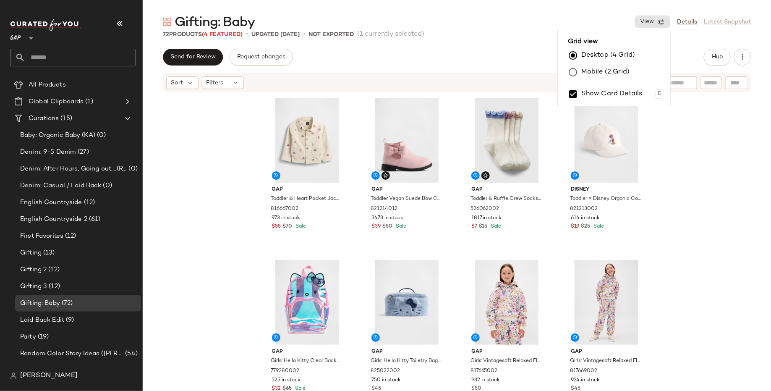
click at [539, 21] on div "Gifting: Baby View Details Latest Snapshot" at bounding box center [457, 21] width 629 height 17
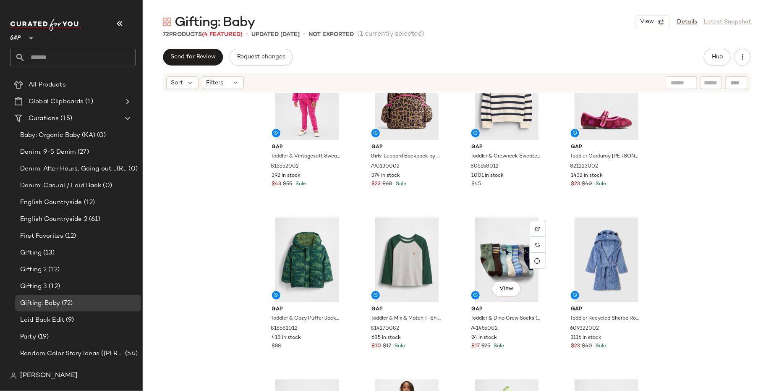
scroll to position [794, 0]
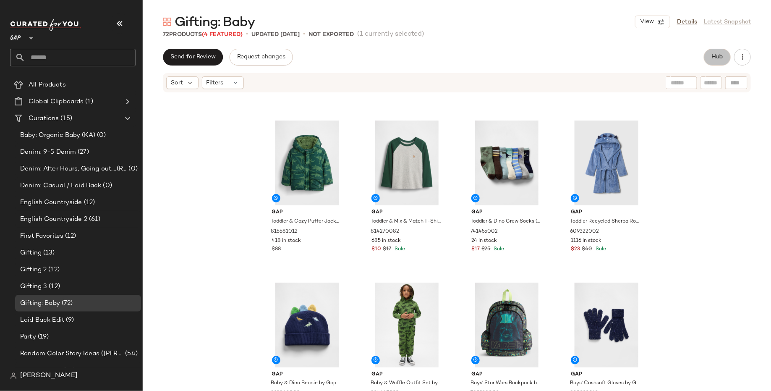
click at [715, 60] on span "Hub" at bounding box center [718, 57] width 12 height 7
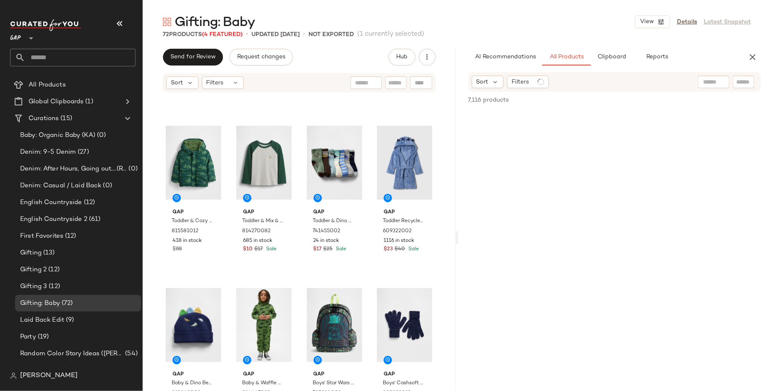
click at [715, 86] on div at bounding box center [713, 82] width 31 height 13
click at [543, 83] on icon at bounding box center [544, 82] width 7 height 7
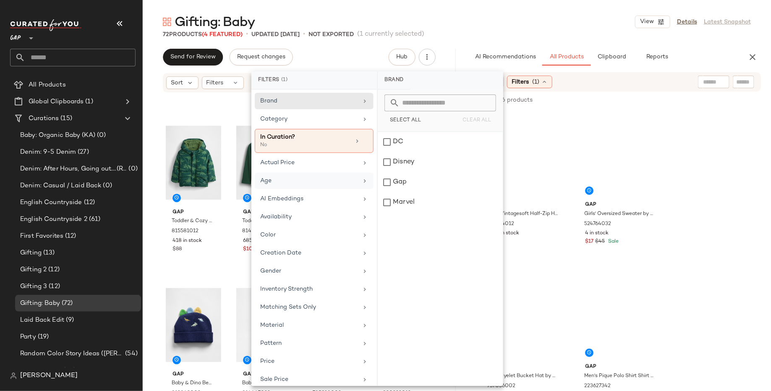
click at [336, 181] on div "Age" at bounding box center [309, 180] width 98 height 9
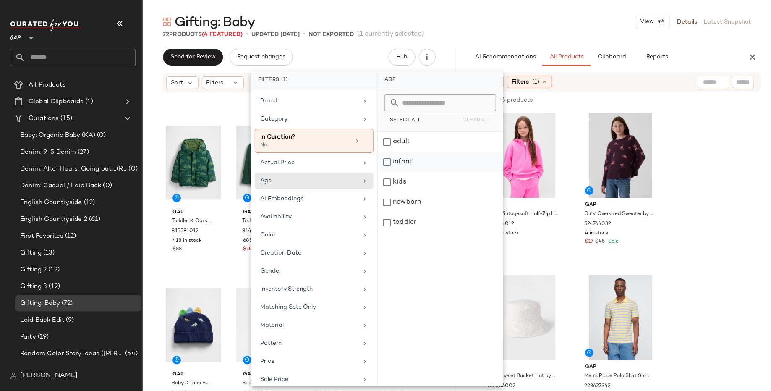
click at [408, 172] on div "infant" at bounding box center [440, 182] width 125 height 20
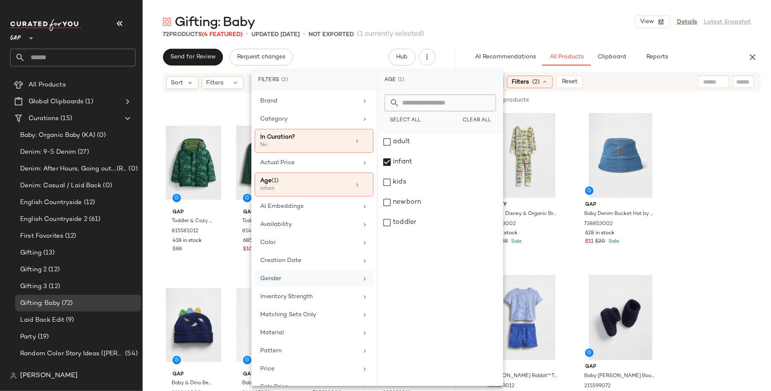
click at [320, 274] on div "Gender" at bounding box center [309, 278] width 98 height 9
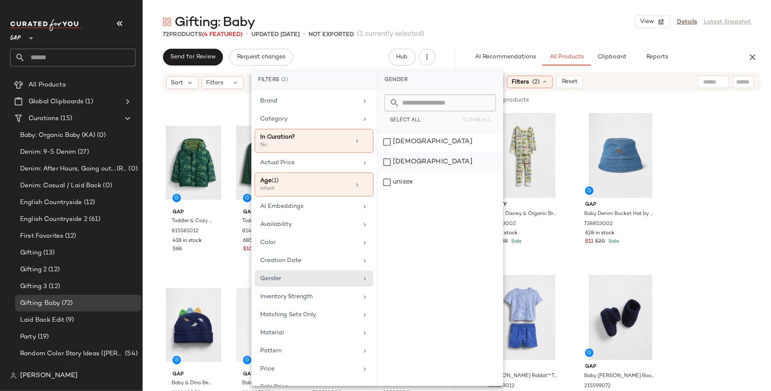
click at [408, 172] on div "[DEMOGRAPHIC_DATA]" at bounding box center [440, 182] width 125 height 20
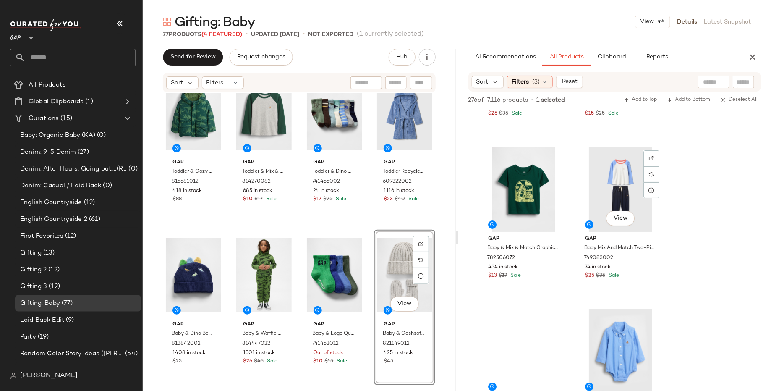
scroll to position [7958, 0]
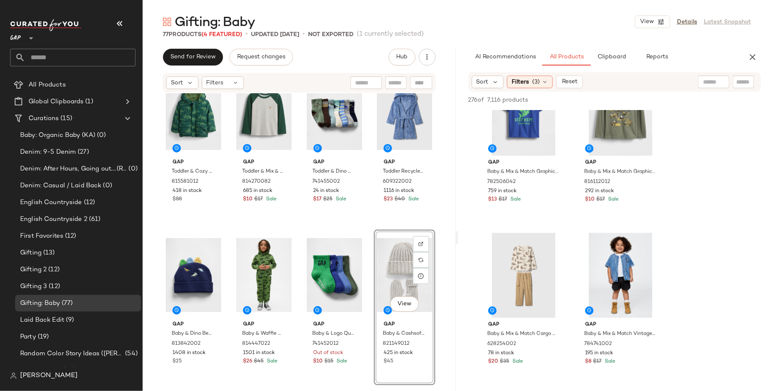
scroll to position [8309, 0]
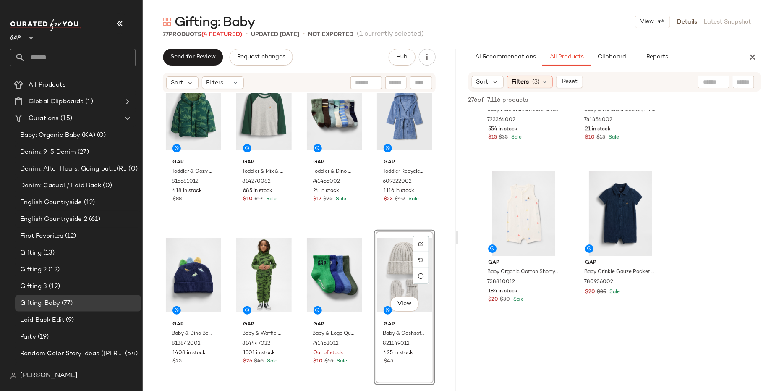
scroll to position [8870, 0]
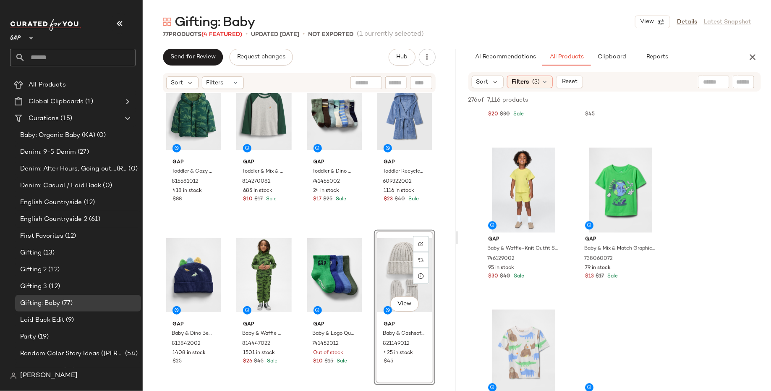
scroll to position [9776, 0]
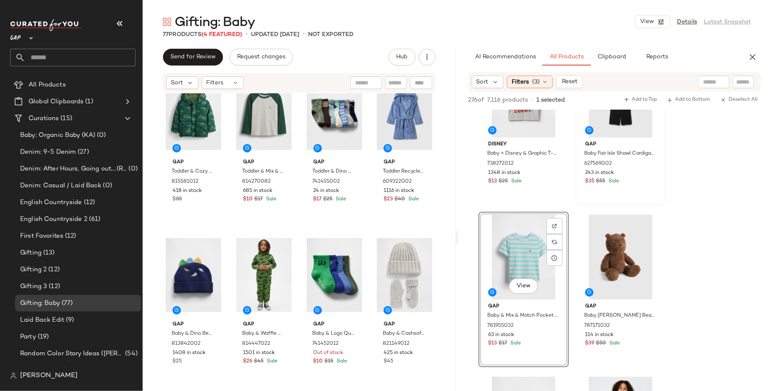
click at [579, 137] on div at bounding box center [621, 94] width 84 height 85
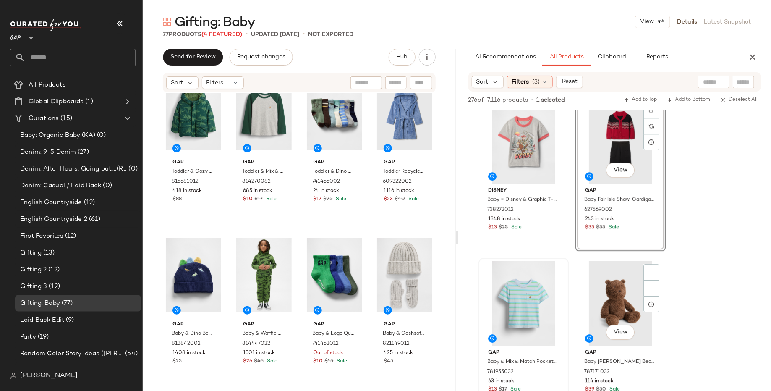
click at [606, 299] on div "View" at bounding box center [621, 303] width 84 height 85
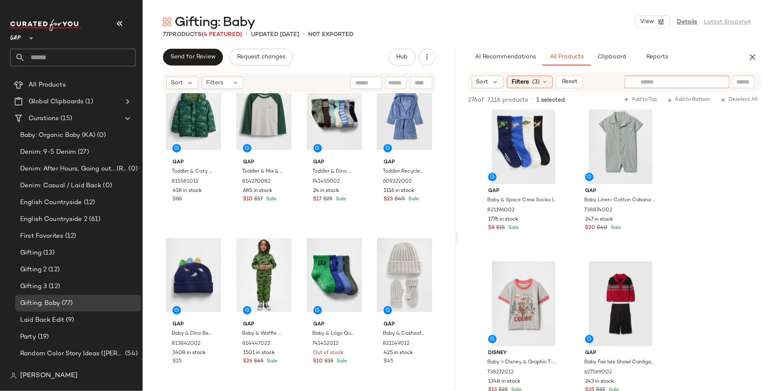
click at [722, 81] on div at bounding box center [677, 82] width 105 height 13
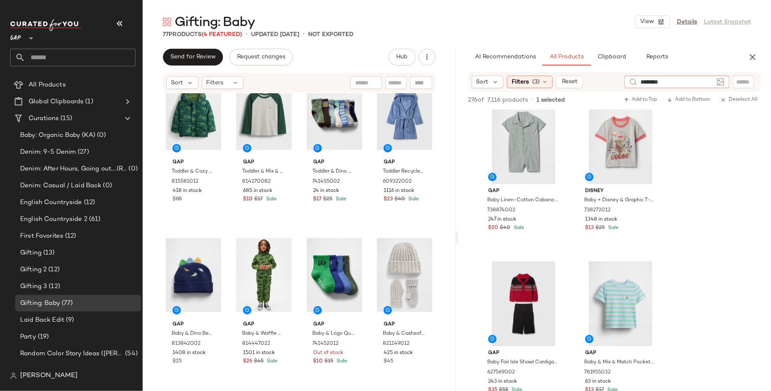
type input "*********"
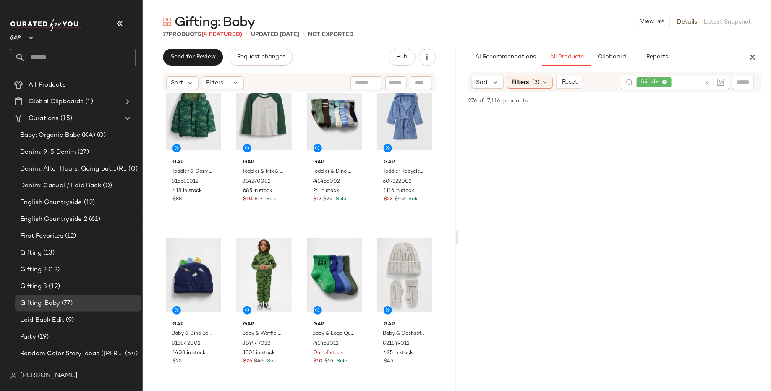
click at [665, 83] on icon at bounding box center [664, 82] width 5 height 5
type input "*********"
click at [666, 81] on icon at bounding box center [664, 82] width 5 height 5
type input "**********"
click at [663, 81] on icon at bounding box center [664, 82] width 5 height 5
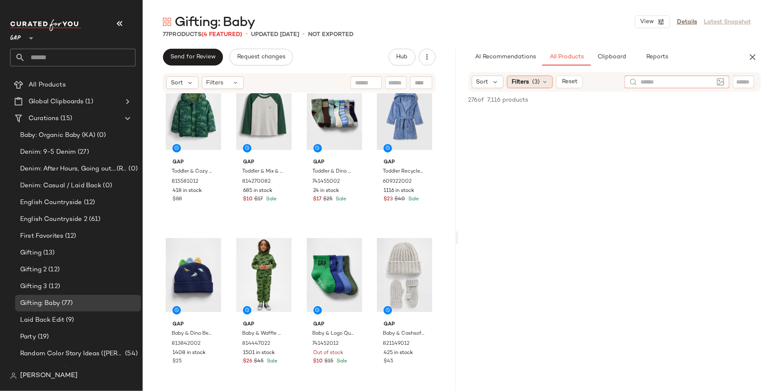
click at [546, 83] on icon at bounding box center [545, 82] width 7 height 7
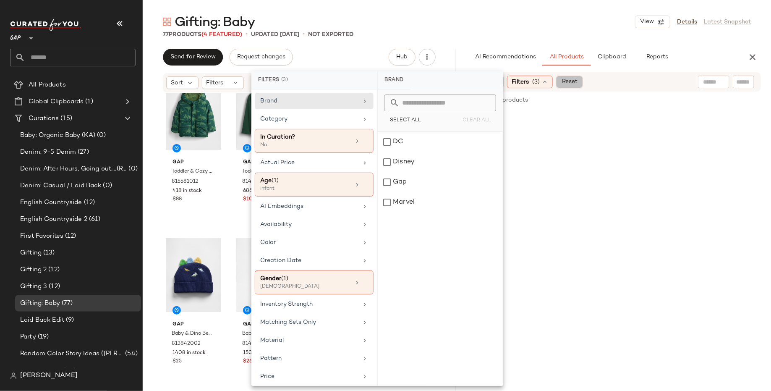
click at [566, 81] on span "Reset" at bounding box center [570, 82] width 16 height 7
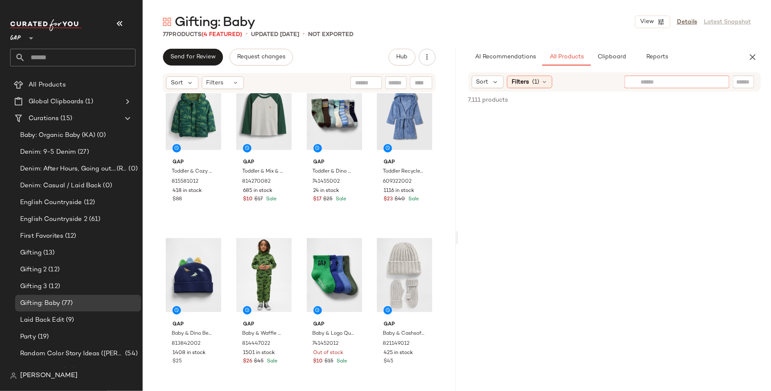
click at [726, 85] on div at bounding box center [677, 82] width 105 height 13
type input "**********"
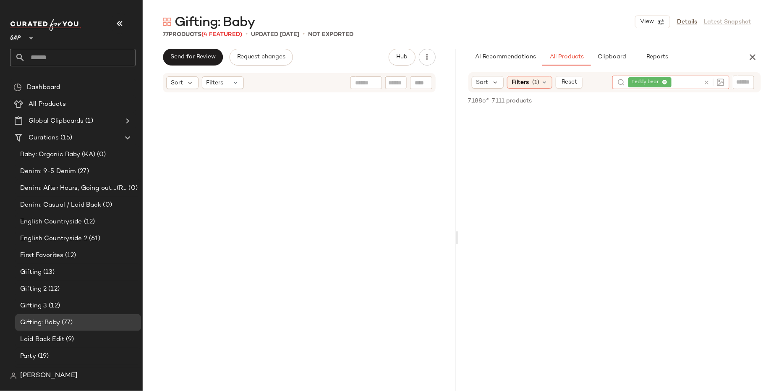
scroll to position [844, 0]
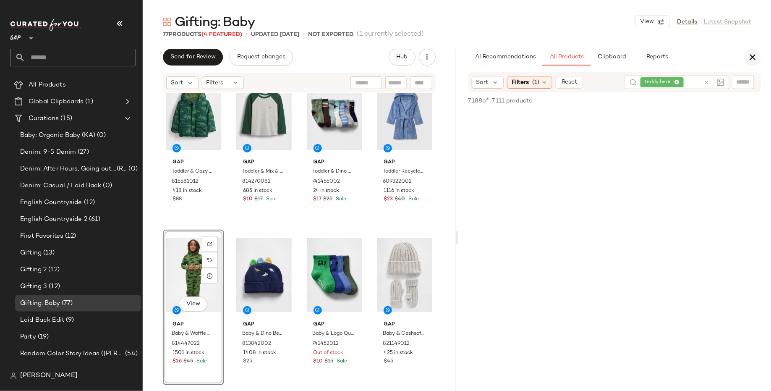
click at [756, 57] on icon "button" at bounding box center [753, 57] width 10 height 10
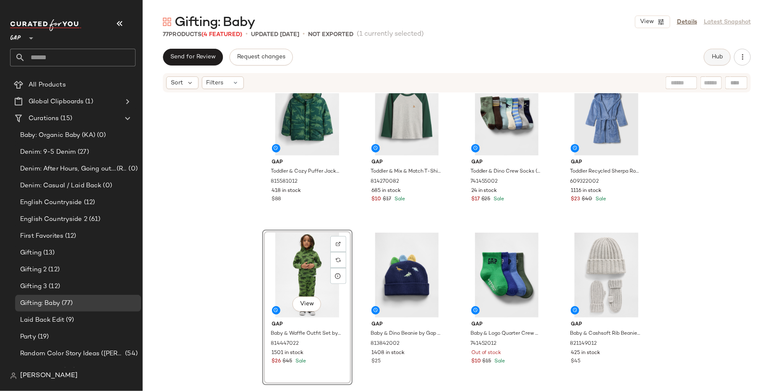
click at [712, 59] on span "Hub" at bounding box center [718, 57] width 12 height 7
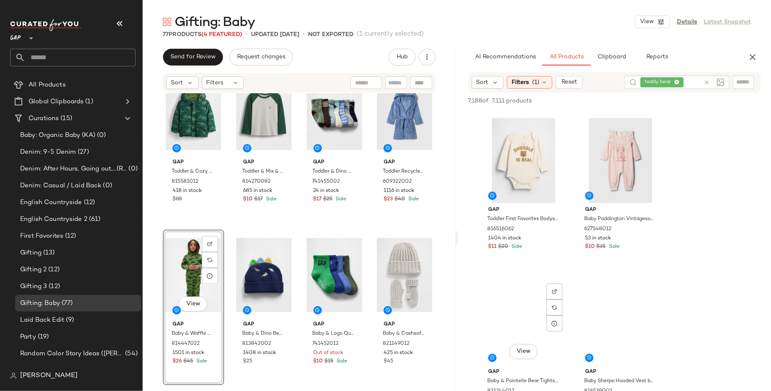
scroll to position [1294, 0]
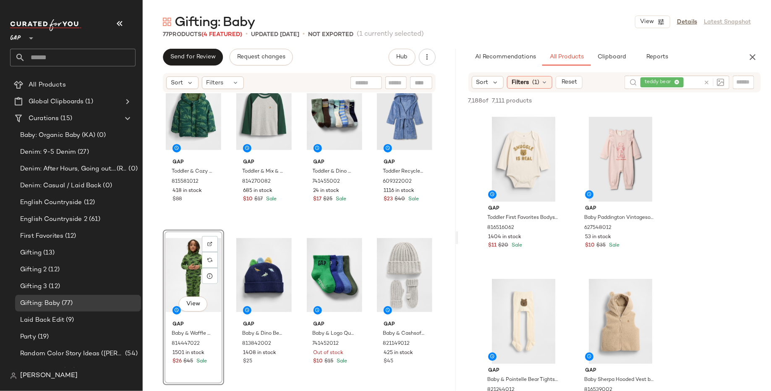
click at [678, 81] on div "teddy bear" at bounding box center [671, 82] width 60 height 13
click at [664, 81] on icon at bounding box center [664, 82] width 5 height 5
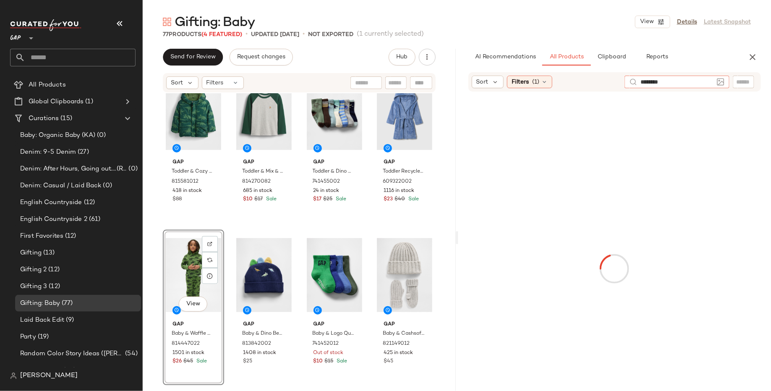
type input "*********"
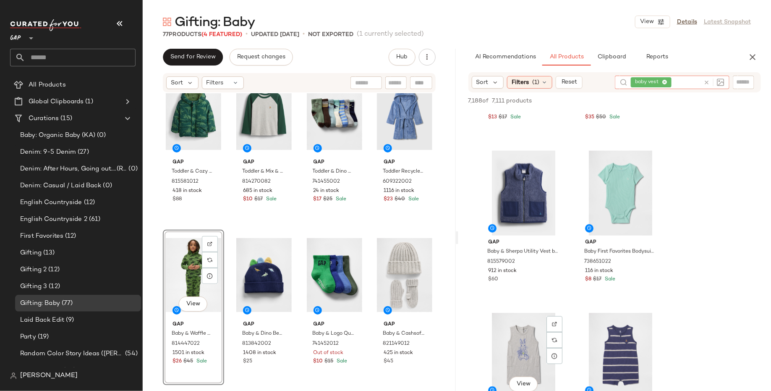
scroll to position [448, 0]
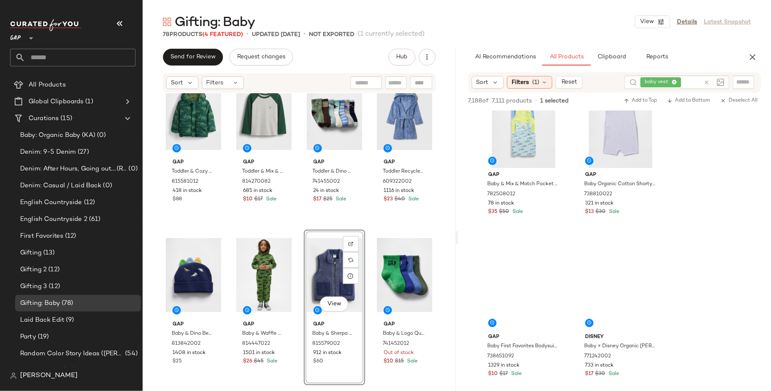
scroll to position [1509, 0]
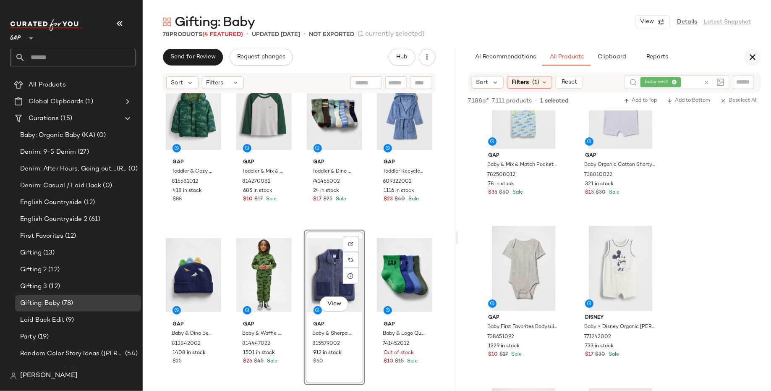
click at [750, 53] on icon "button" at bounding box center [753, 57] width 10 height 10
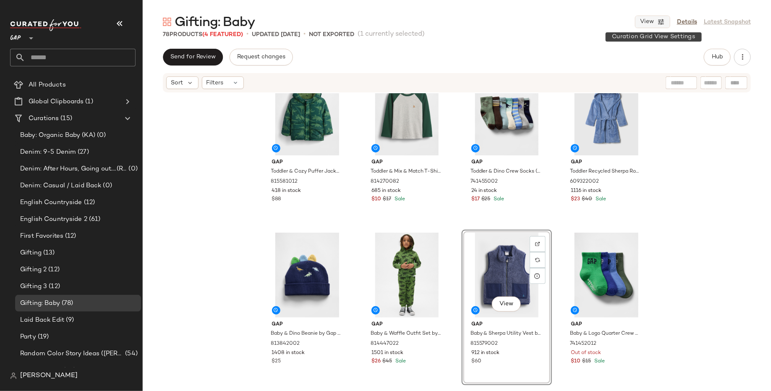
click at [653, 25] on span "View" at bounding box center [647, 21] width 14 height 7
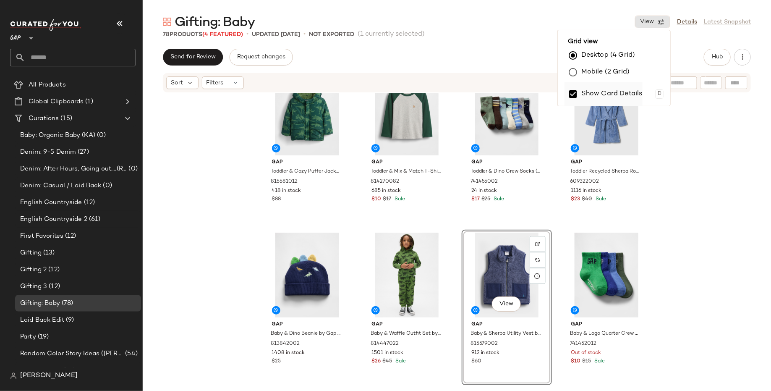
click at [628, 93] on label "Show Card Details" at bounding box center [612, 94] width 61 height 24
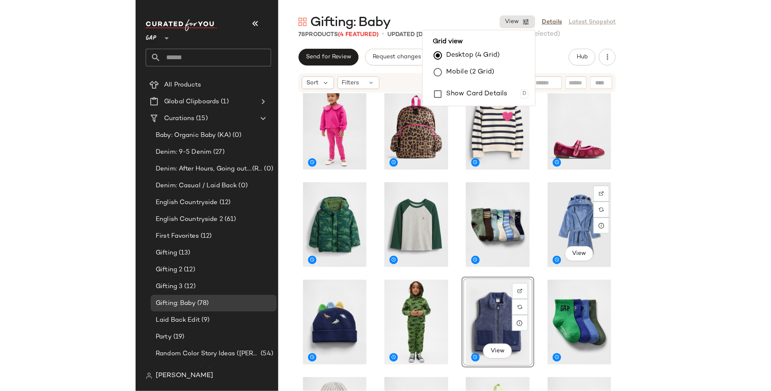
scroll to position [408, 0]
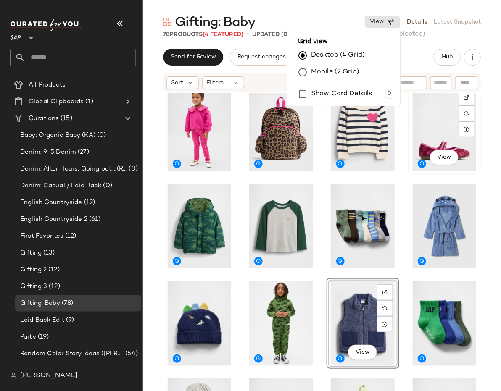
click at [448, 129] on div "View" at bounding box center [444, 128] width 67 height 85
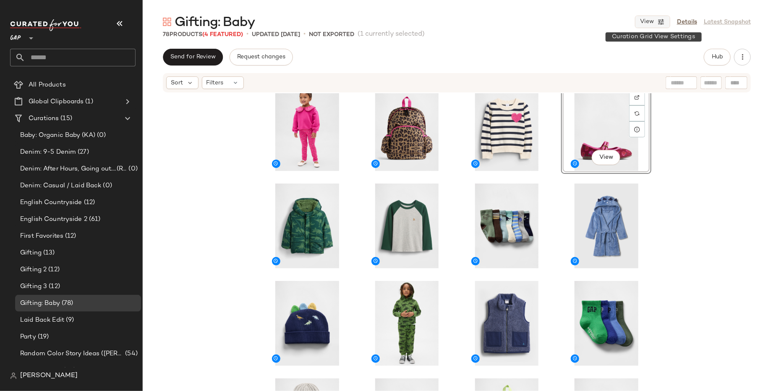
click at [648, 23] on span "View" at bounding box center [647, 21] width 14 height 7
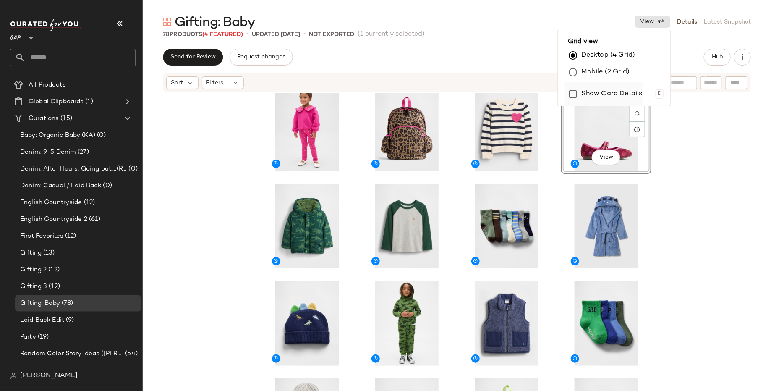
click at [592, 95] on label "Show Card Details" at bounding box center [612, 94] width 61 height 24
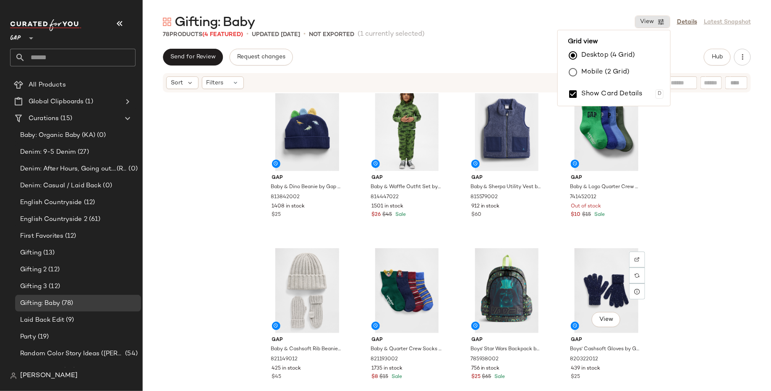
scroll to position [1193, 0]
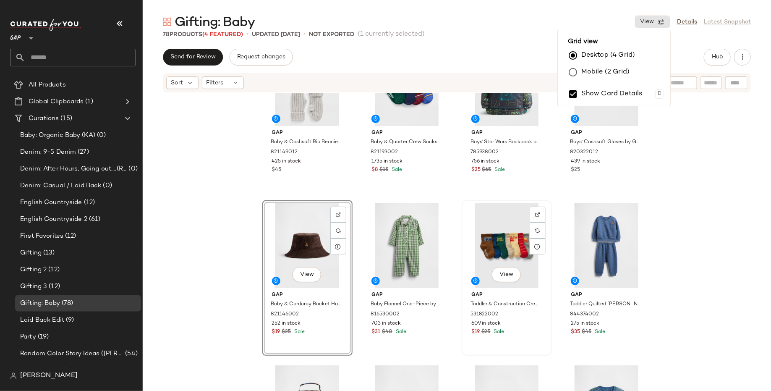
scroll to position [1391, 0]
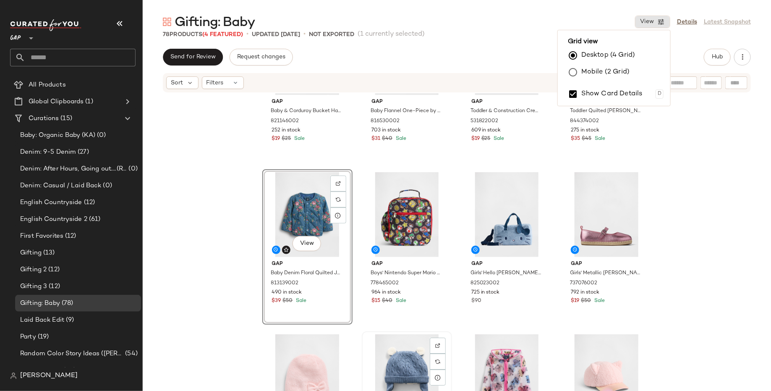
scroll to position [1460, 0]
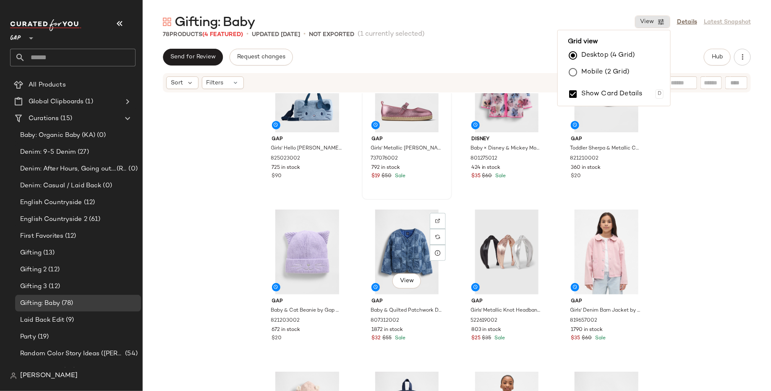
scroll to position [1783, 0]
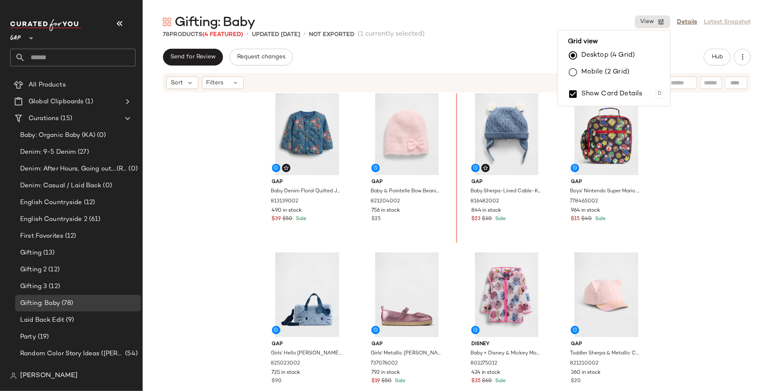
scroll to position [1471, 0]
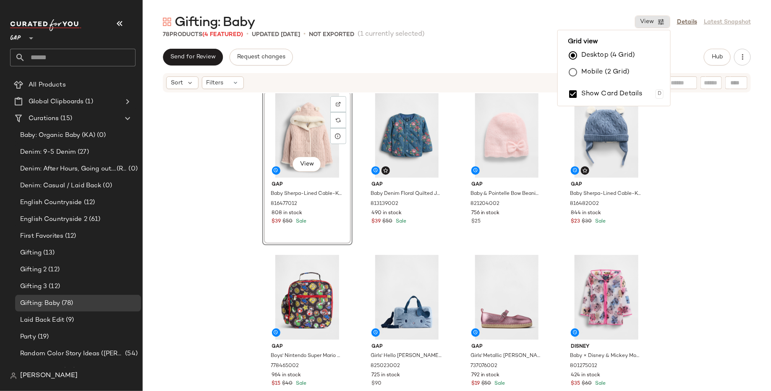
click at [226, 215] on div "View Gap Baby Sherpa-Lined Cable-Knit Bear Cardigan by Gap Dull Rose Size 0-3 M…" at bounding box center [457, 254] width 629 height 323
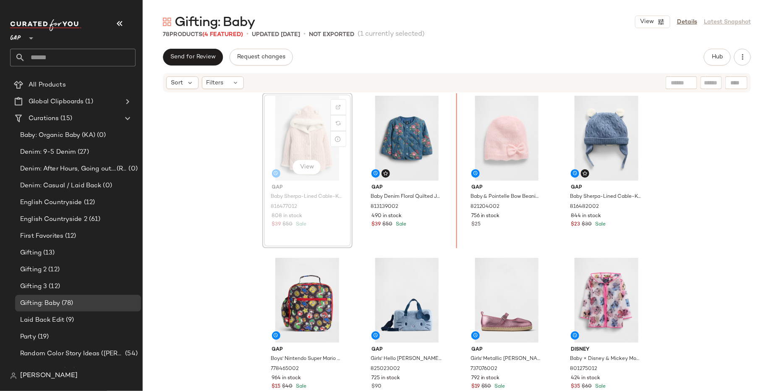
scroll to position [1464, 0]
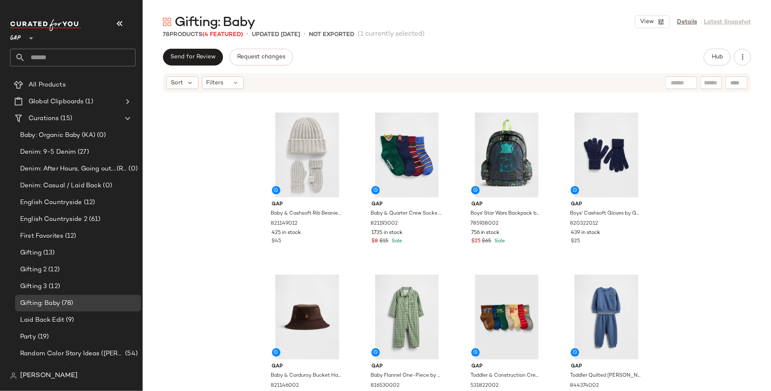
scroll to position [1126, 0]
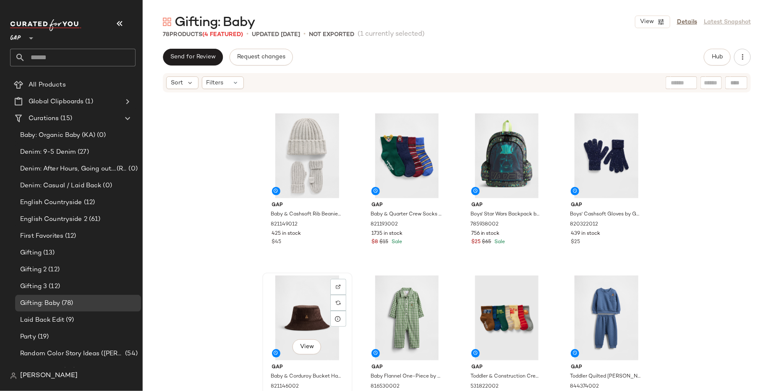
click at [295, 312] on div "View" at bounding box center [307, 317] width 84 height 85
click at [412, 290] on div "View" at bounding box center [407, 317] width 84 height 85
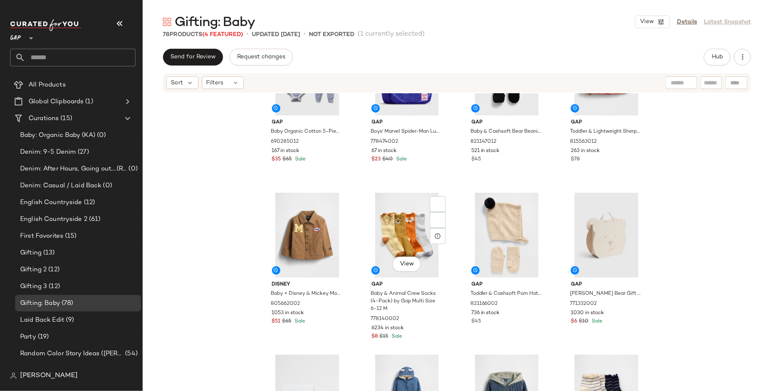
scroll to position [2417, 0]
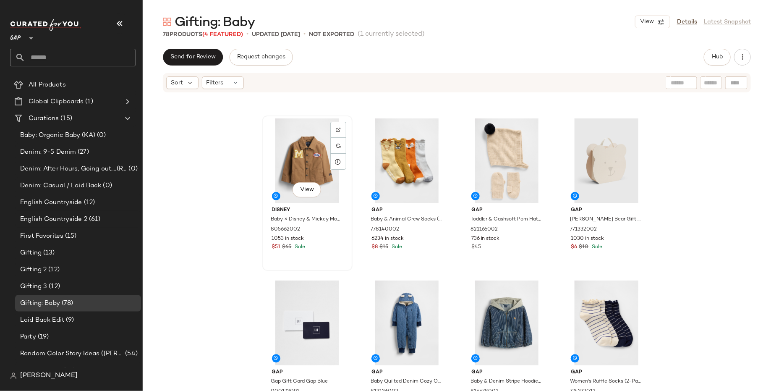
click at [307, 163] on div "View" at bounding box center [307, 160] width 84 height 85
click at [514, 163] on div "View" at bounding box center [507, 160] width 84 height 85
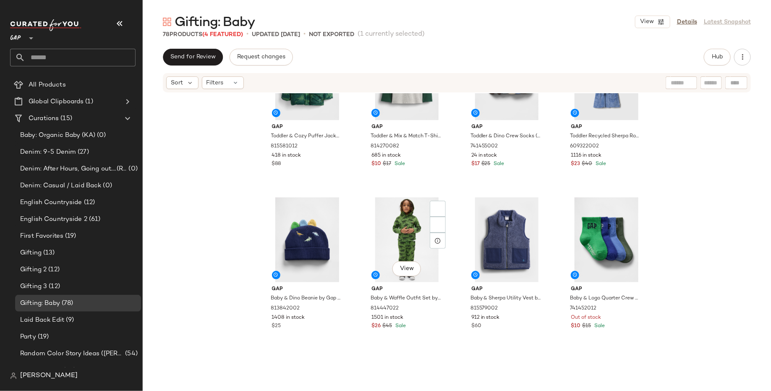
scroll to position [934, 0]
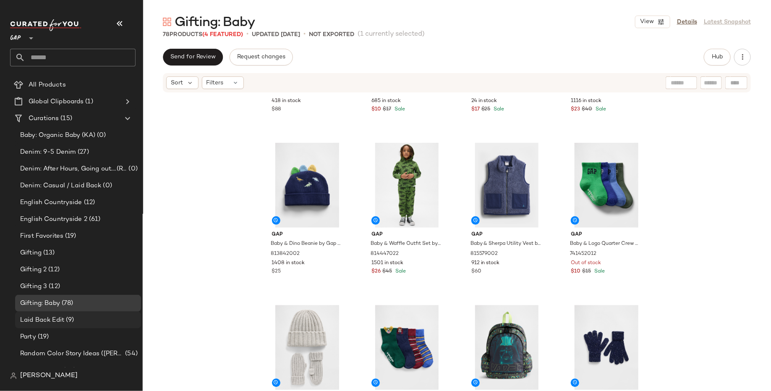
click at [98, 325] on div "Laid Back Edit (9)" at bounding box center [78, 320] width 126 height 17
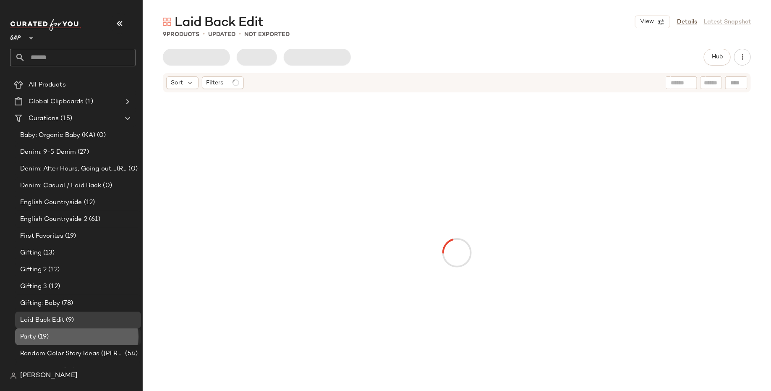
click at [104, 339] on div "Party (19)" at bounding box center [78, 337] width 120 height 10
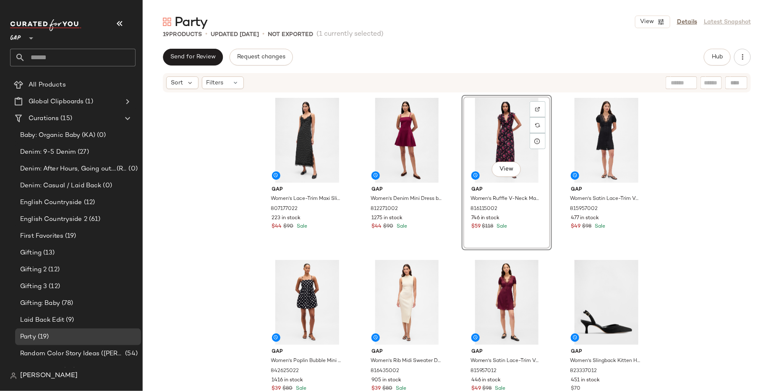
click at [731, 222] on div "Gap Women's Lace-Trim Maxi Slip Dress by Gap Black With White Polka Dots Size S…" at bounding box center [457, 254] width 629 height 323
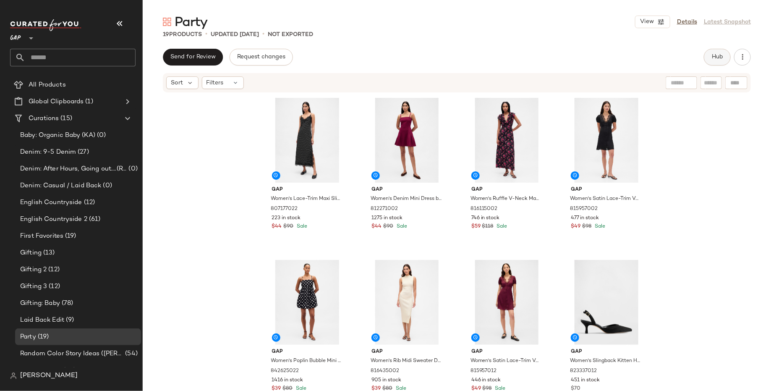
click at [715, 50] on button "Hub" at bounding box center [717, 57] width 27 height 17
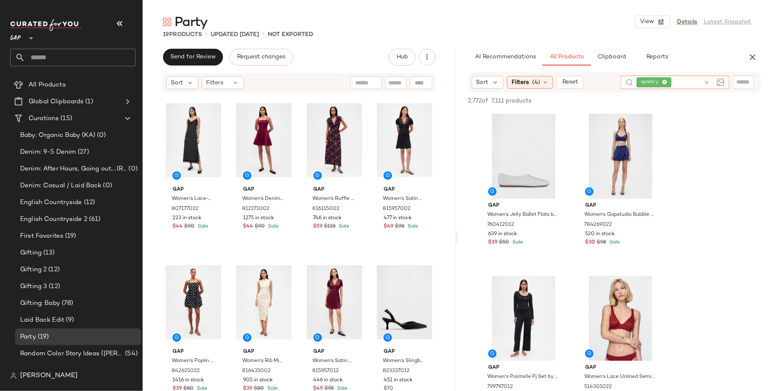
click at [670, 81] on span "sparkly" at bounding box center [654, 82] width 35 height 10
click at [664, 81] on icon at bounding box center [664, 82] width 5 height 5
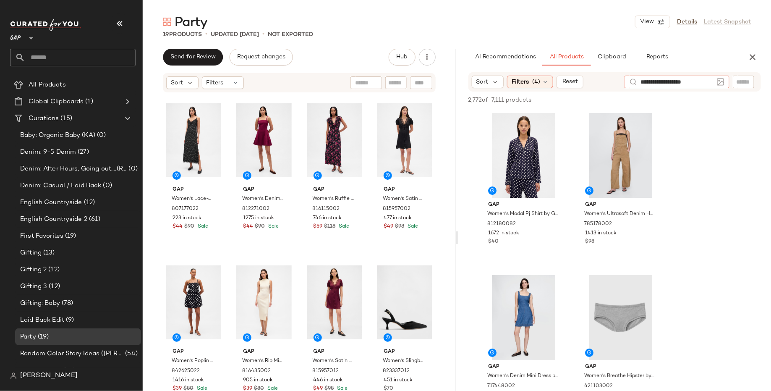
type input "**********"
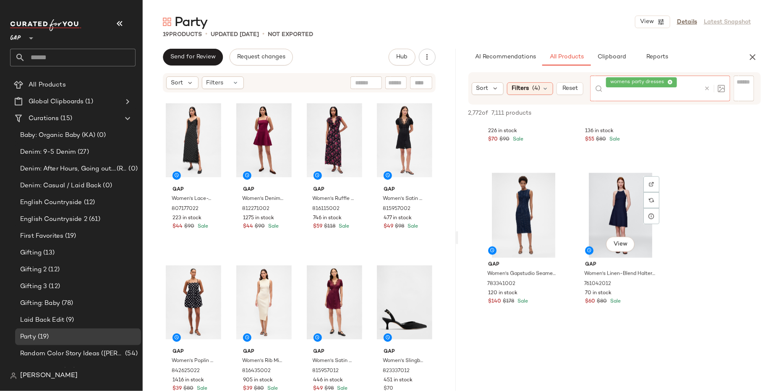
scroll to position [1011, 0]
